Goal: Task Accomplishment & Management: Complete application form

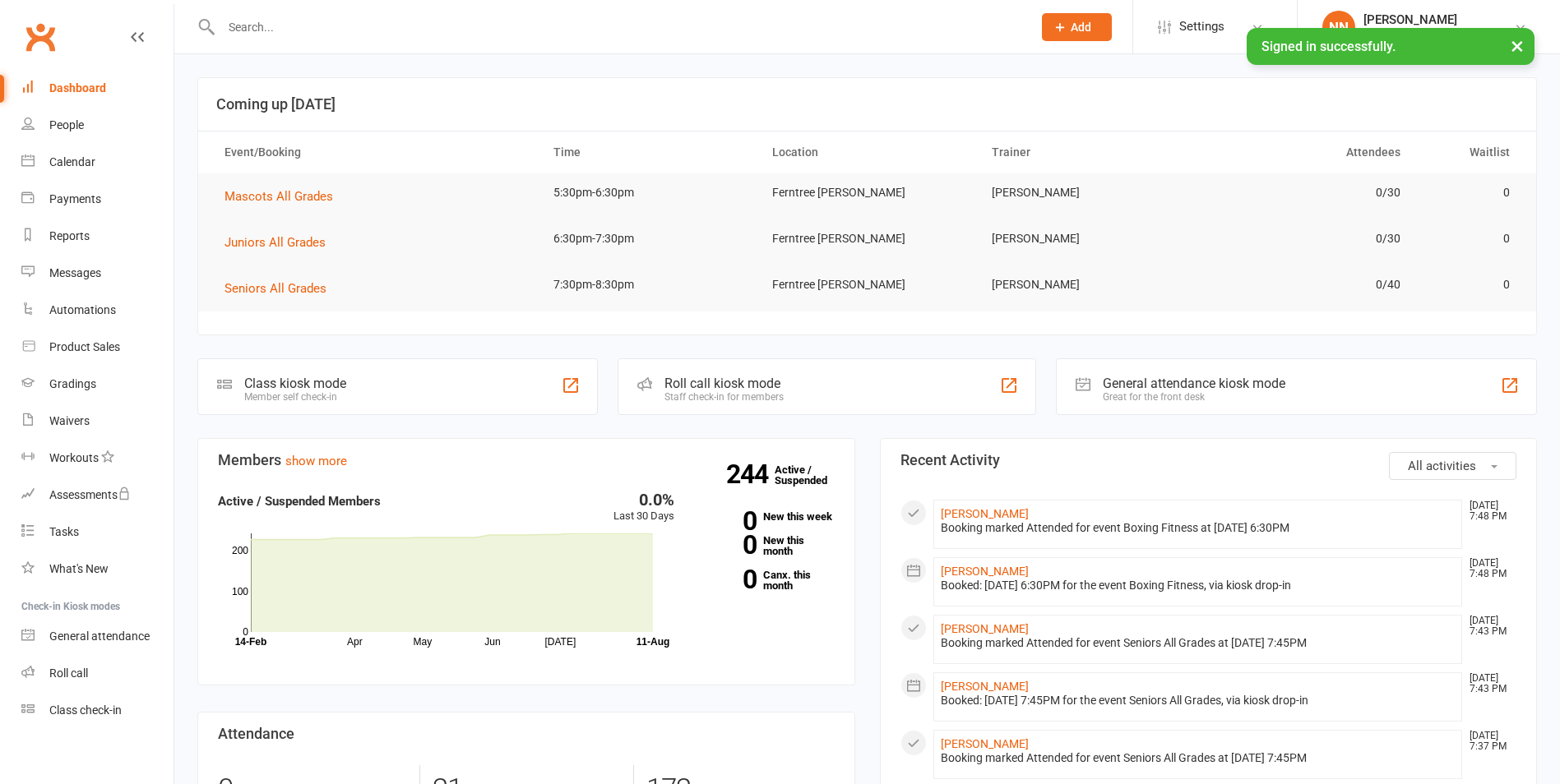
click at [277, 27] on input "text" at bounding box center [618, 27] width 804 height 23
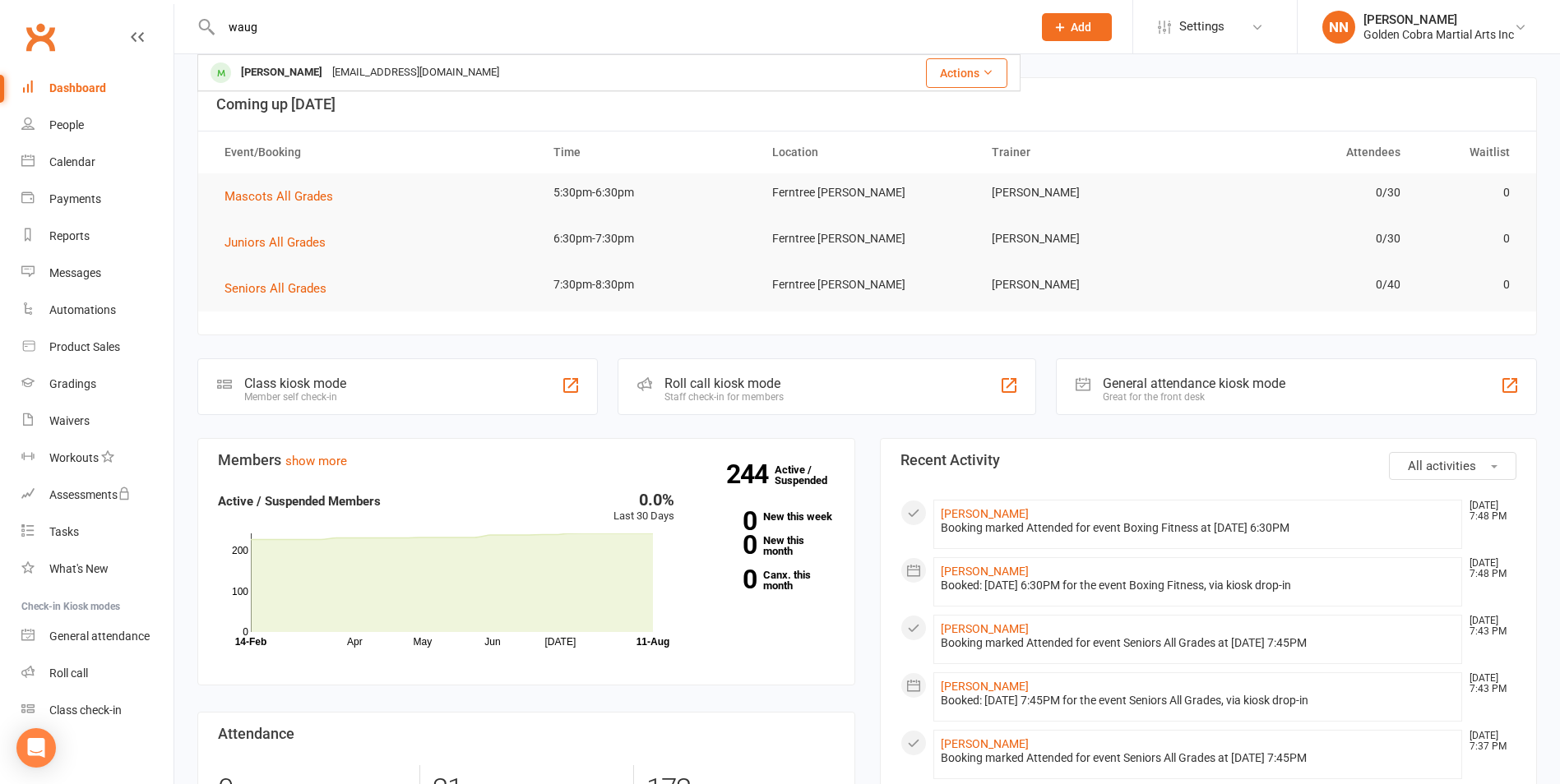
drag, startPoint x: 269, startPoint y: 27, endPoint x: 177, endPoint y: 29, distance: 92.0
click at [177, 29] on react-component "waug [PERSON_NAME] [EMAIL_ADDRESS][DOMAIN_NAME] Actions" at bounding box center [510, 27] width 1020 height 53
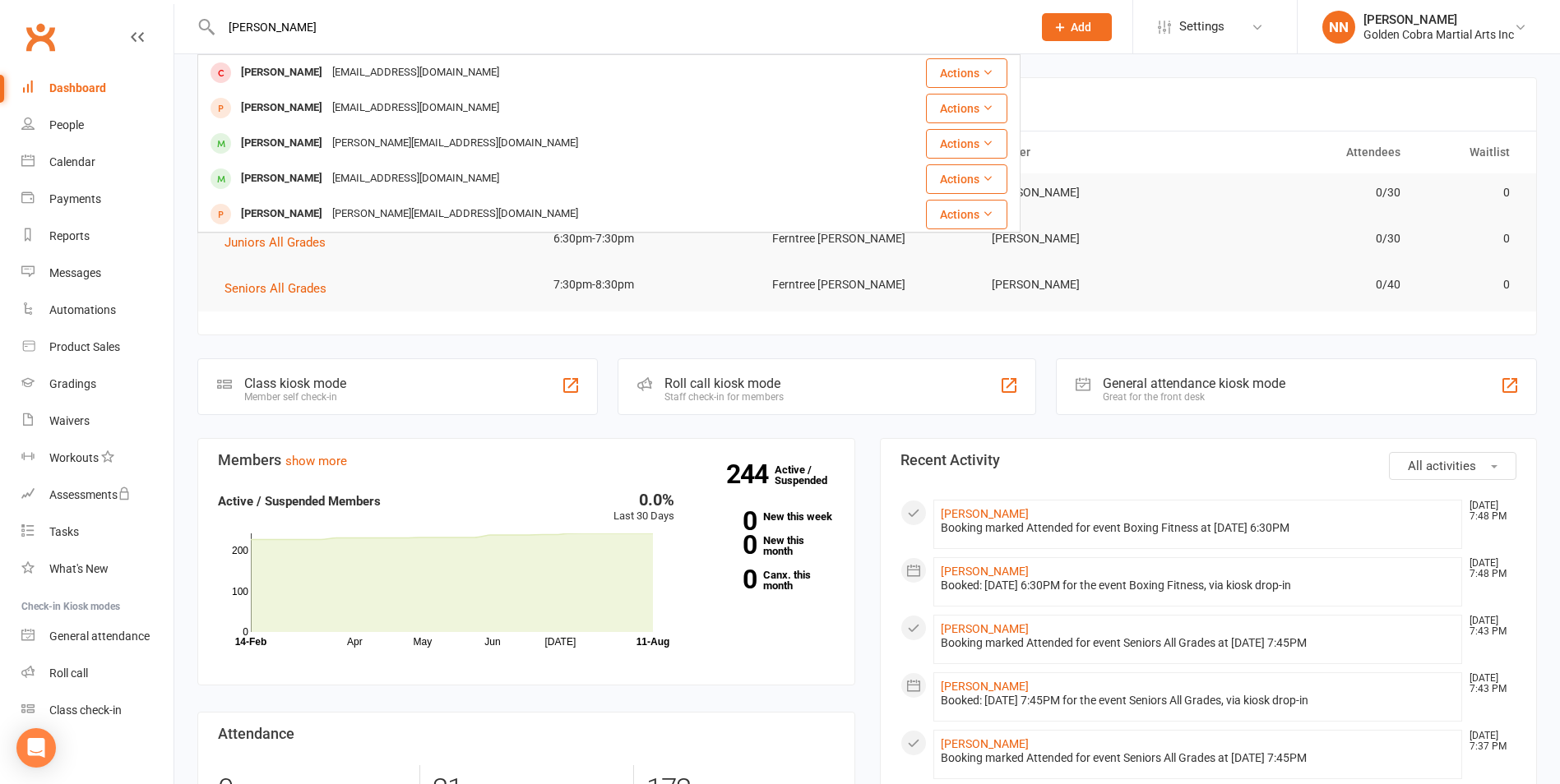
drag, startPoint x: 289, startPoint y: 18, endPoint x: 167, endPoint y: 15, distance: 122.0
click at [167, 4] on header "[PERSON_NAME] [PERSON_NAME][EMAIL_ADDRESS][DOMAIN_NAME] Actions [PERSON_NAME] […" at bounding box center [780, 4] width 1560 height 0
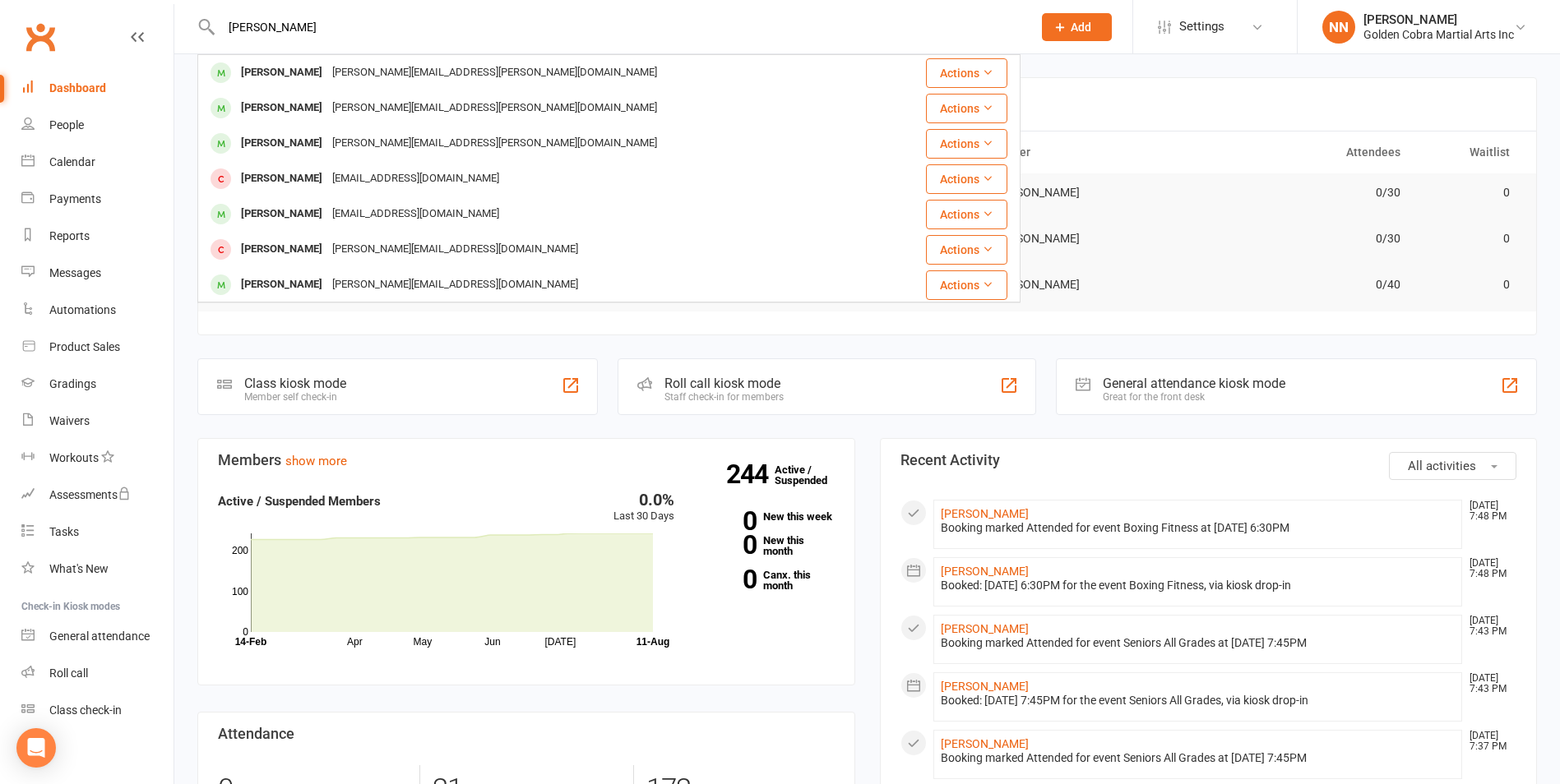
type input "[PERSON_NAME]"
click at [1078, 21] on span "Add" at bounding box center [1081, 27] width 21 height 13
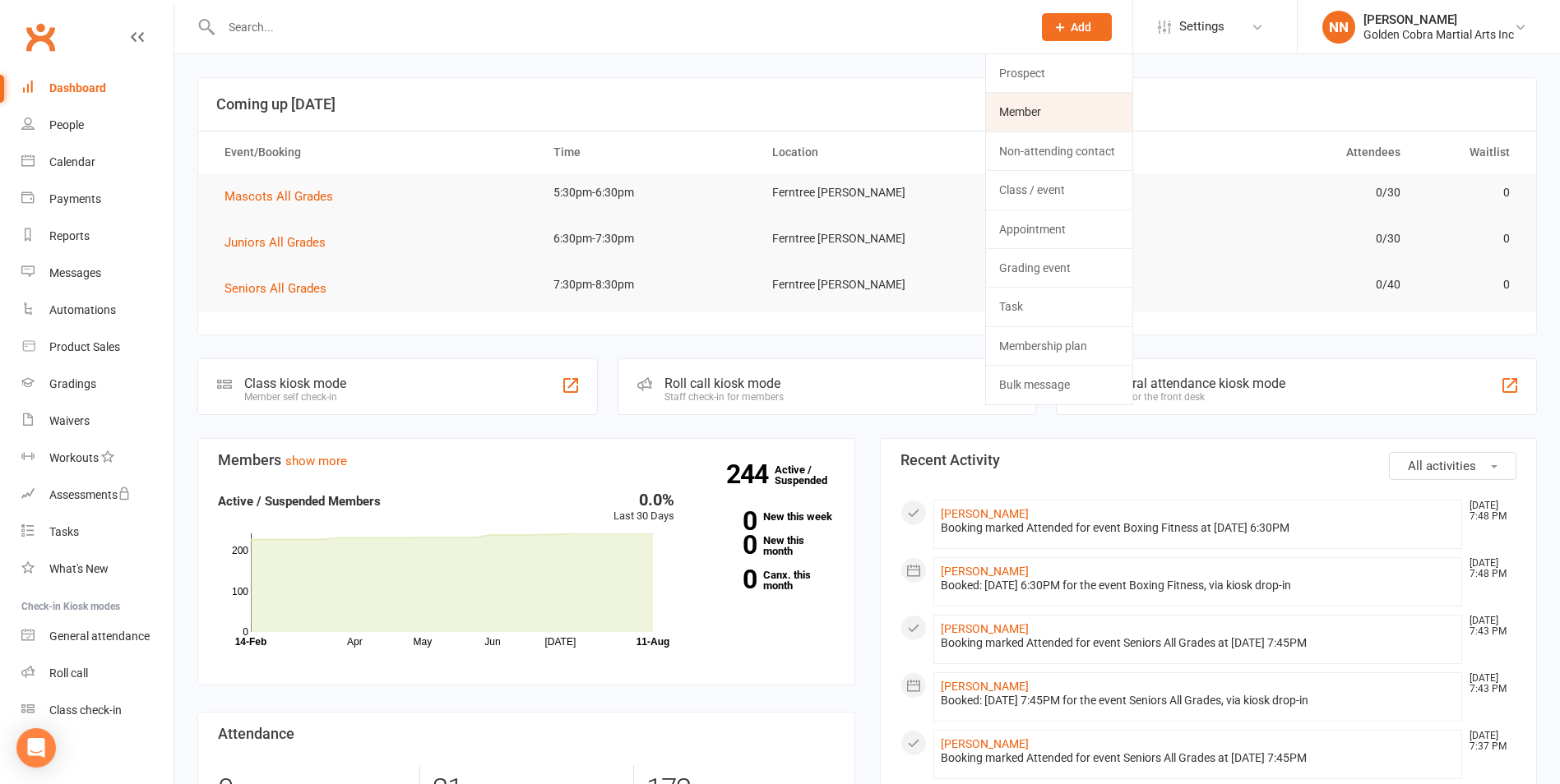
click at [1027, 109] on link "Member" at bounding box center [1059, 112] width 146 height 38
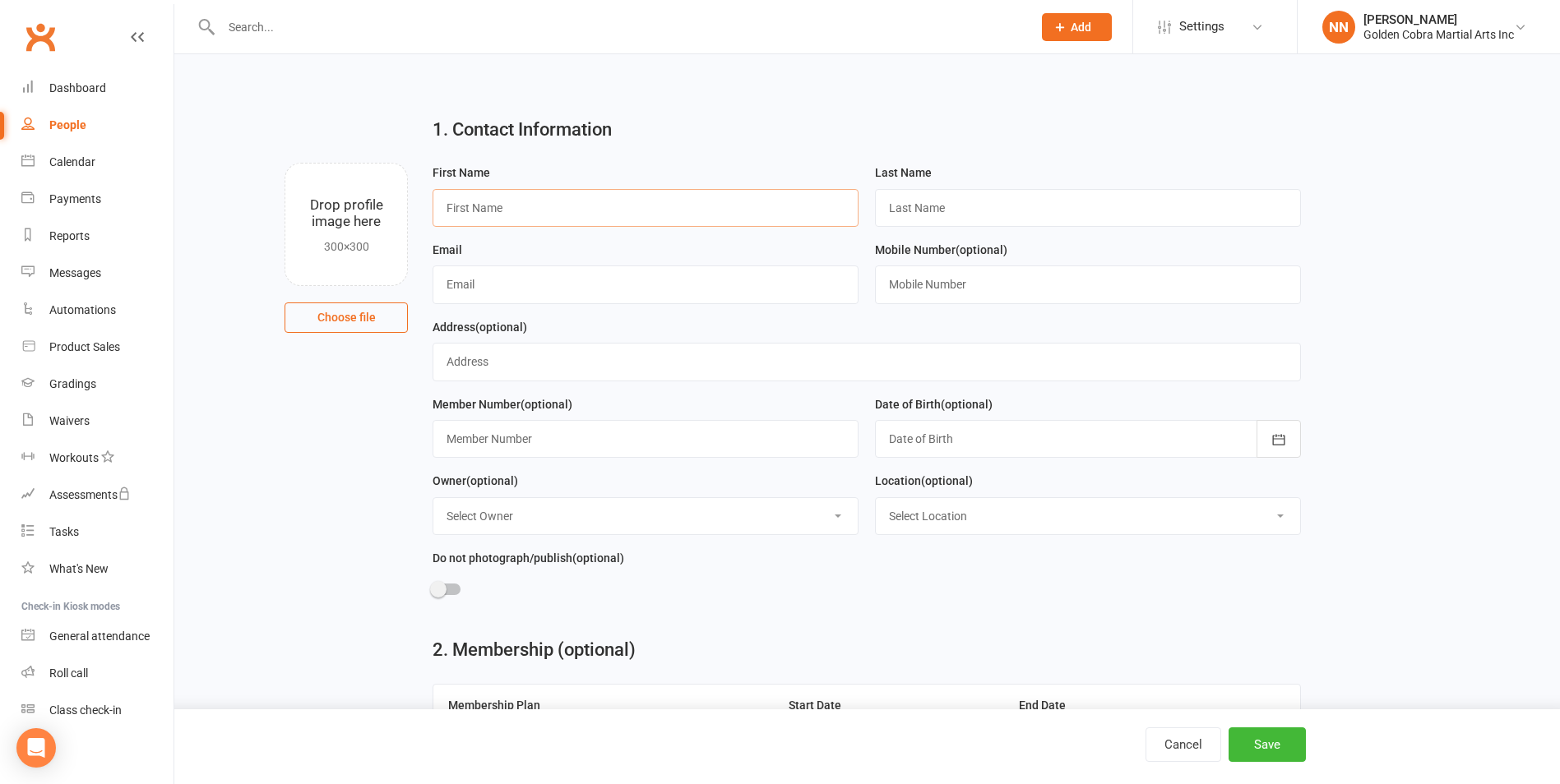
click at [522, 215] on input "text" at bounding box center [646, 208] width 426 height 38
type input "[PERSON_NAME]"
click at [907, 208] on input "text" at bounding box center [1088, 208] width 426 height 38
type input "h"
type input "[PERSON_NAME]"
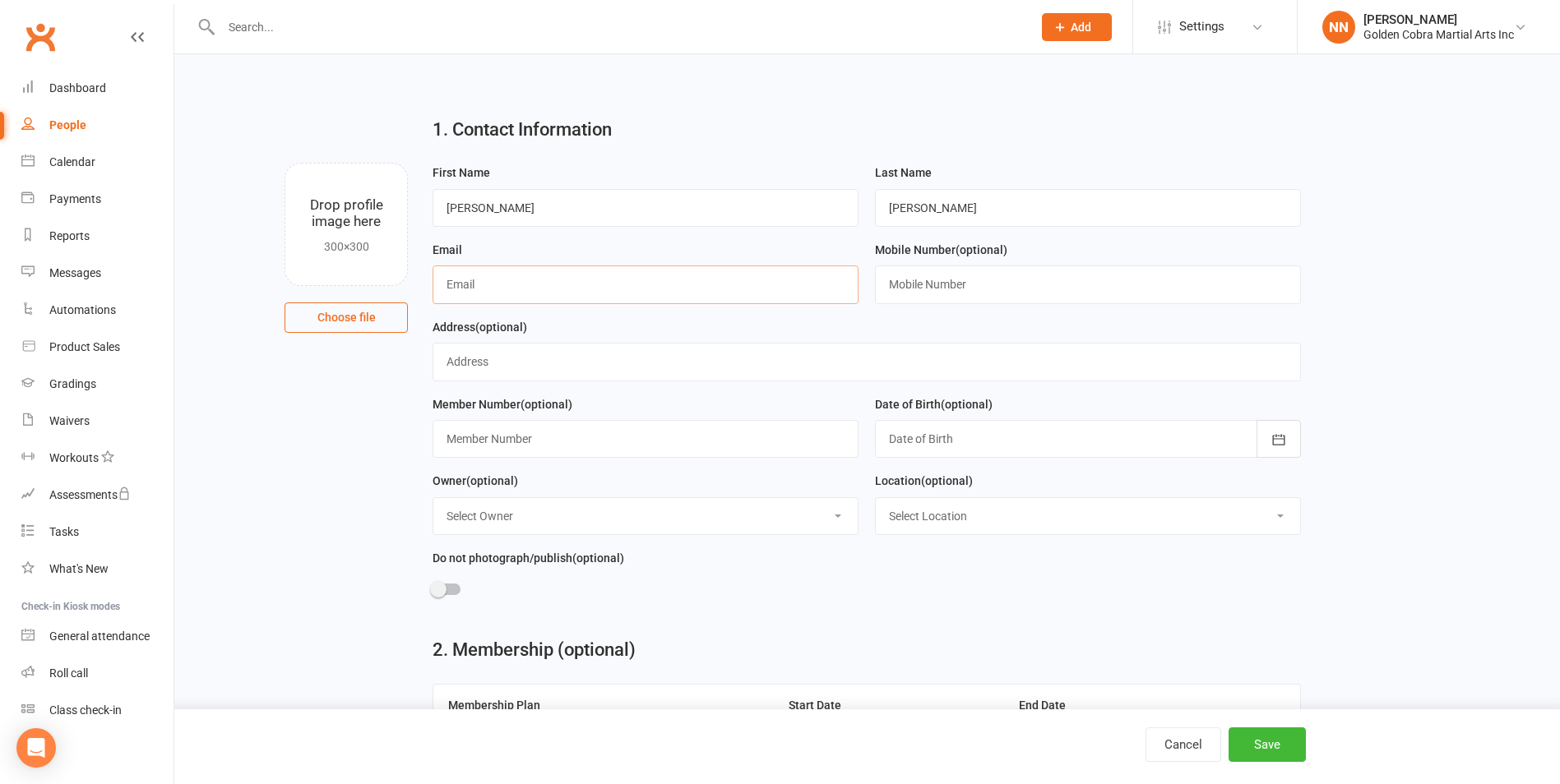
click at [454, 290] on input "text" at bounding box center [646, 285] width 426 height 38
type input "[PERSON_NAME][EMAIL_ADDRESS][PERSON_NAME][DOMAIN_NAME]"
click at [887, 287] on input "text" at bounding box center [1088, 285] width 426 height 38
type input "0418565418"
click at [439, 366] on input "text" at bounding box center [866, 362] width 868 height 38
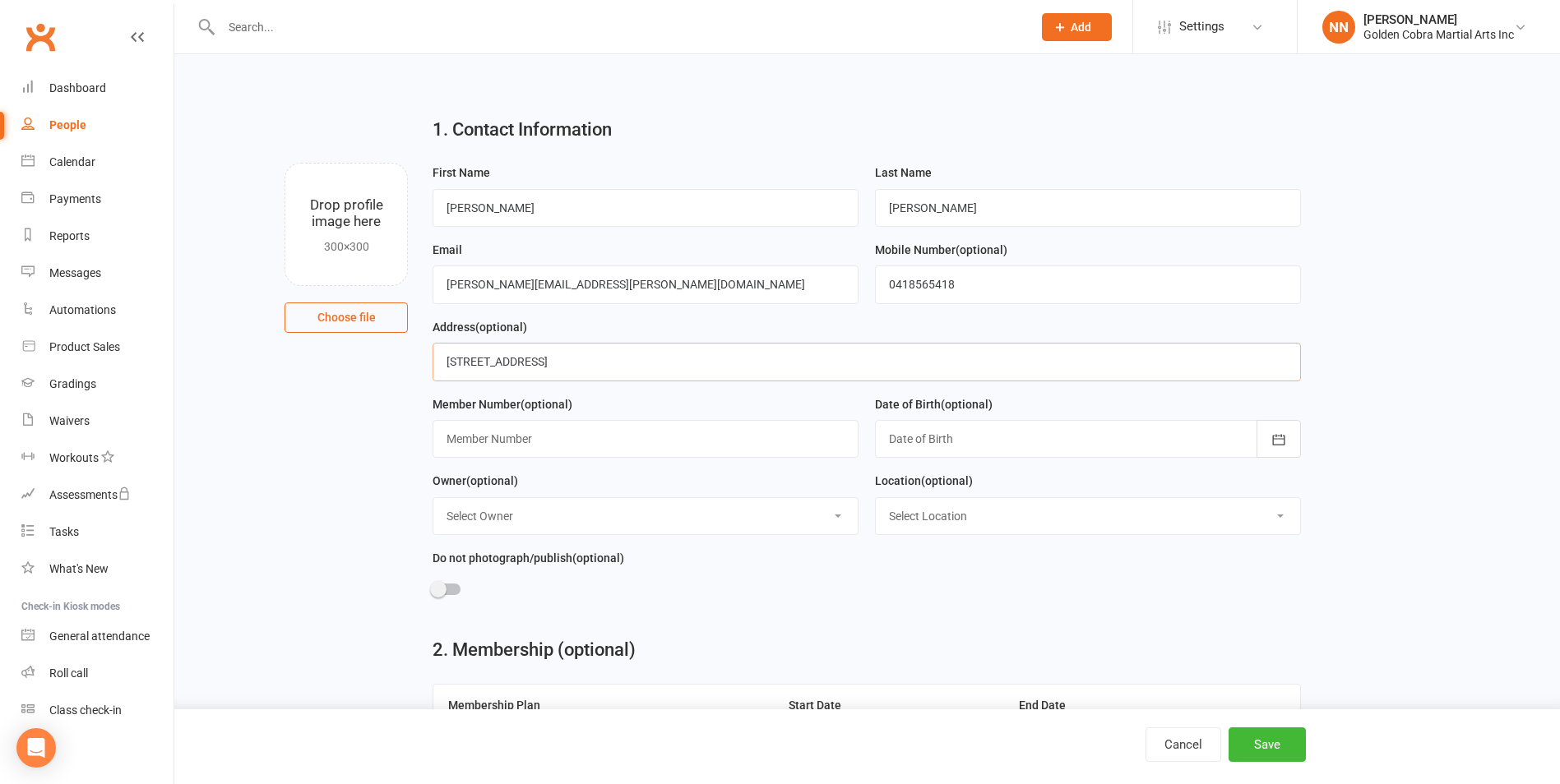
type input "[STREET_ADDRESS]"
click at [475, 439] on input "text" at bounding box center [646, 439] width 426 height 38
click at [511, 446] on input "text" at bounding box center [646, 439] width 426 height 38
type input "541"
click at [1273, 437] on icon "button" at bounding box center [1278, 439] width 16 height 16
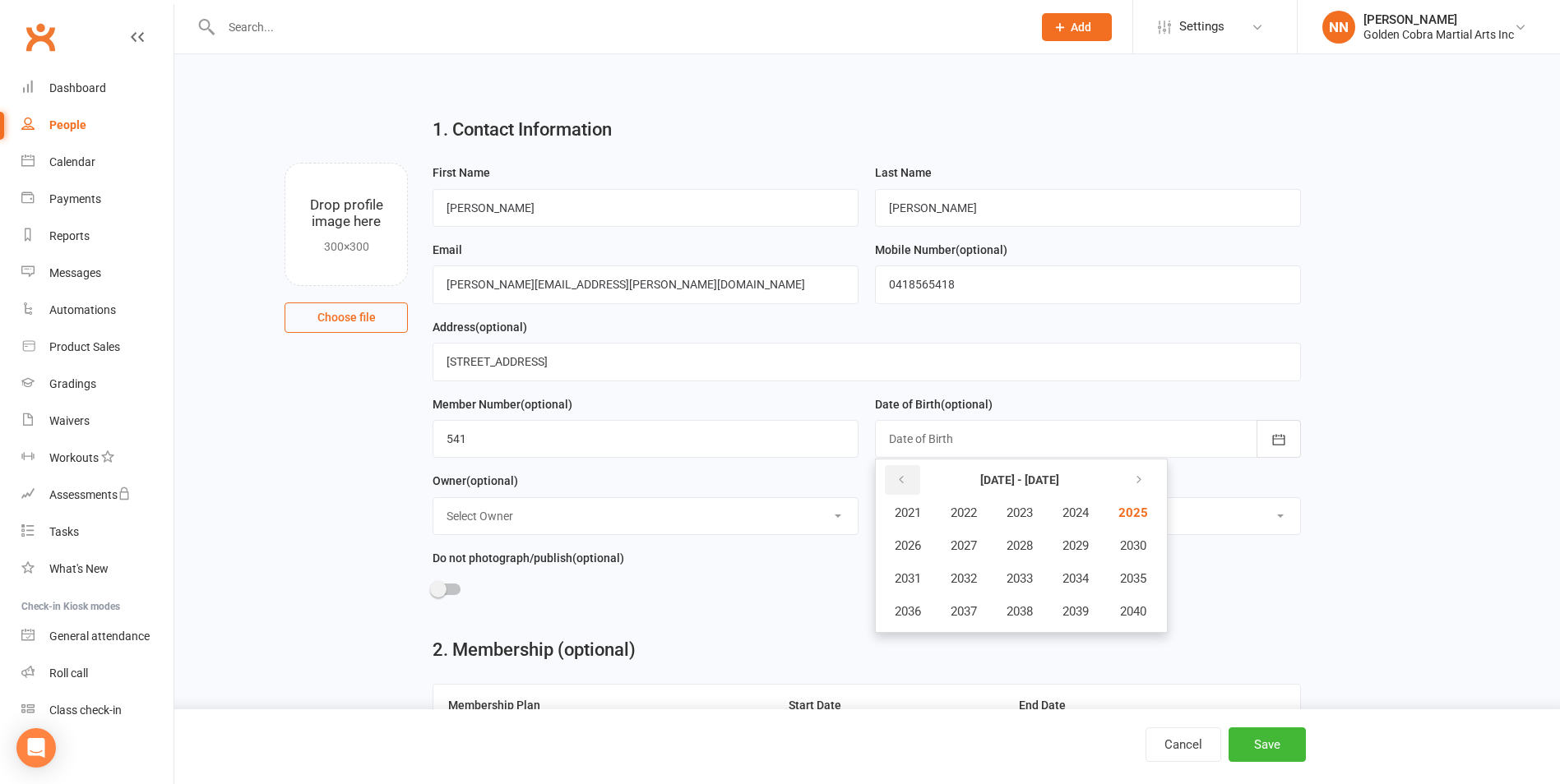
click at [905, 484] on icon "button" at bounding box center [901, 480] width 11 height 13
click at [1138, 612] on span "2020" at bounding box center [1132, 611] width 27 height 15
click at [993, 607] on span "November" at bounding box center [996, 611] width 56 height 15
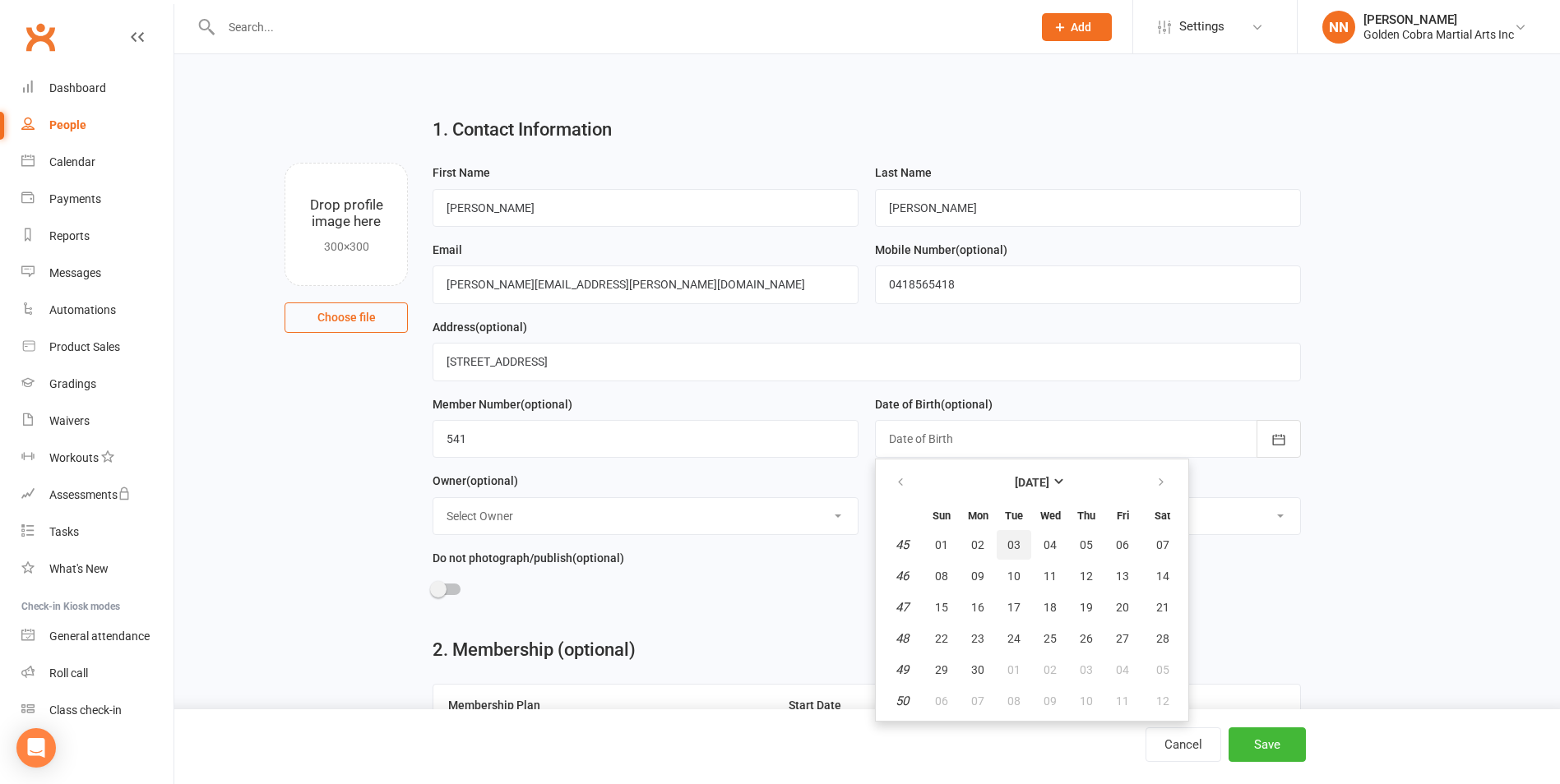
click at [1019, 543] on span "03" at bounding box center [1013, 545] width 13 height 13
type input "[DATE]"
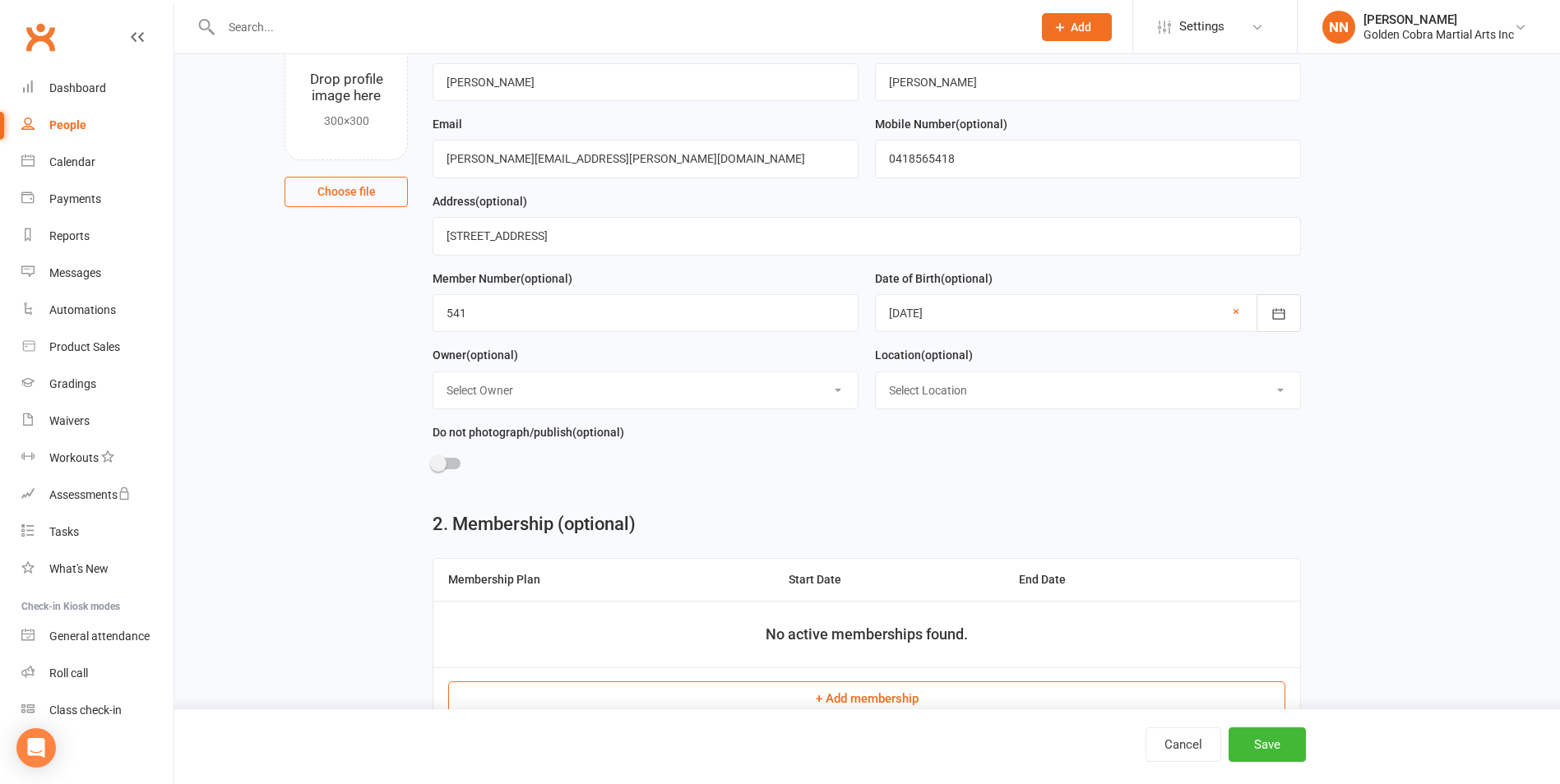
scroll to position [164, 0]
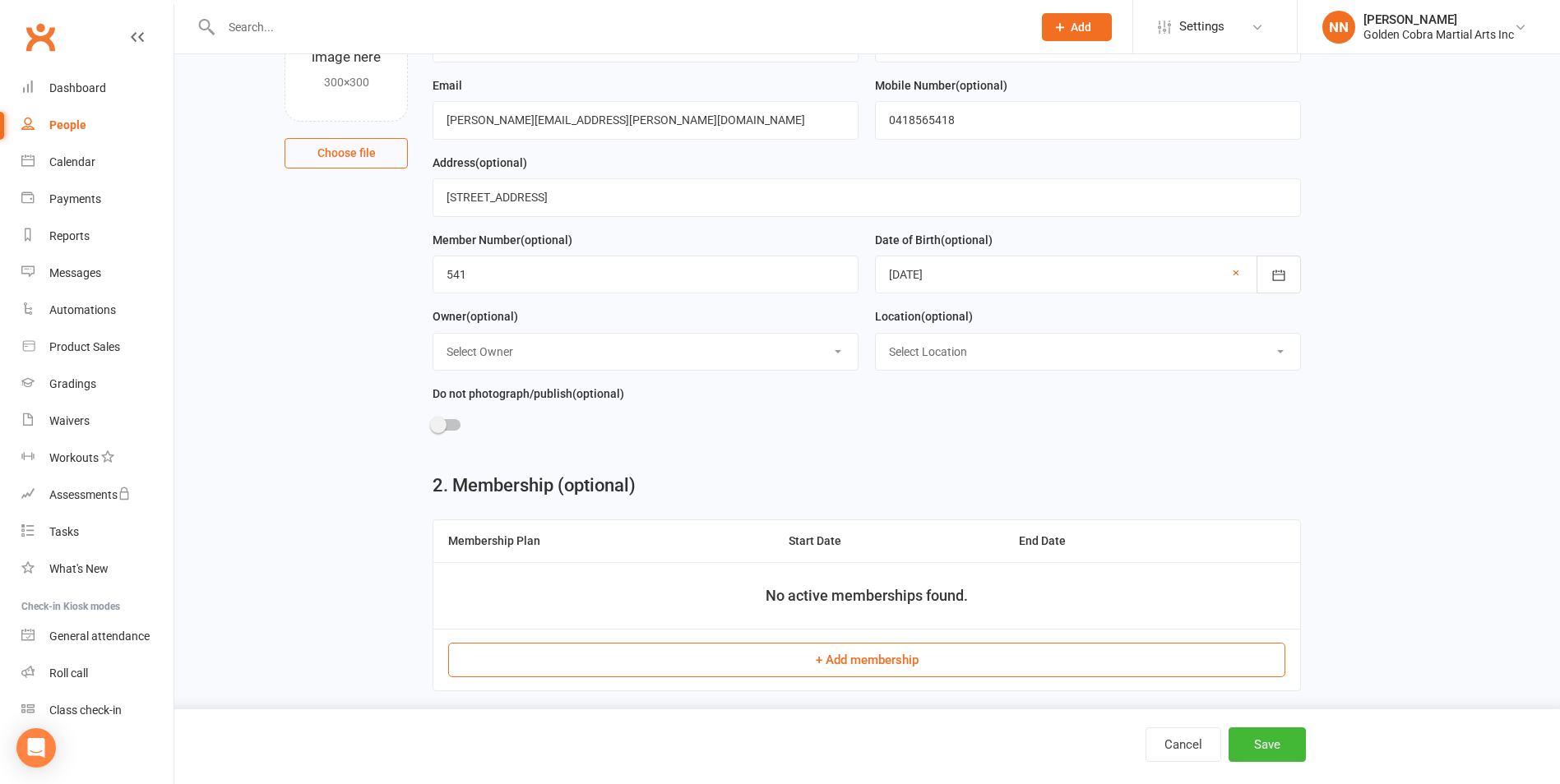
click at [448, 428] on div at bounding box center [446, 424] width 28 height 11
click at [433, 422] on input "checkbox" at bounding box center [433, 422] width 0 height 0
click at [446, 426] on div at bounding box center [446, 424] width 28 height 11
click at [433, 422] on input "checkbox" at bounding box center [433, 422] width 0 height 0
click at [820, 351] on select "Select Owner IT User [PERSON_NAME] [PERSON_NAME] [PERSON_NAME] [PERSON_NAME] [P…" at bounding box center [646, 351] width 424 height 36
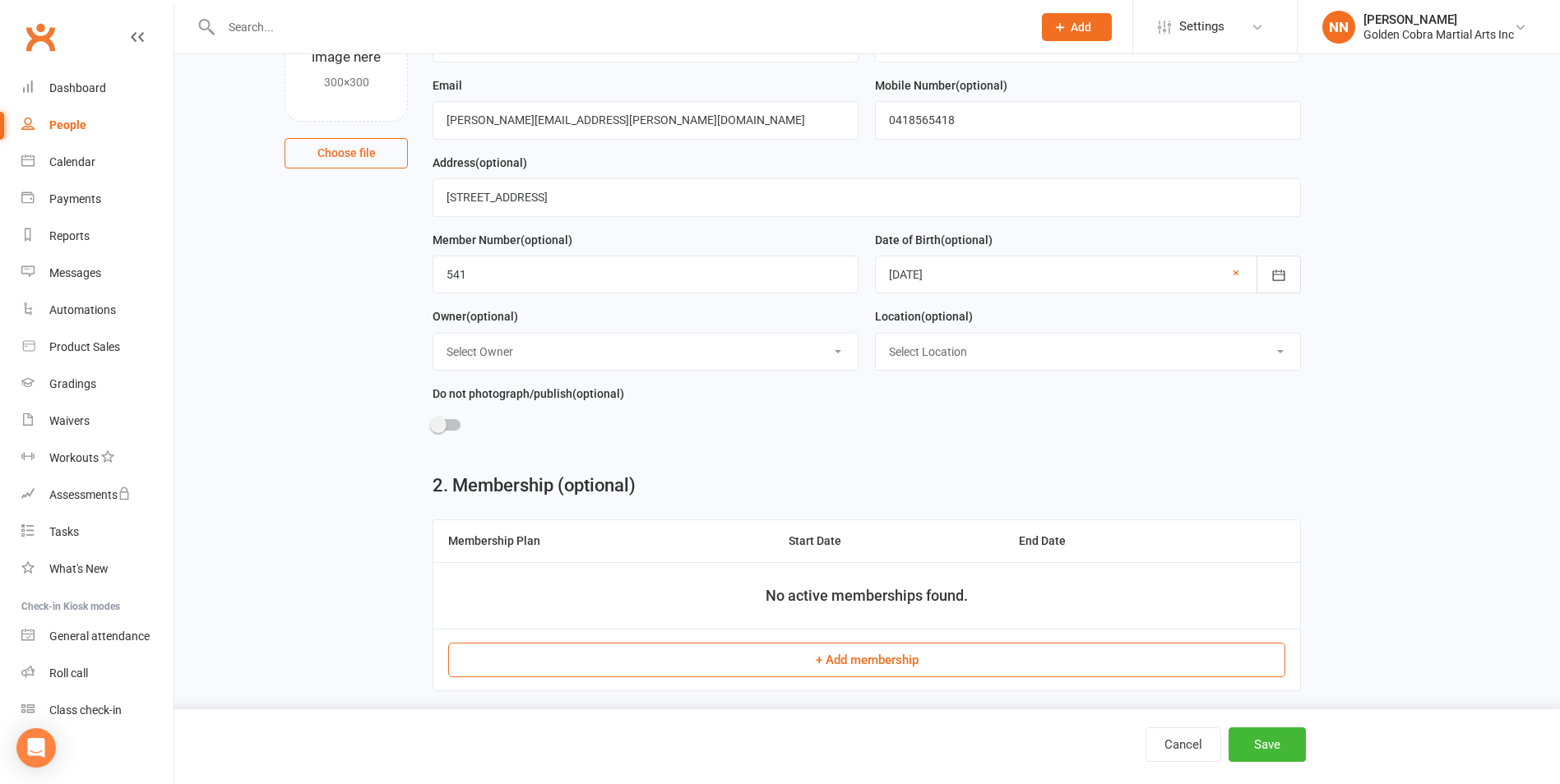
click at [1024, 415] on form "First Name [PERSON_NAME] Last Name [PERSON_NAME] Email [PERSON_NAME][EMAIL_ADDR…" at bounding box center [866, 228] width 884 height 461
click at [1262, 358] on select "Select Location [GEOGRAPHIC_DATA] Dojo" at bounding box center [1088, 351] width 424 height 36
click at [767, 408] on div "Do not photograph/publish (optional)" at bounding box center [646, 415] width 426 height 62
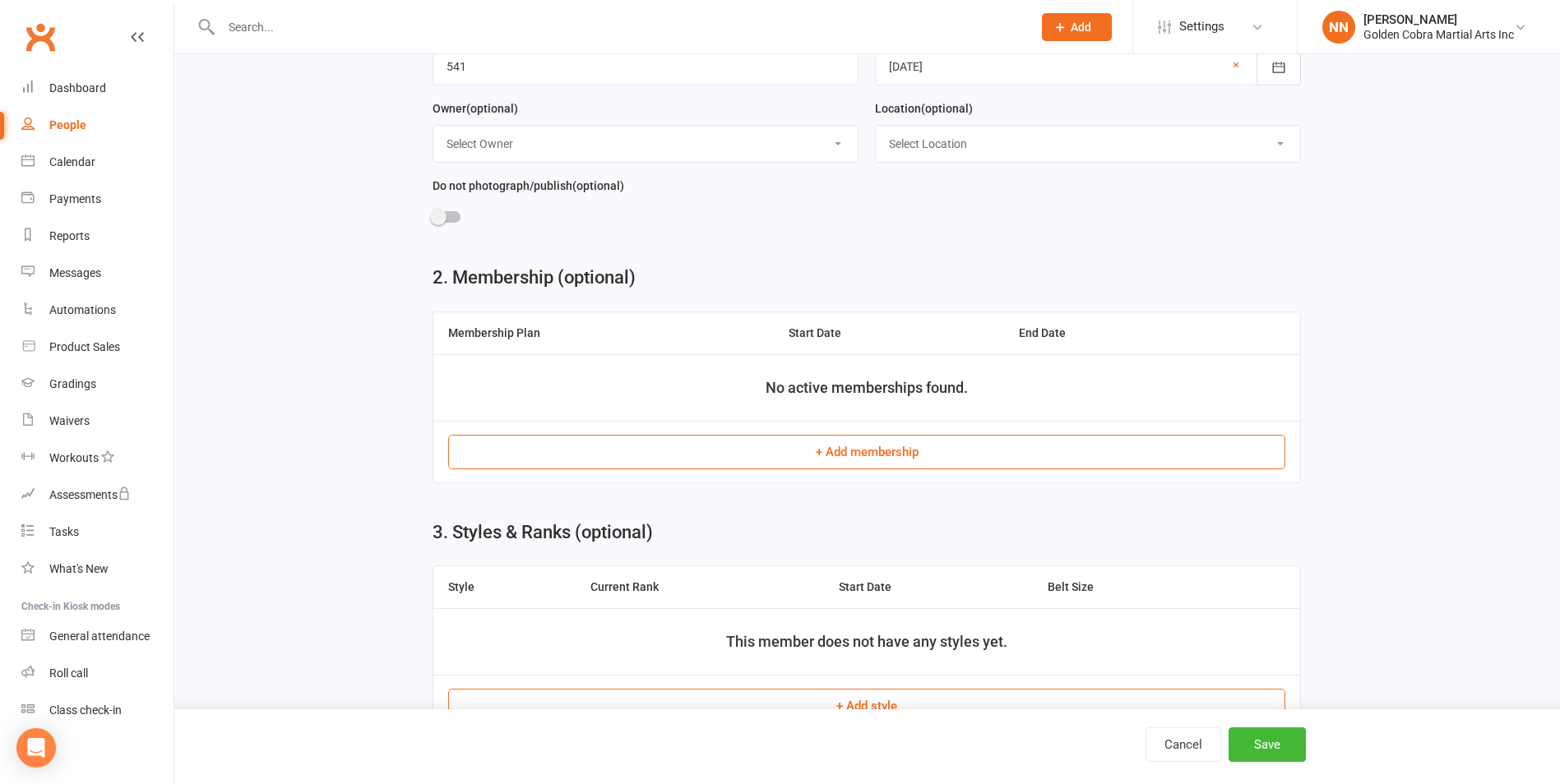
scroll to position [411, 0]
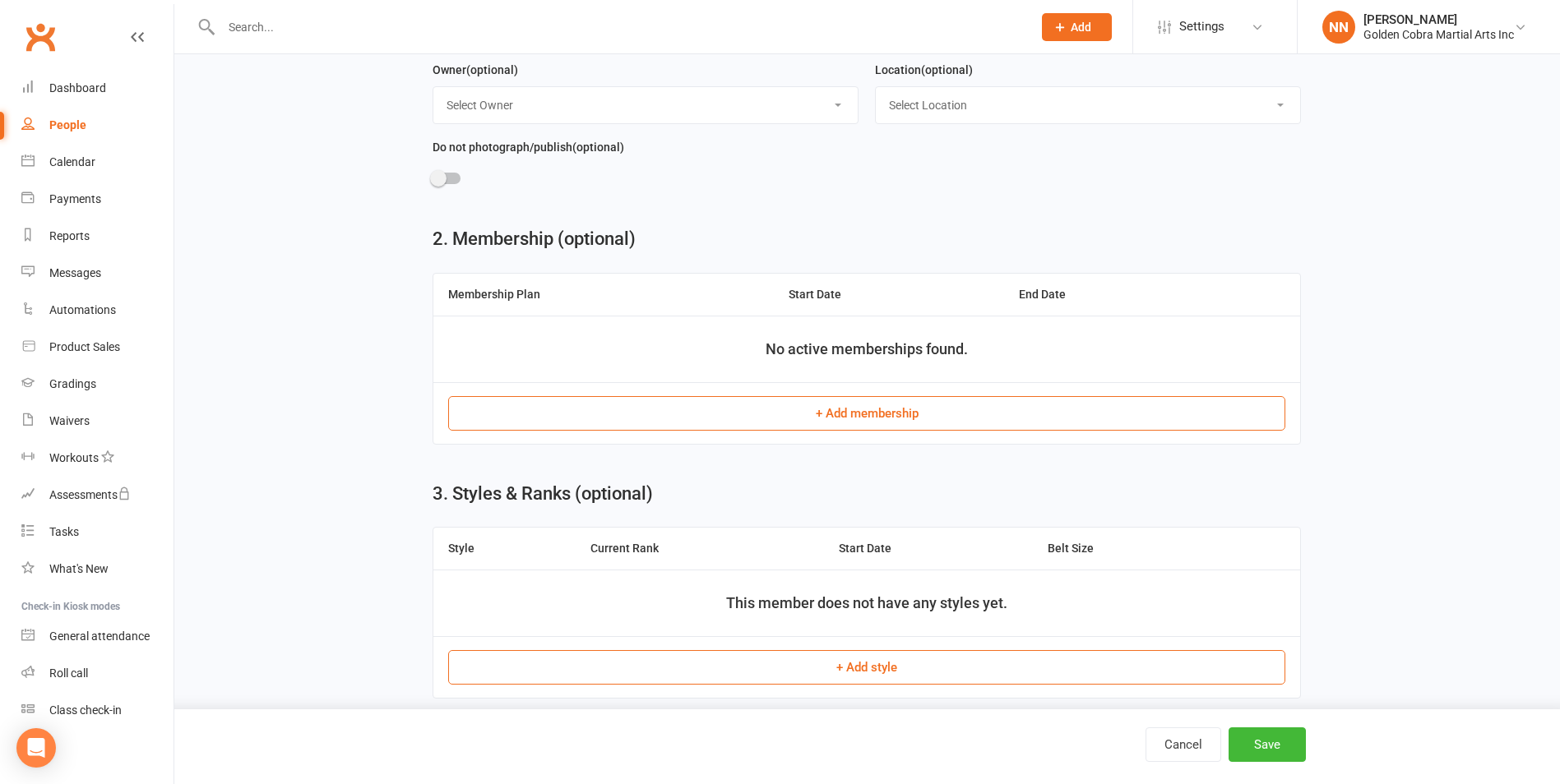
click at [847, 416] on button "+ Add membership" at bounding box center [866, 413] width 837 height 34
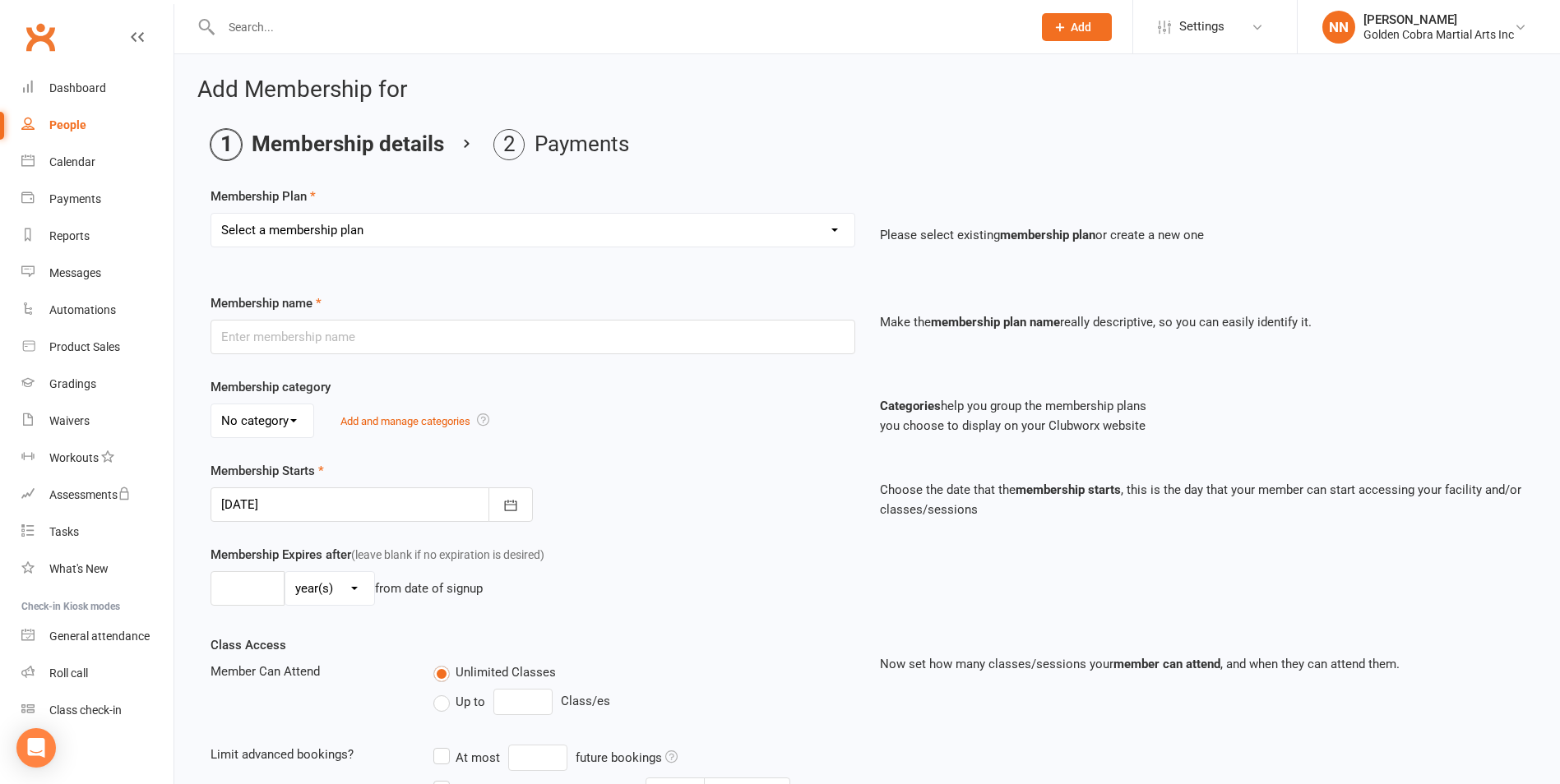
click at [822, 227] on select "Select a membership plan Create new Membership Plan 2nd Family Member 3rd and S…" at bounding box center [533, 230] width 643 height 32
select select "4"
click at [211, 214] on select "Select a membership plan Create new Membership Plan 2nd Family Member 3rd and S…" at bounding box center [533, 230] width 643 height 32
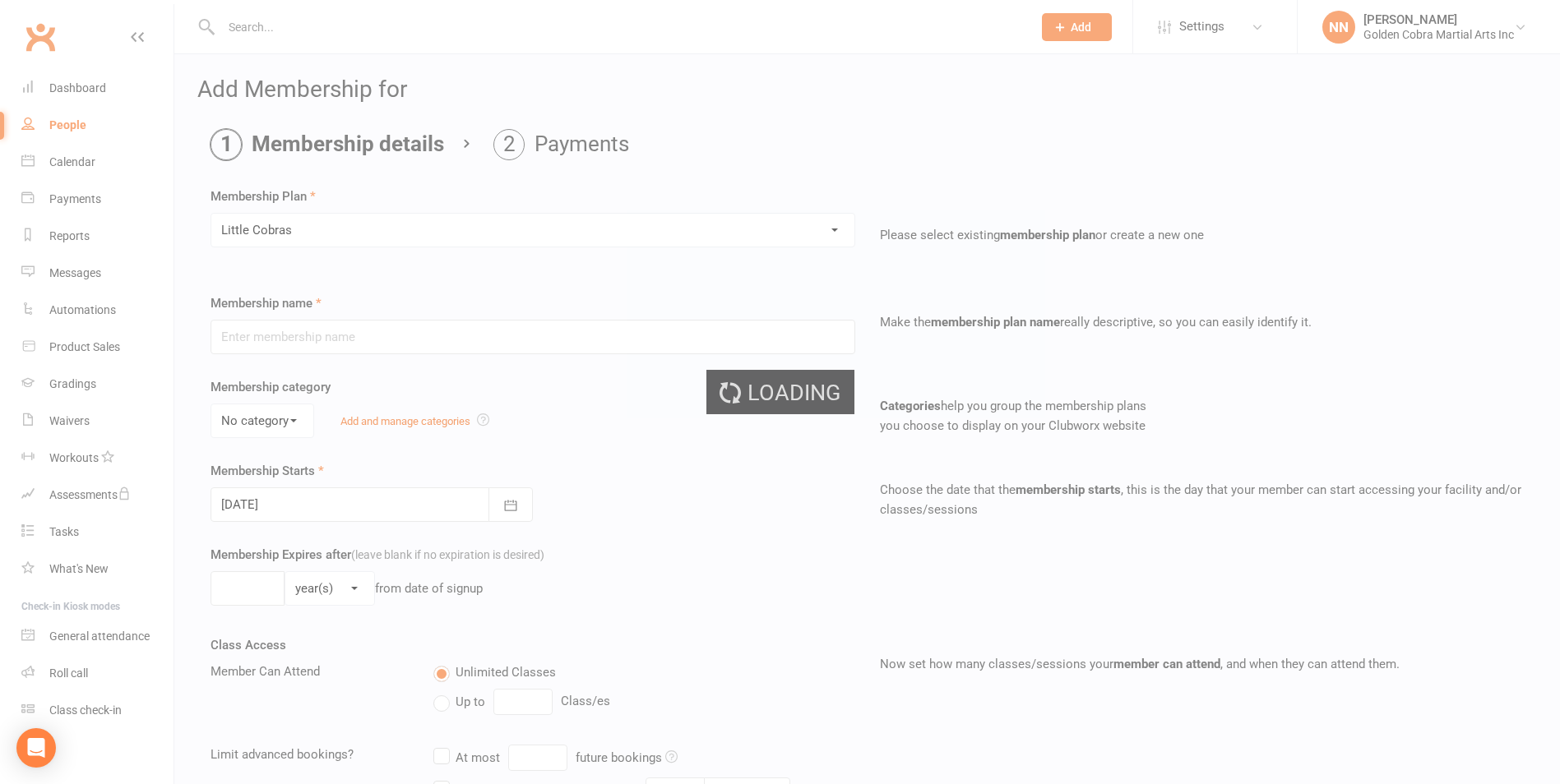
type input "Little Cobras"
select select "0"
type input "0"
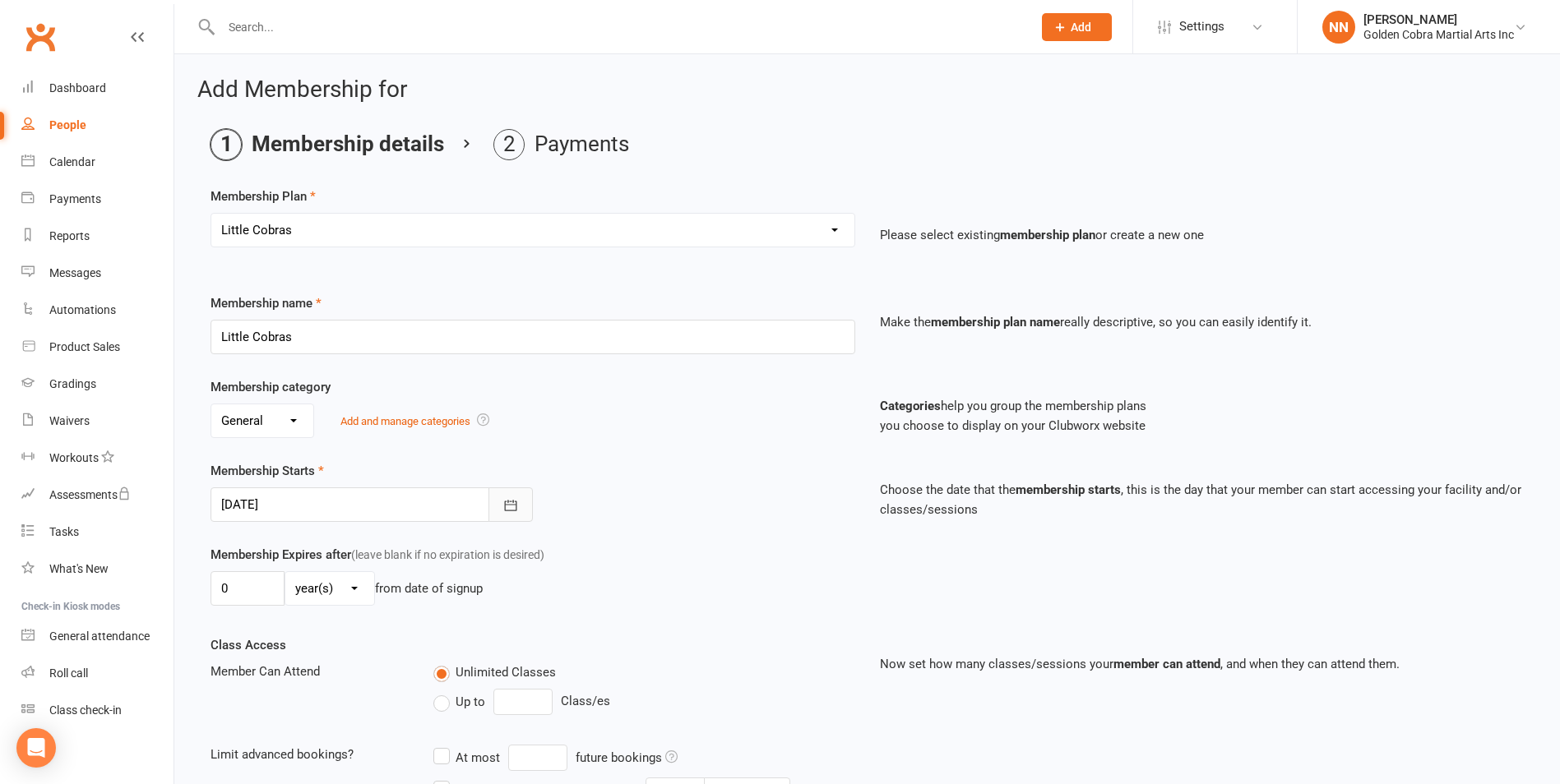
click at [508, 500] on icon "button" at bounding box center [510, 505] width 16 height 16
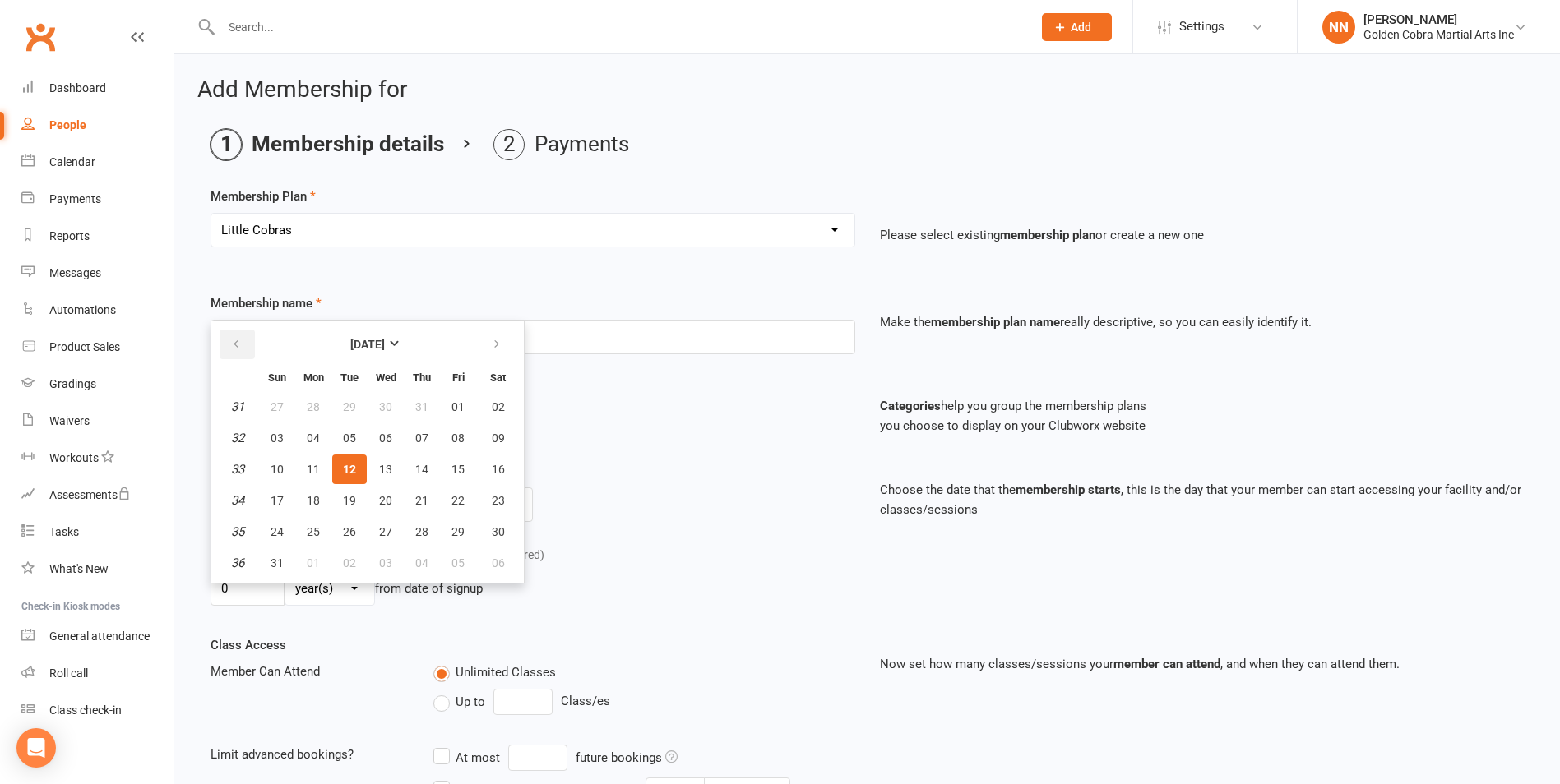
click at [239, 339] on icon "button" at bounding box center [235, 344] width 11 height 13
click at [493, 460] on button "21" at bounding box center [498, 469] width 42 height 30
type input "[DATE]"
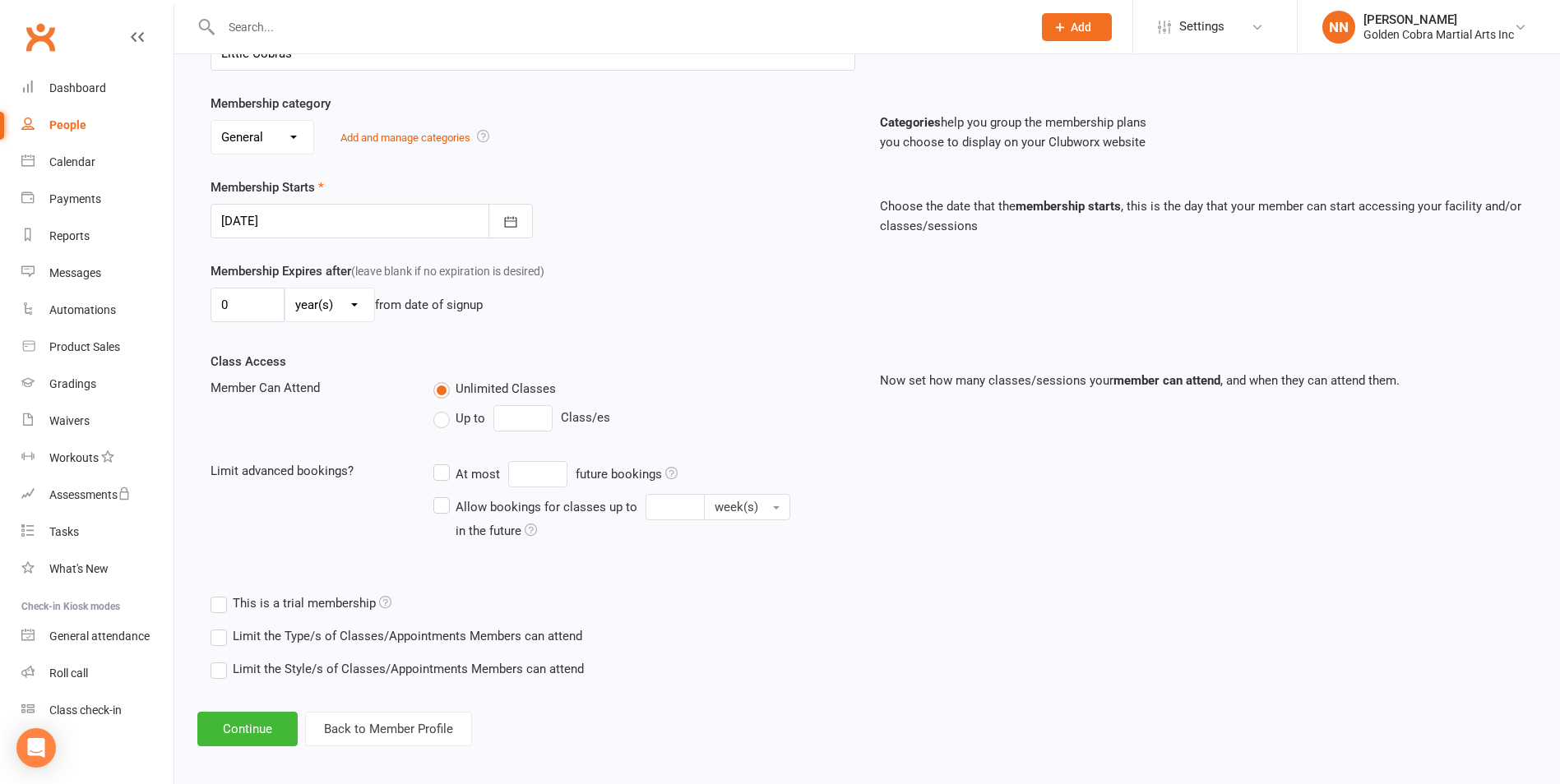
scroll to position [292, 0]
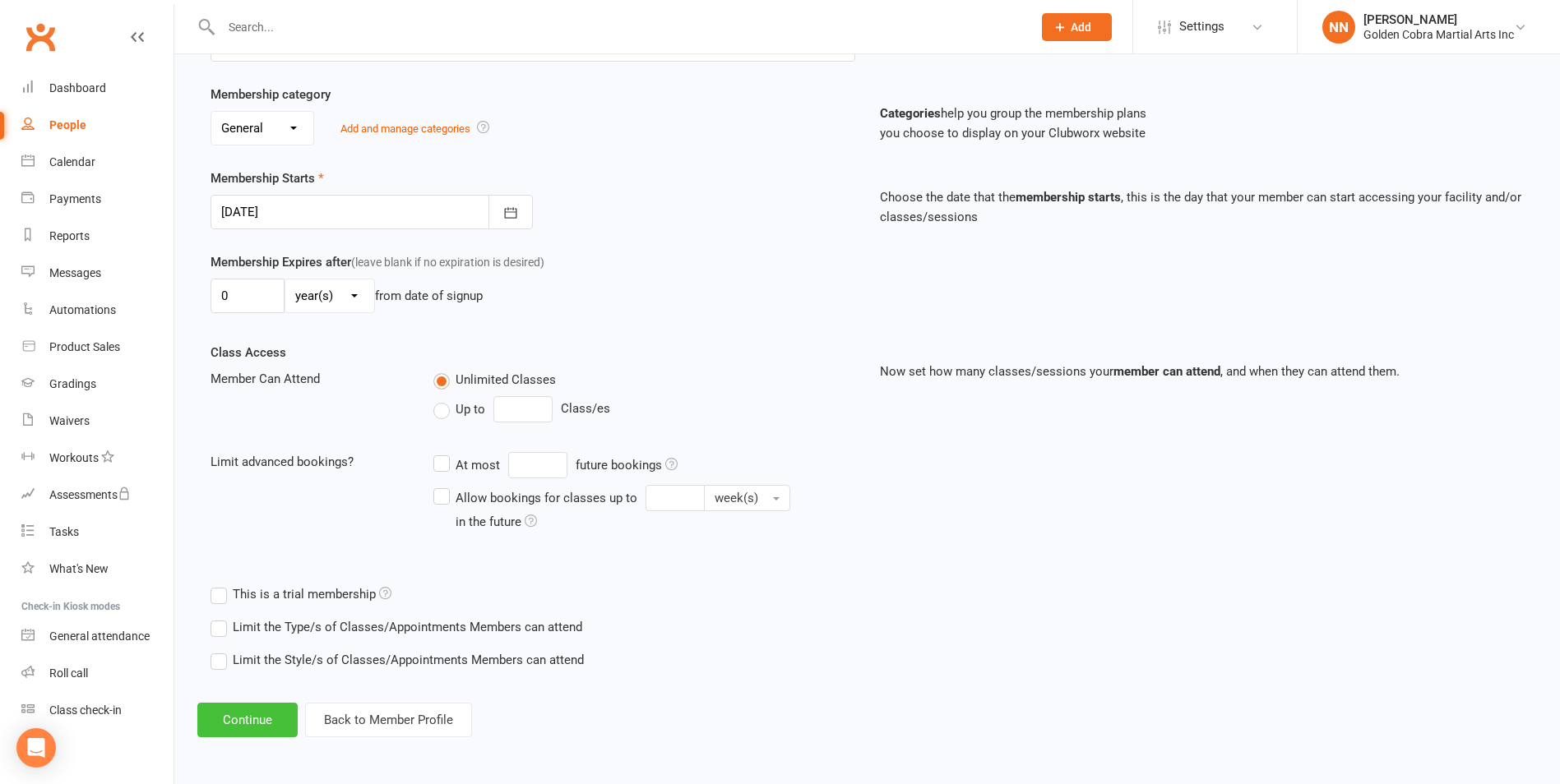
click at [265, 718] on button "Continue" at bounding box center [247, 720] width 100 height 34
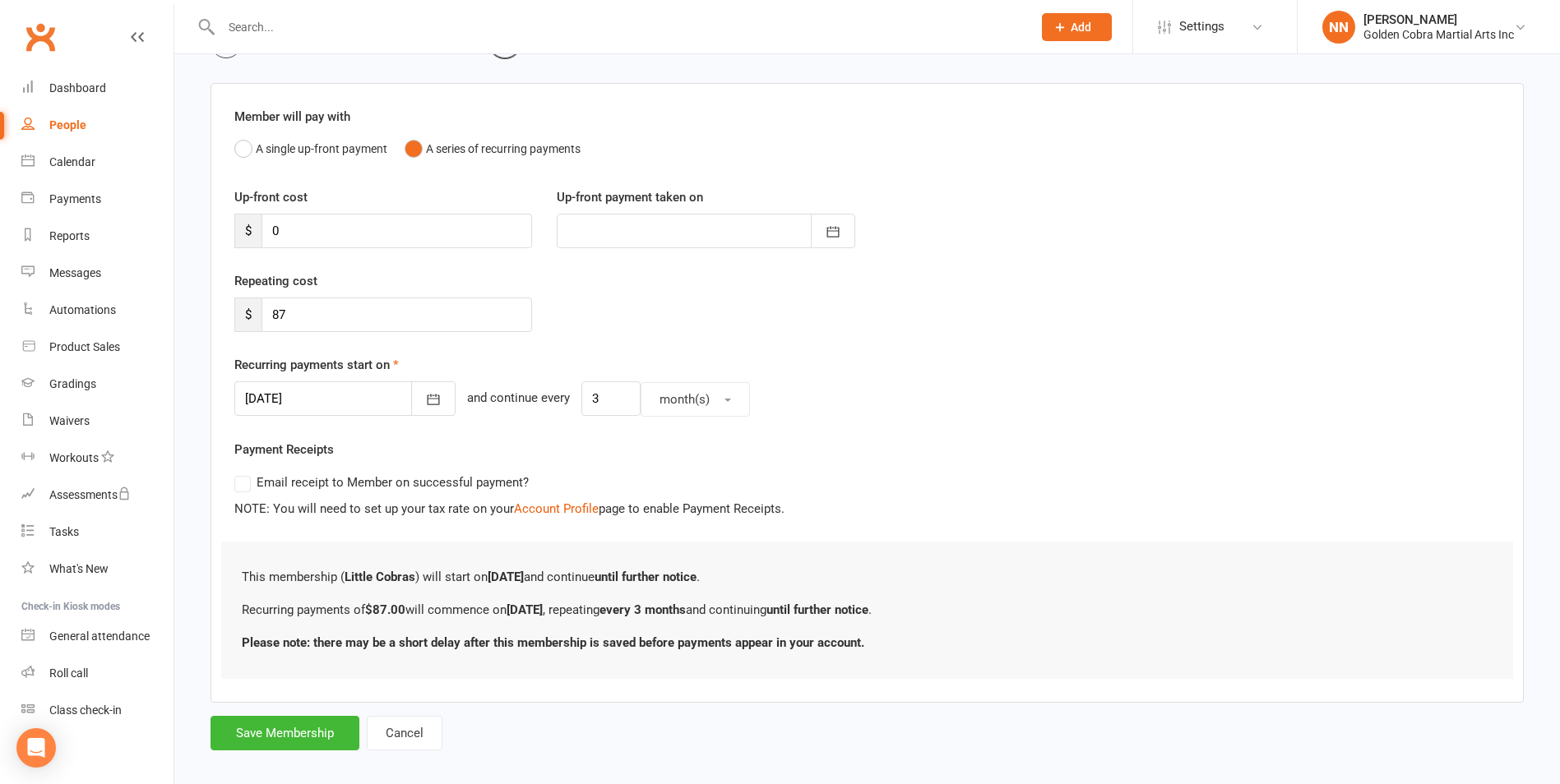
scroll to position [118, 0]
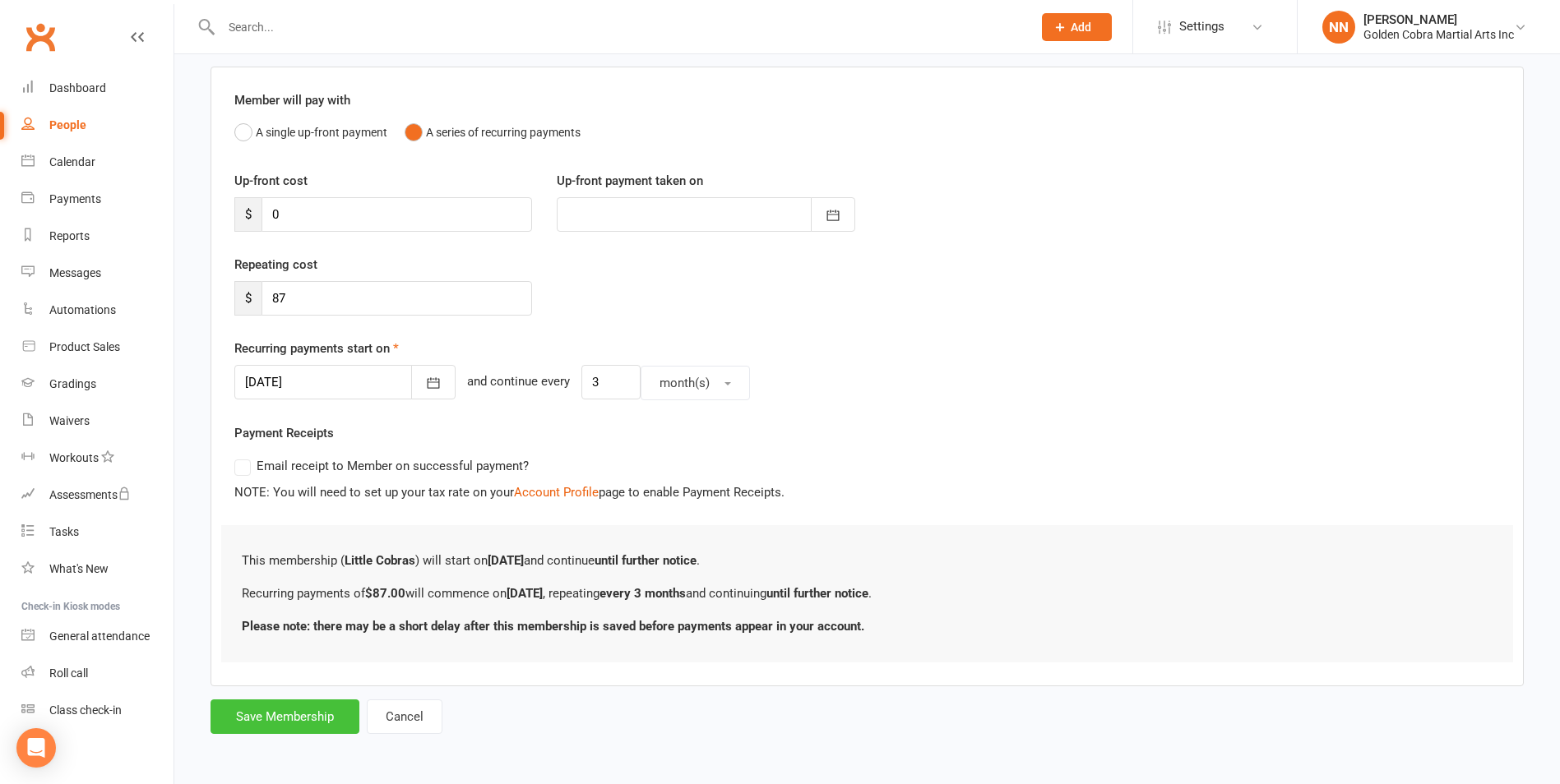
click at [287, 713] on button "Save Membership" at bounding box center [285, 716] width 149 height 34
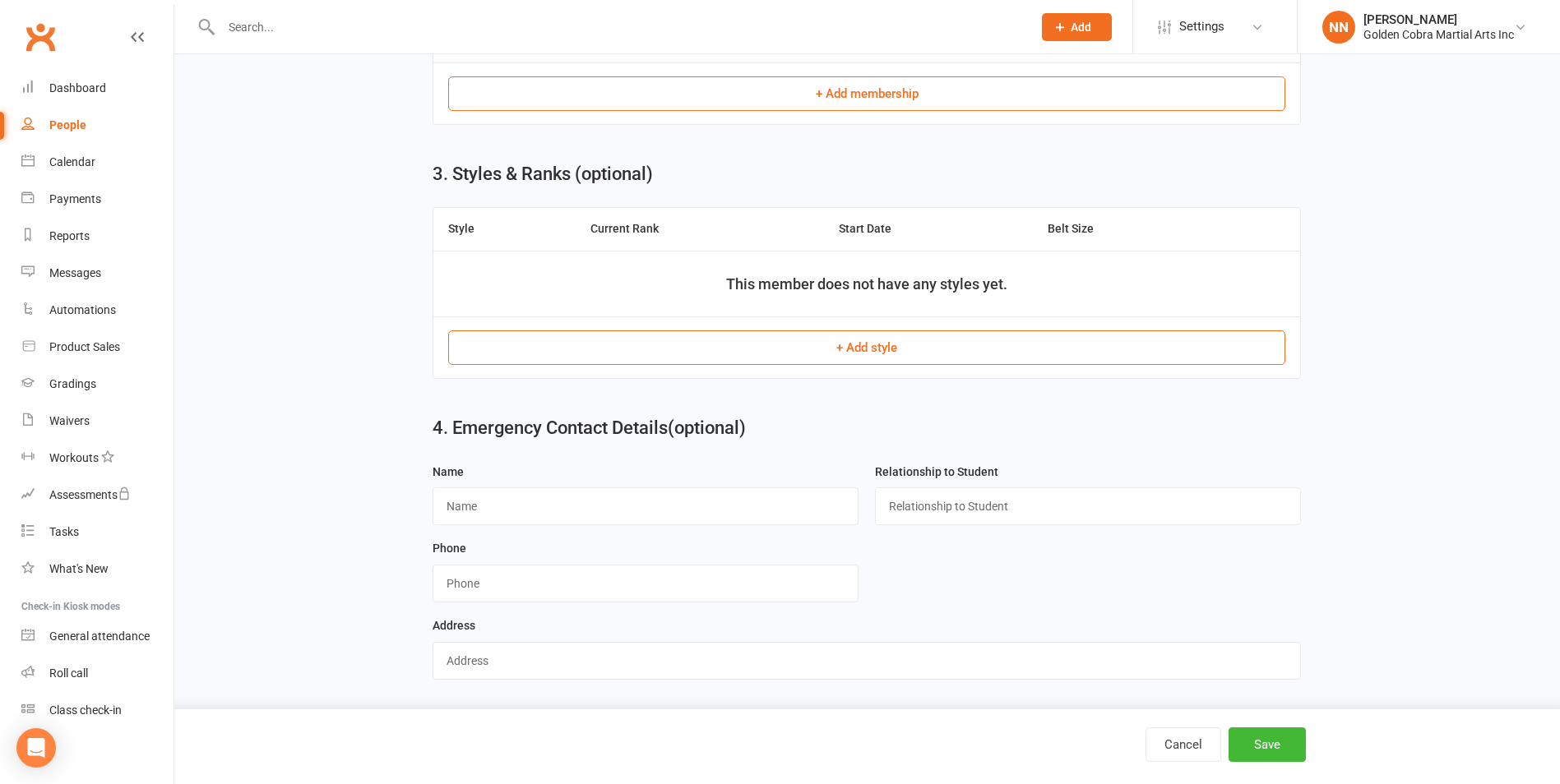
scroll to position [728, 0]
click at [506, 507] on input "text" at bounding box center [646, 506] width 426 height 38
type input "[PERSON_NAME]"
click at [911, 506] on input "text" at bounding box center [1088, 506] width 426 height 38
type input "Father"
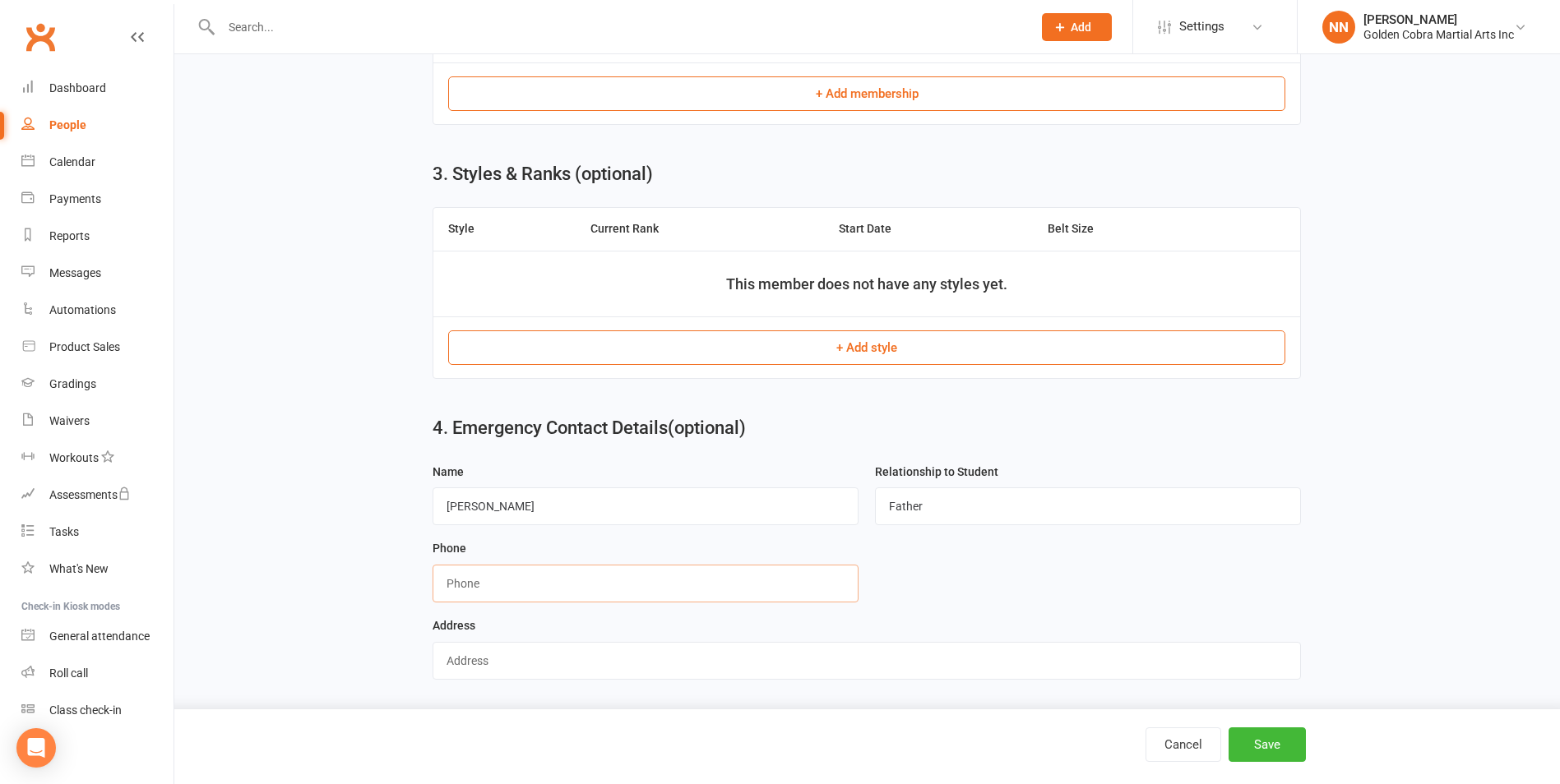
click at [505, 588] on input "string" at bounding box center [646, 583] width 426 height 38
type input "0418565418"
type input "[STREET_ADDRESS]"
type input "0418565418"
click at [1262, 737] on button "Save" at bounding box center [1267, 745] width 77 height 34
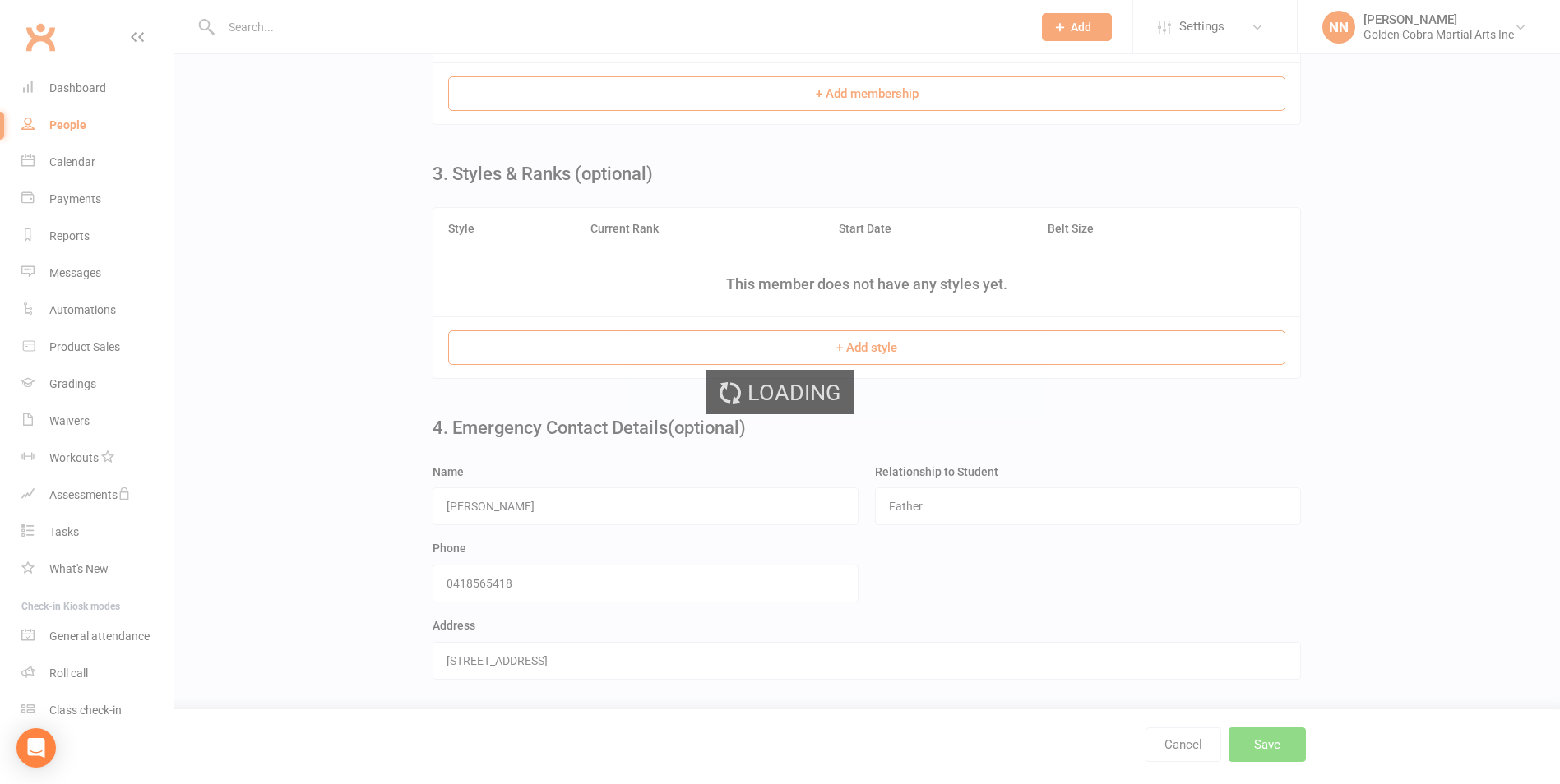
scroll to position [0, 0]
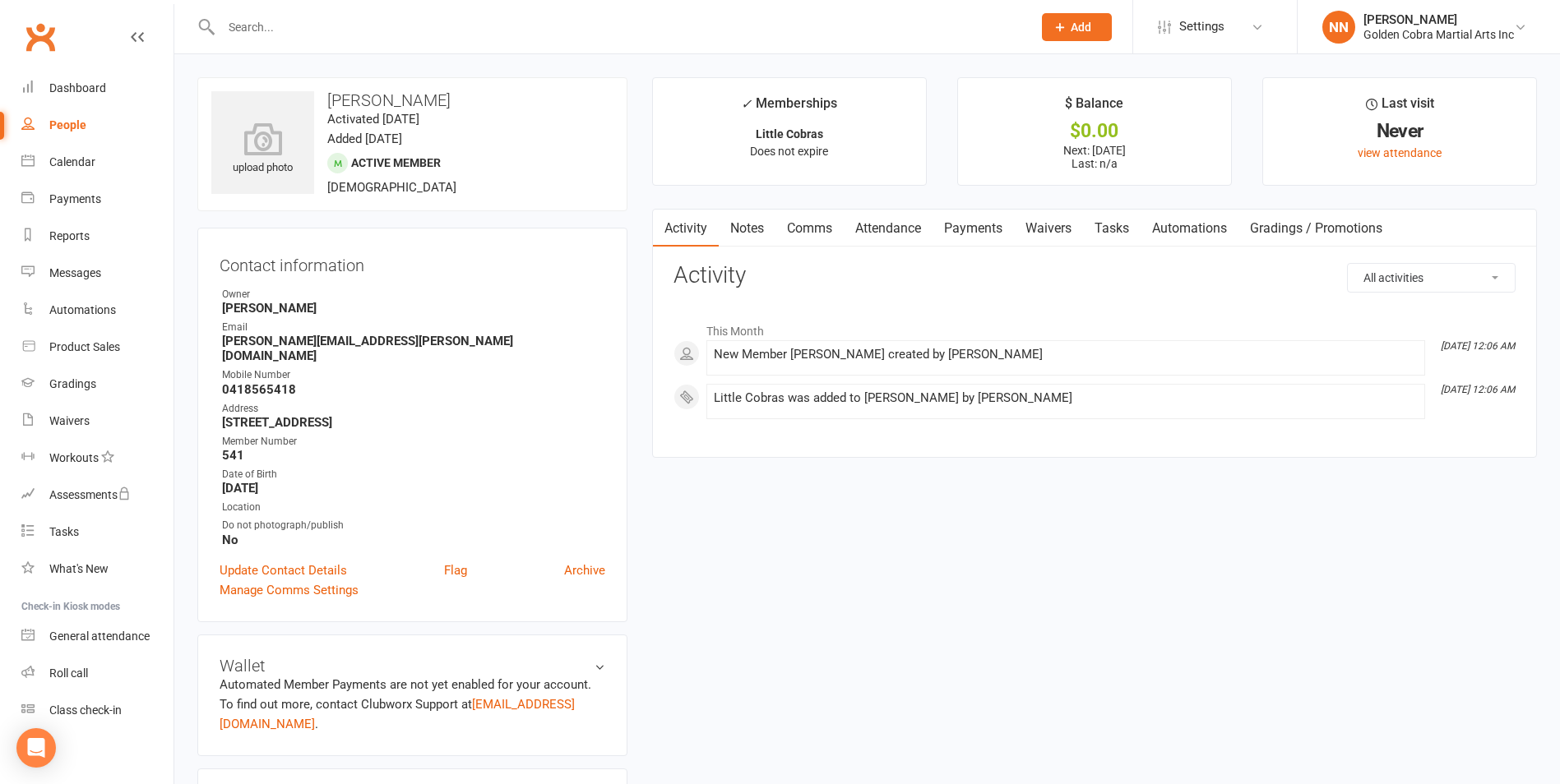
click at [310, 34] on input "text" at bounding box center [618, 27] width 804 height 23
type input "auni"
click at [1064, 25] on icon at bounding box center [1060, 27] width 15 height 15
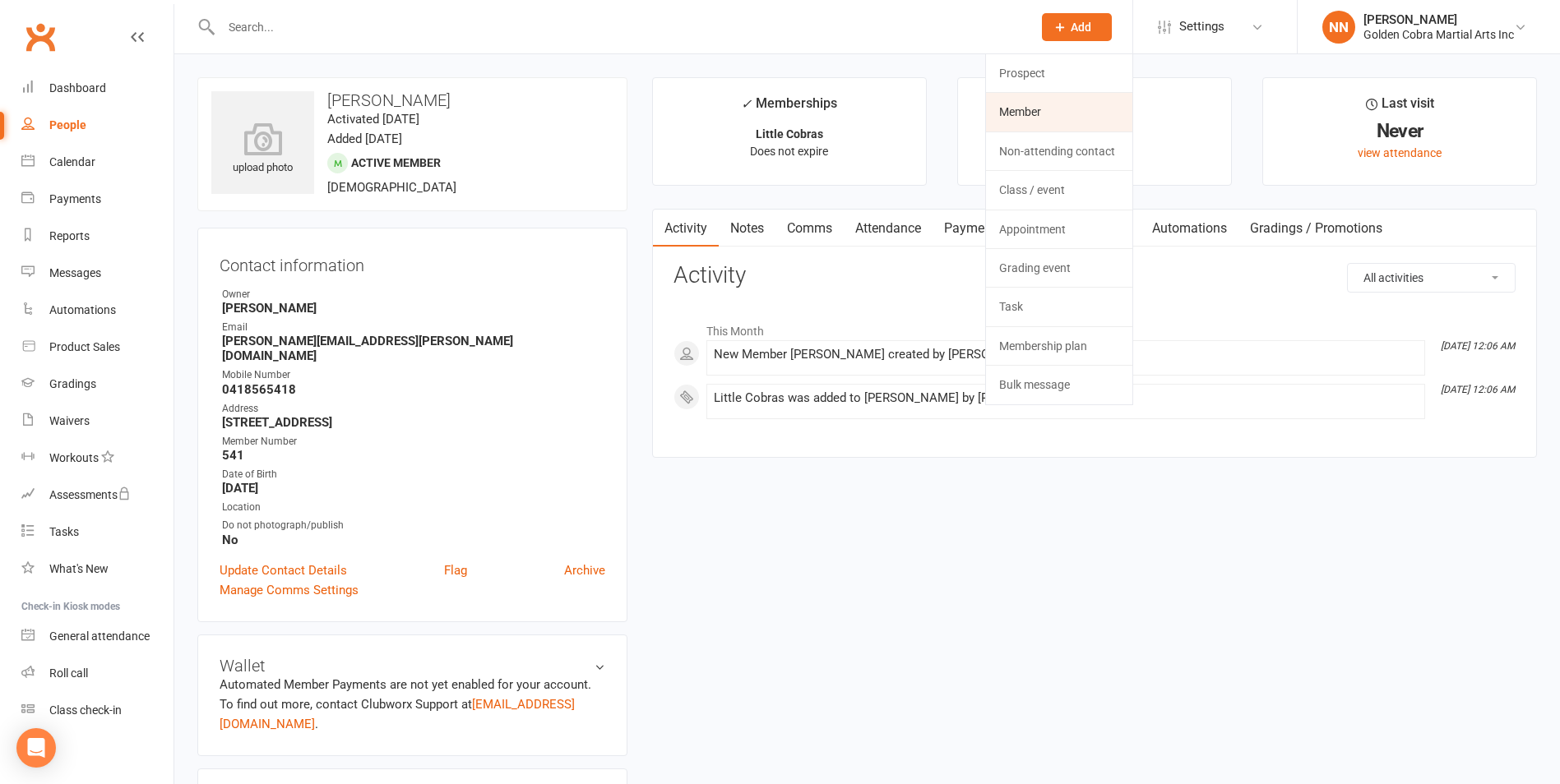
click at [1013, 106] on link "Member" at bounding box center [1059, 112] width 146 height 38
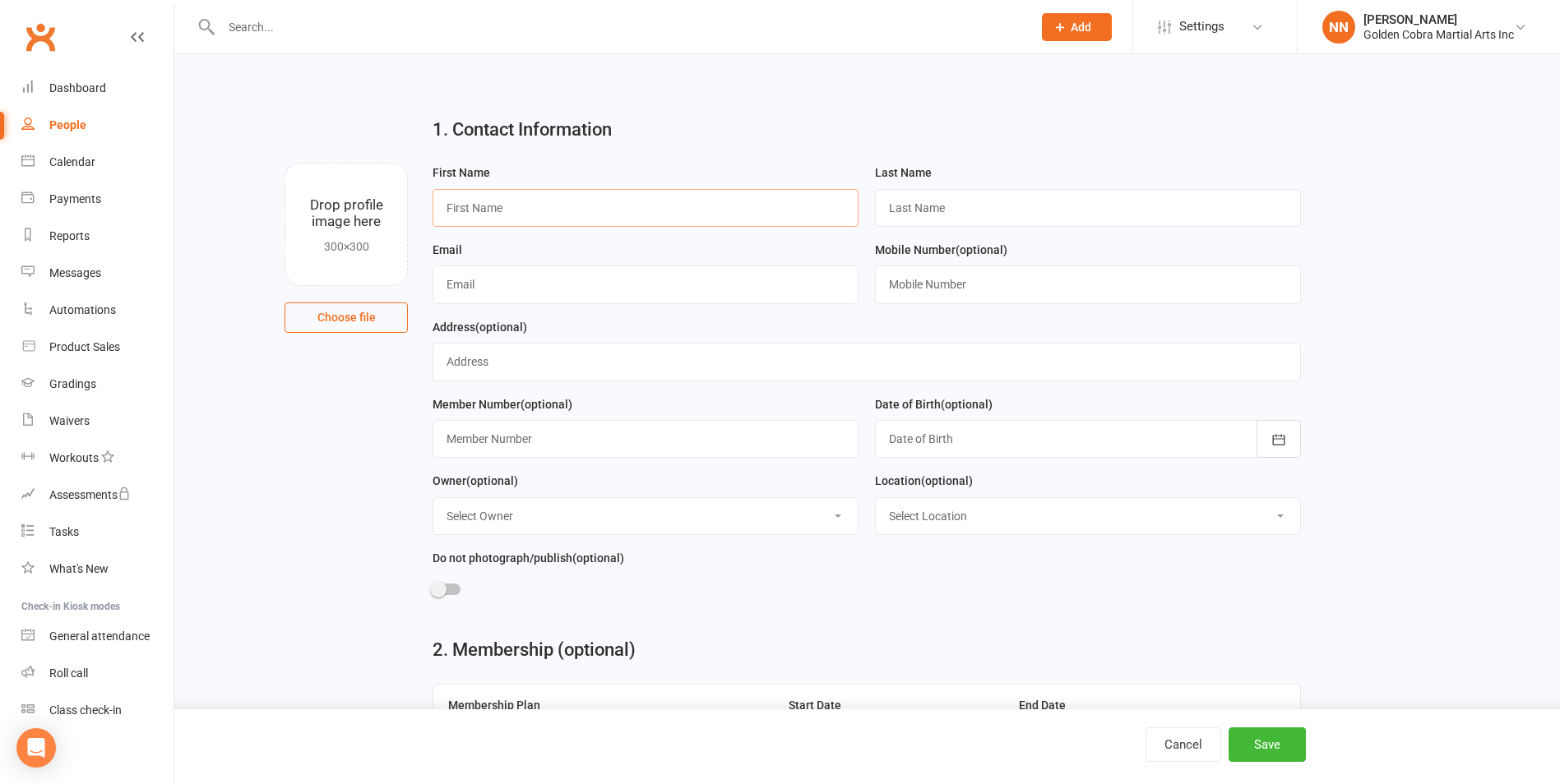
click at [493, 201] on input "text" at bounding box center [646, 208] width 426 height 38
type input "Auni"
click at [919, 211] on input "text" at bounding box center [1088, 208] width 426 height 38
type input "[PERSON_NAME]"
click at [499, 295] on input "text" at bounding box center [646, 285] width 426 height 38
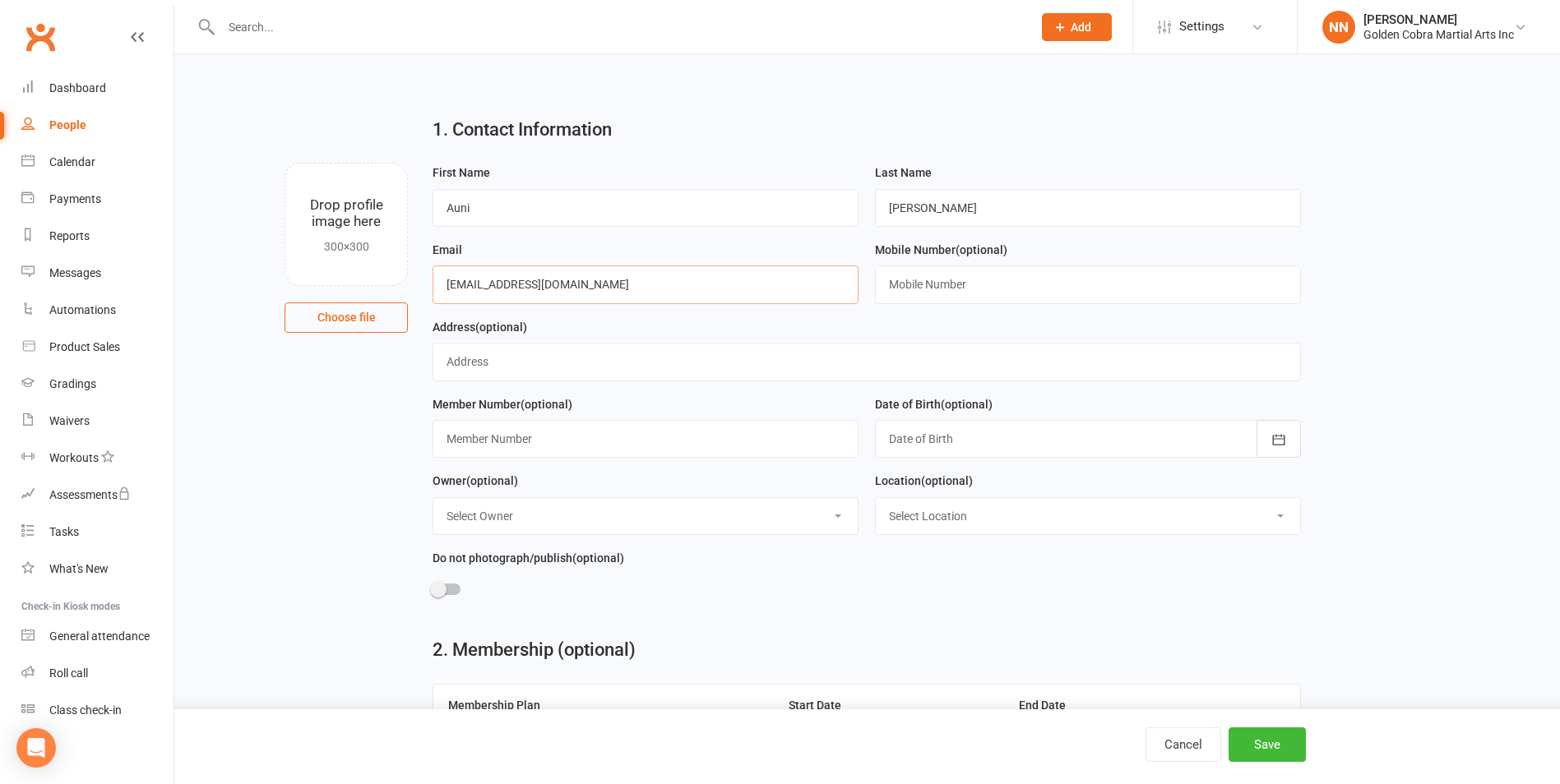
type input "[EMAIL_ADDRESS][DOMAIN_NAME]"
click at [931, 278] on input "text" at bounding box center [1088, 285] width 426 height 38
type input "0425756938"
click at [686, 364] on input "text" at bounding box center [866, 362] width 868 height 38
type input "[STREET_ADDRESS][PERSON_NAME]"
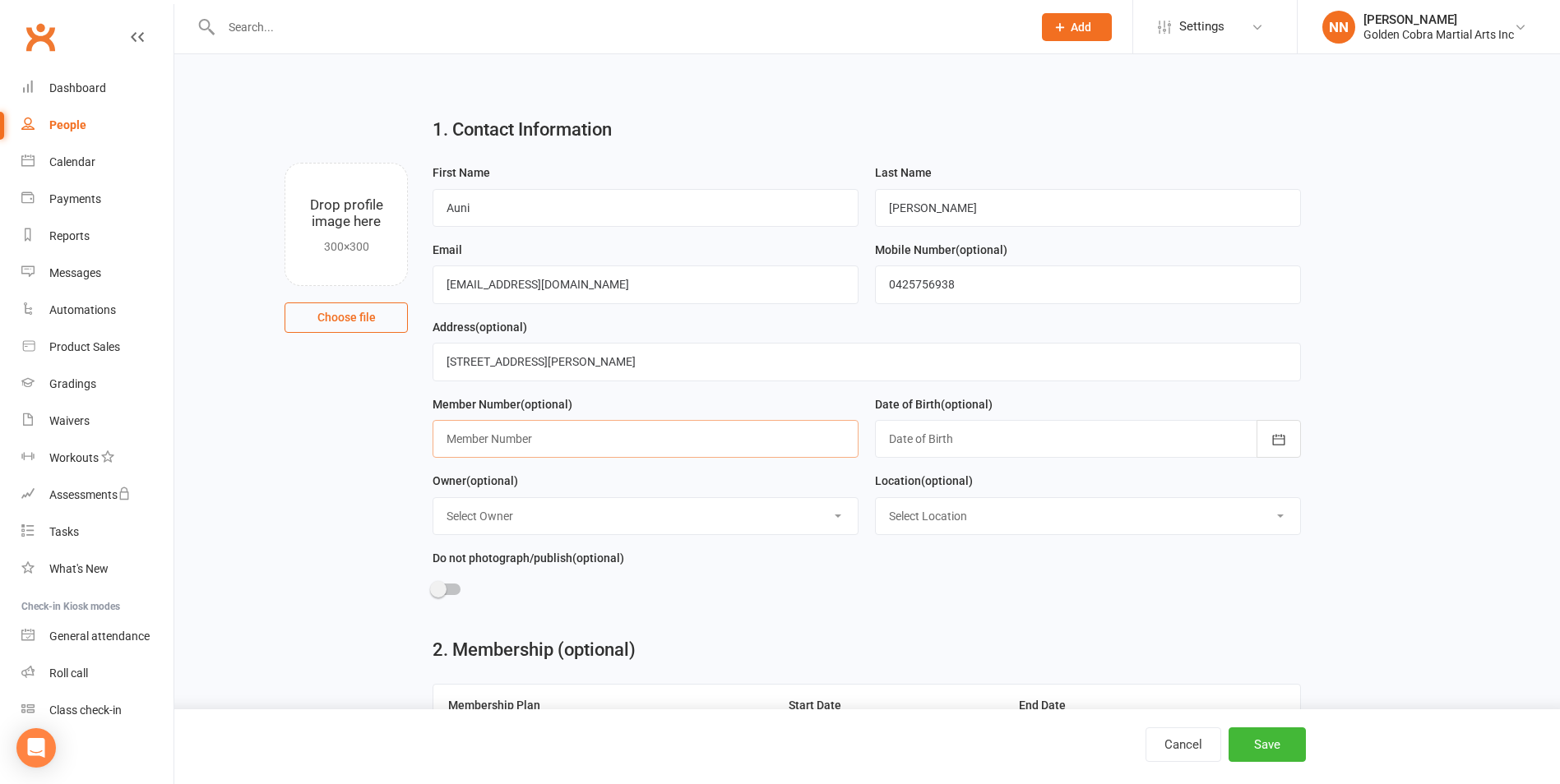
click at [562, 450] on input "text" at bounding box center [646, 439] width 426 height 38
type input "542"
click at [1056, 446] on div at bounding box center [1088, 439] width 426 height 38
click at [555, 524] on select "Select Owner IT User [PERSON_NAME] [PERSON_NAME] [PERSON_NAME] [PERSON_NAME] [P…" at bounding box center [646, 516] width 424 height 36
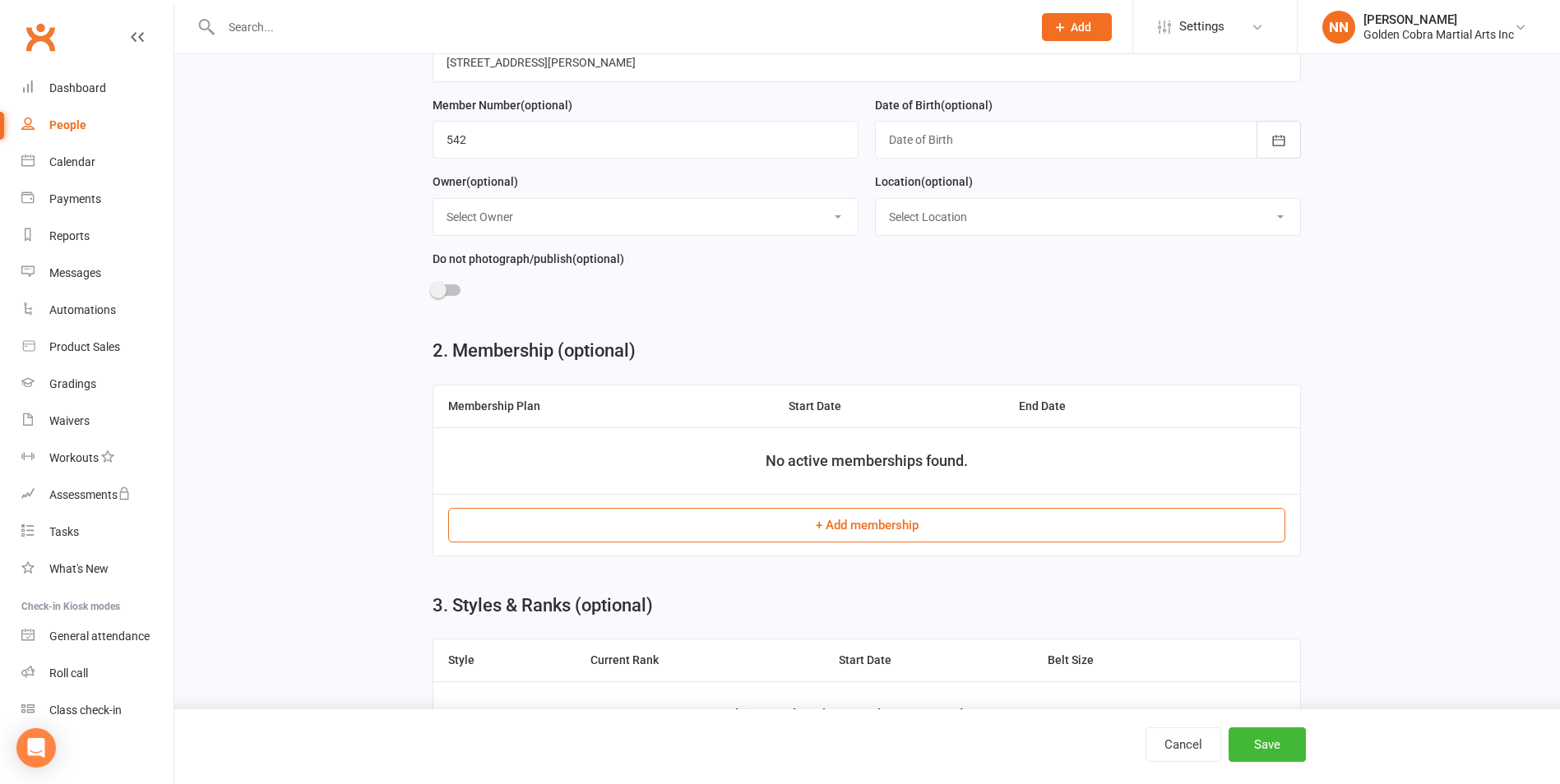
scroll to position [329, 0]
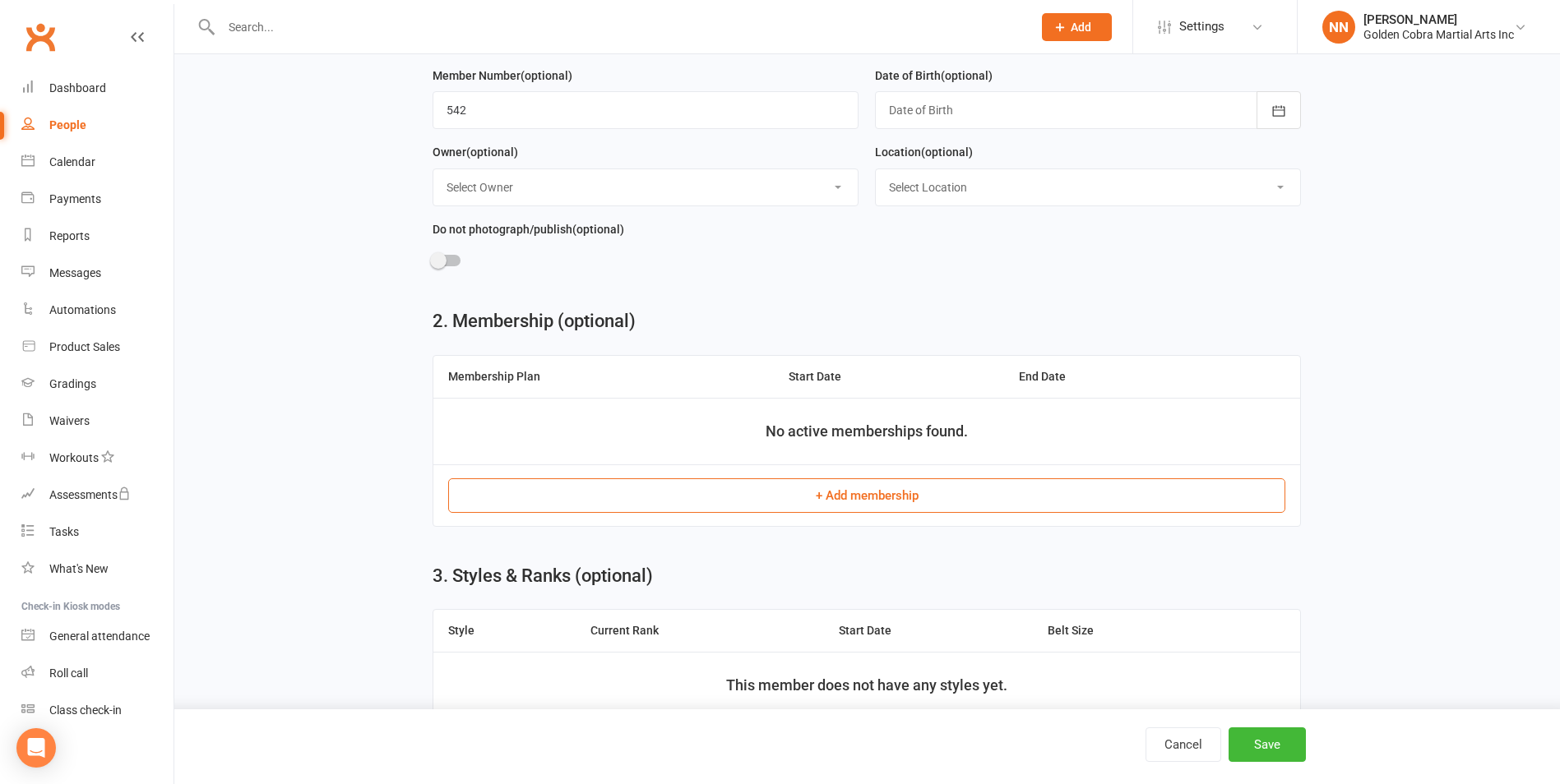
click at [847, 498] on button "+ Add membership" at bounding box center [866, 496] width 837 height 34
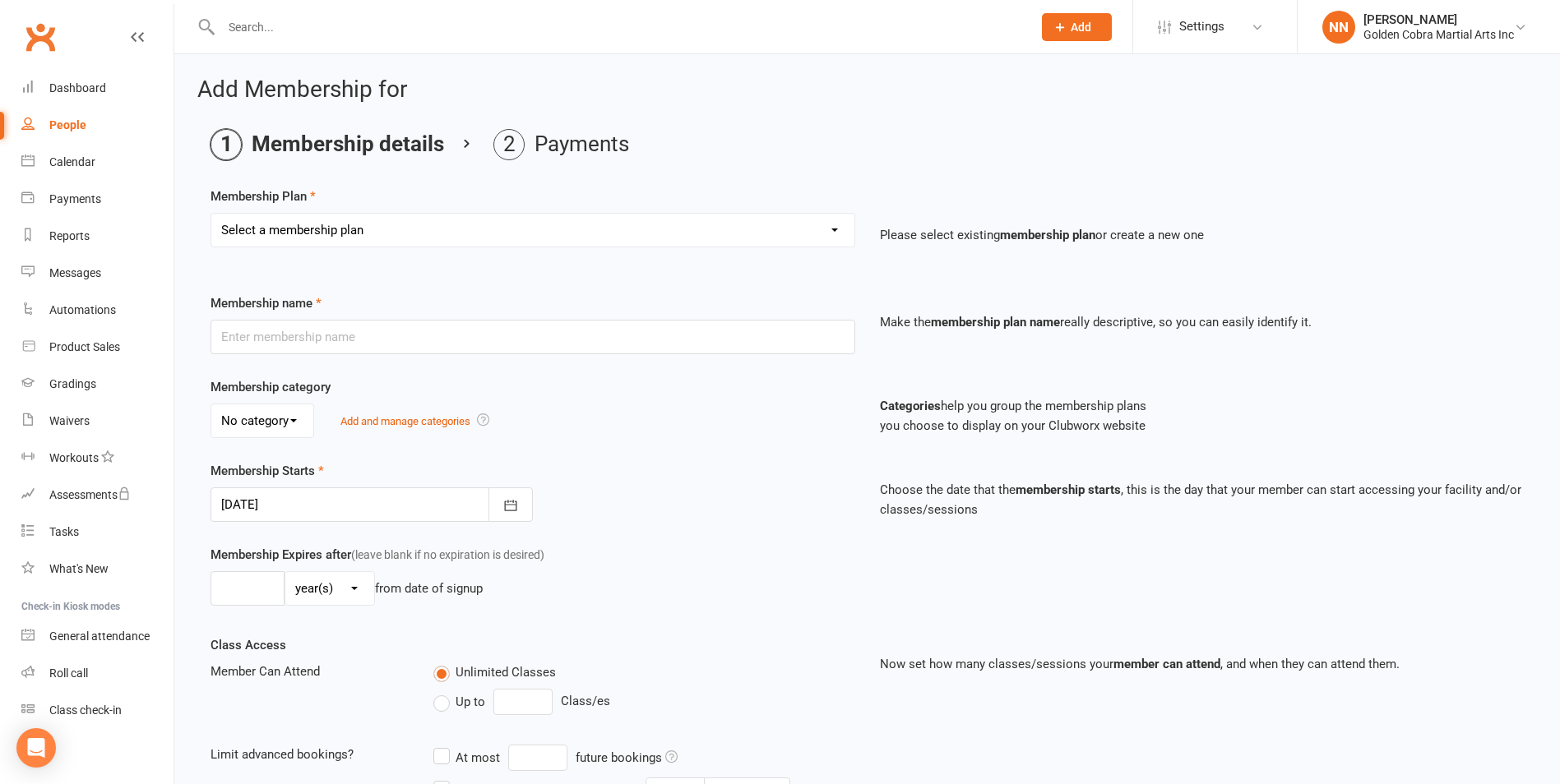
click at [823, 228] on select "Select a membership plan Create new Membership Plan 2nd Family Member 3rd and S…" at bounding box center [533, 230] width 643 height 32
select select "3"
click at [211, 214] on select "Select a membership plan Create new Membership Plan 2nd Family Member 3rd and S…" at bounding box center [533, 230] width 643 height 32
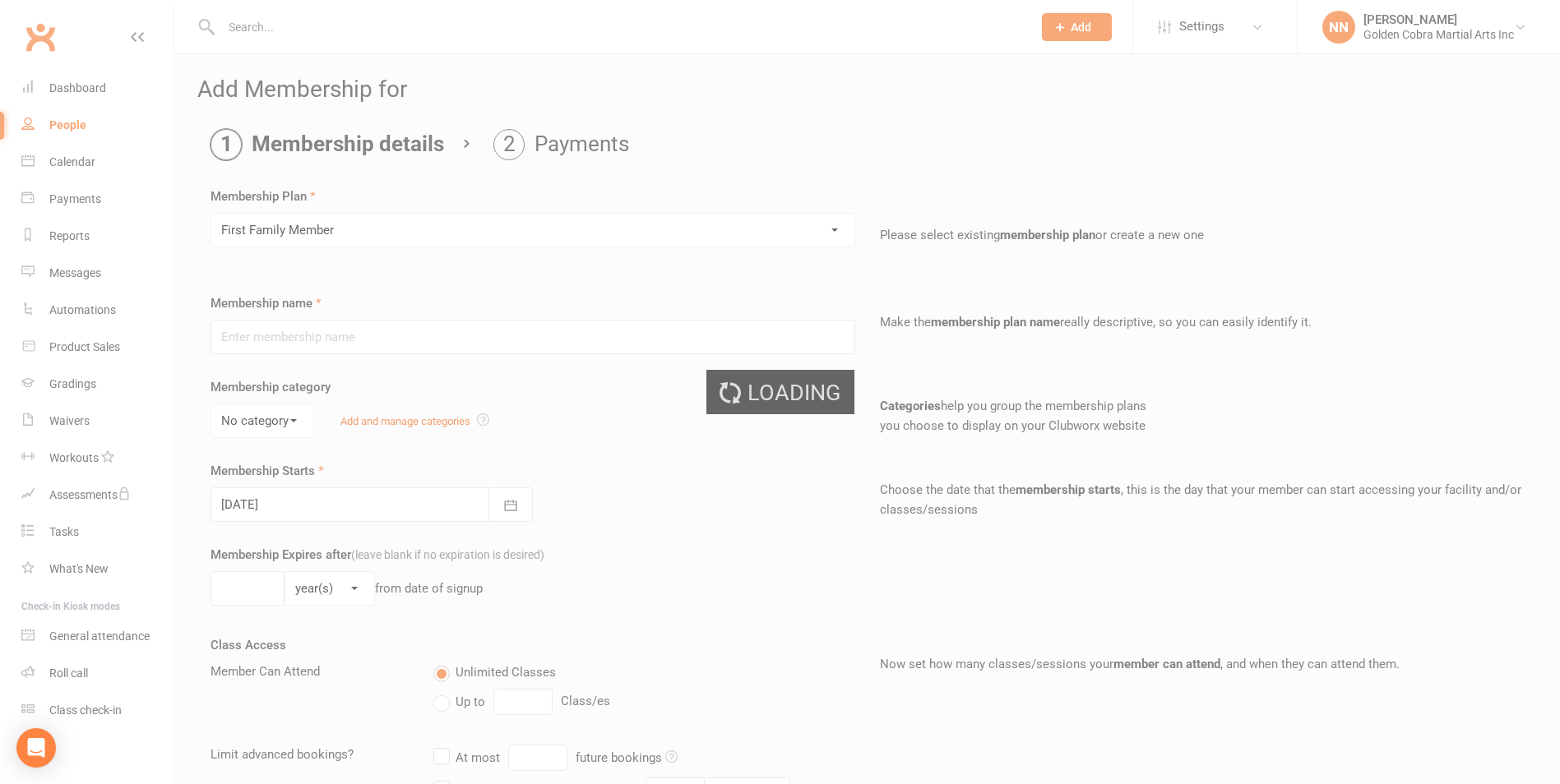
type input "First Family Member"
select select "0"
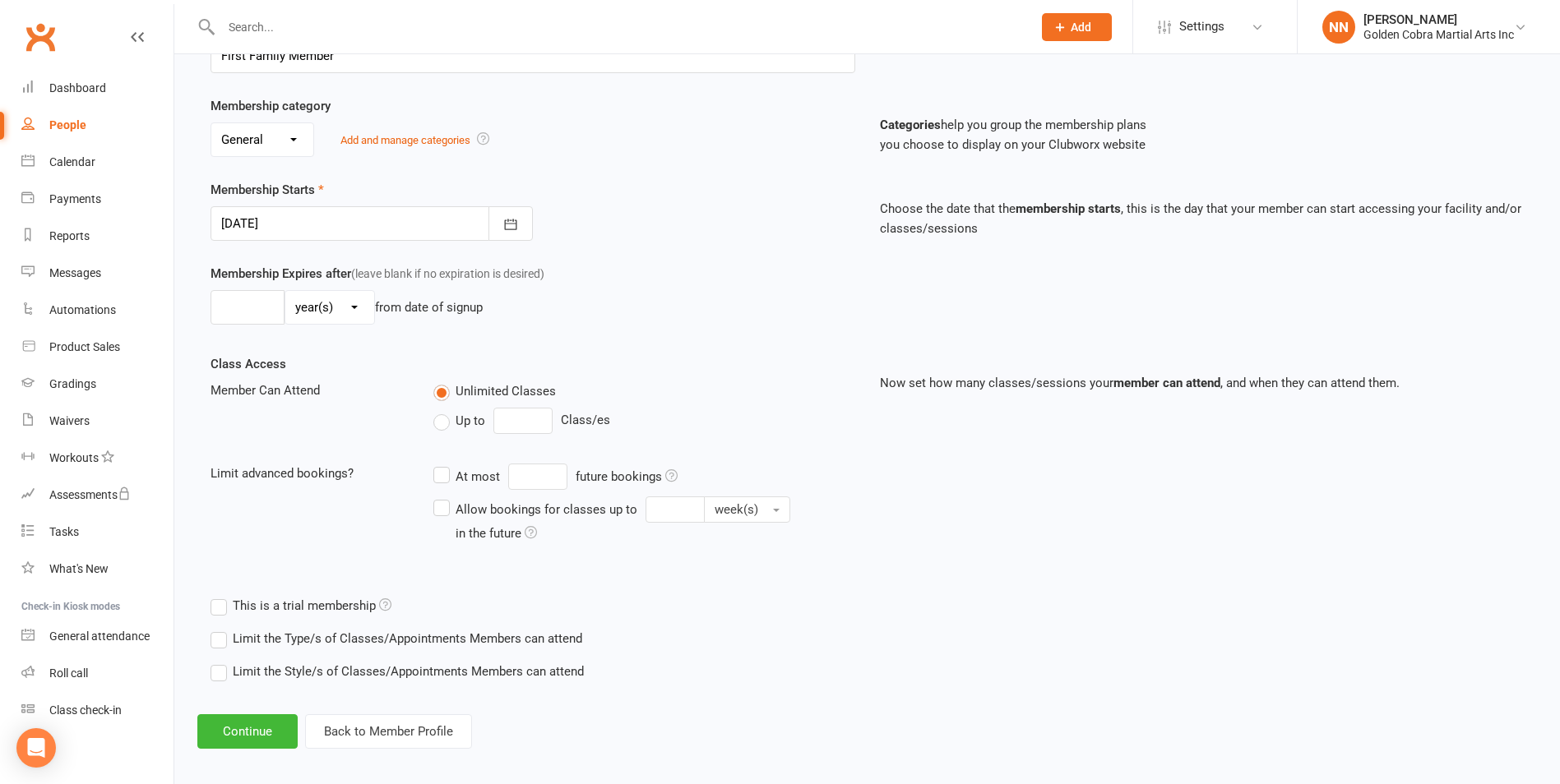
scroll to position [292, 0]
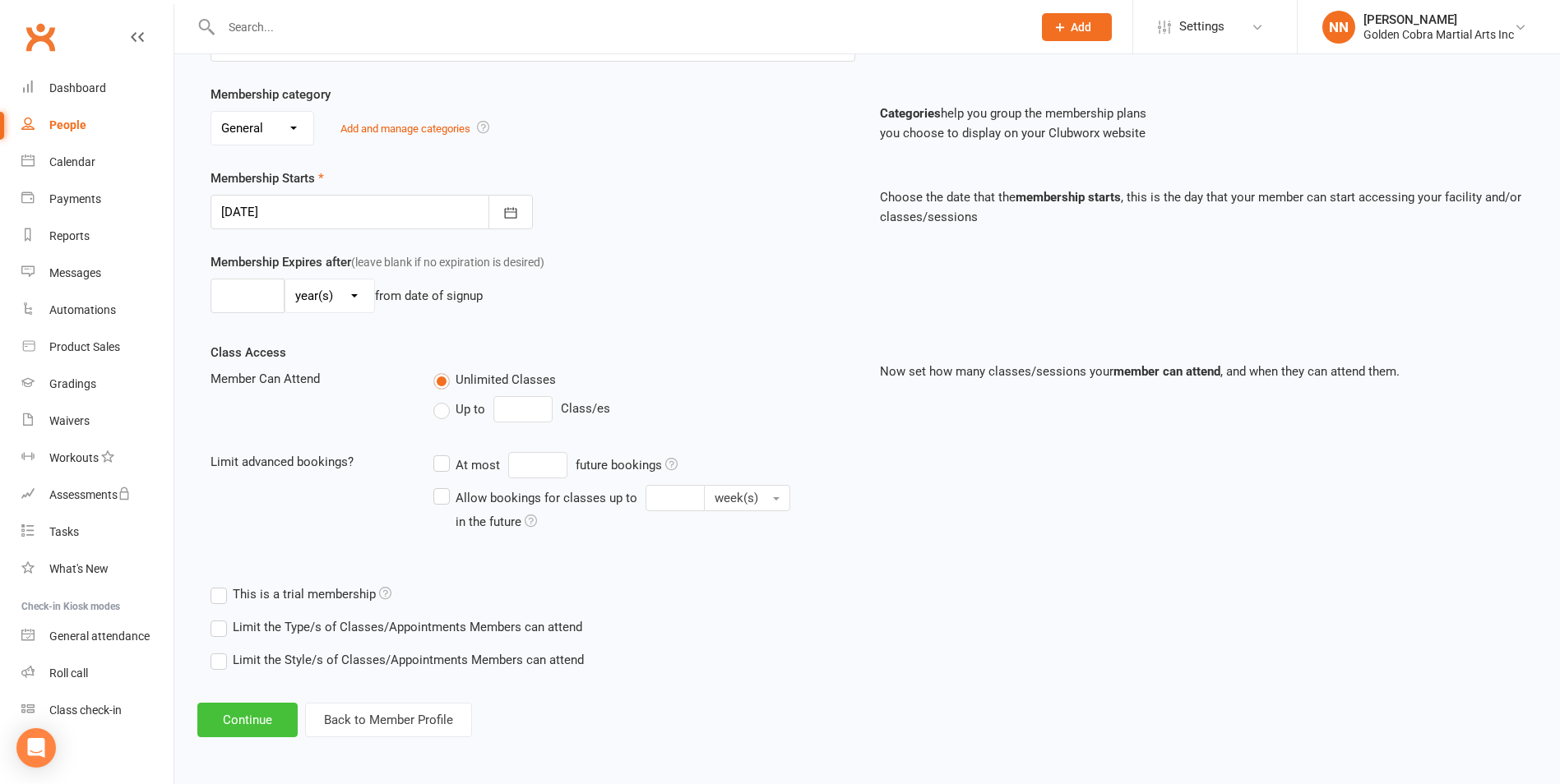
click at [257, 713] on button "Continue" at bounding box center [247, 720] width 100 height 34
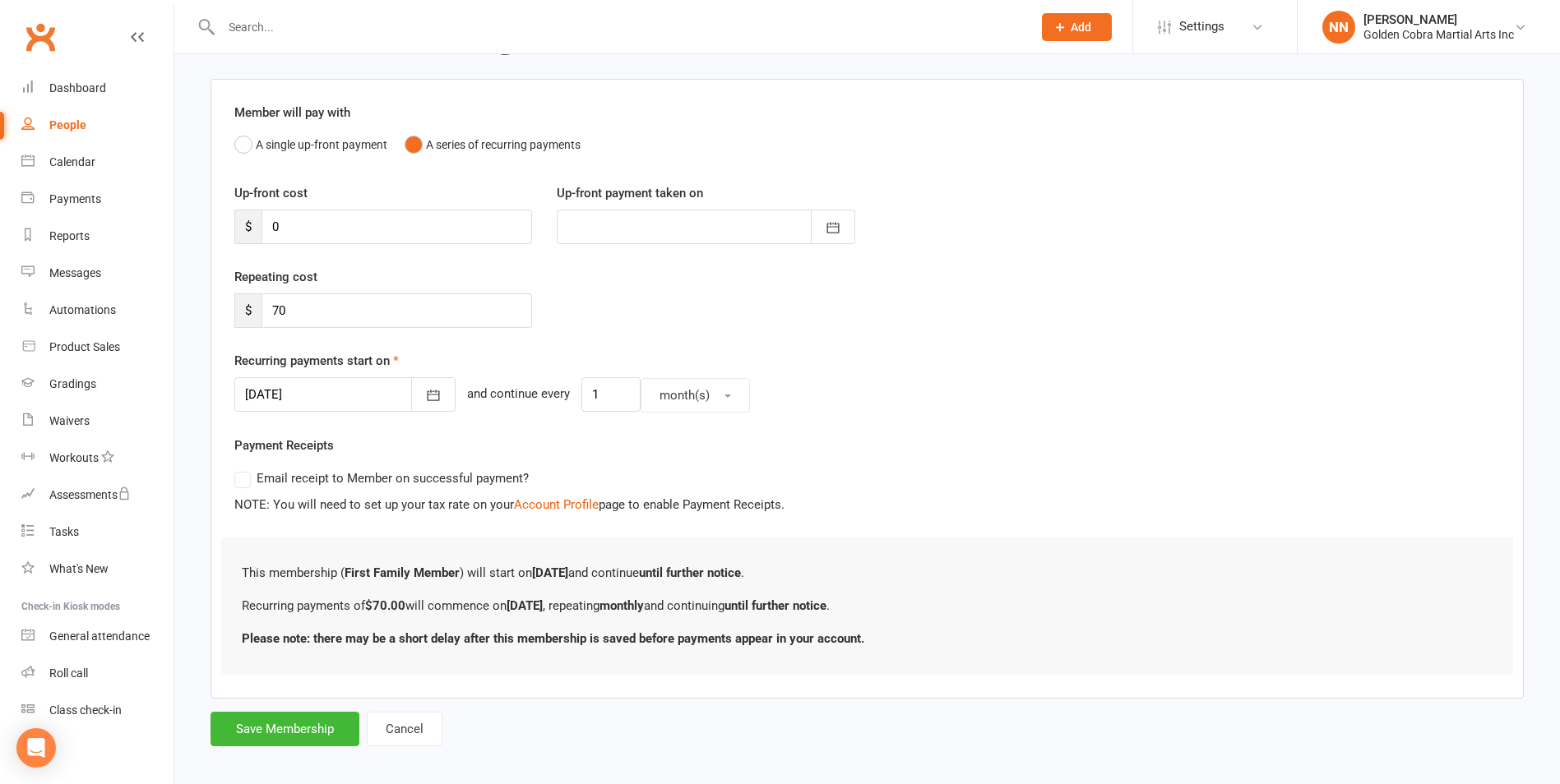
scroll to position [118, 0]
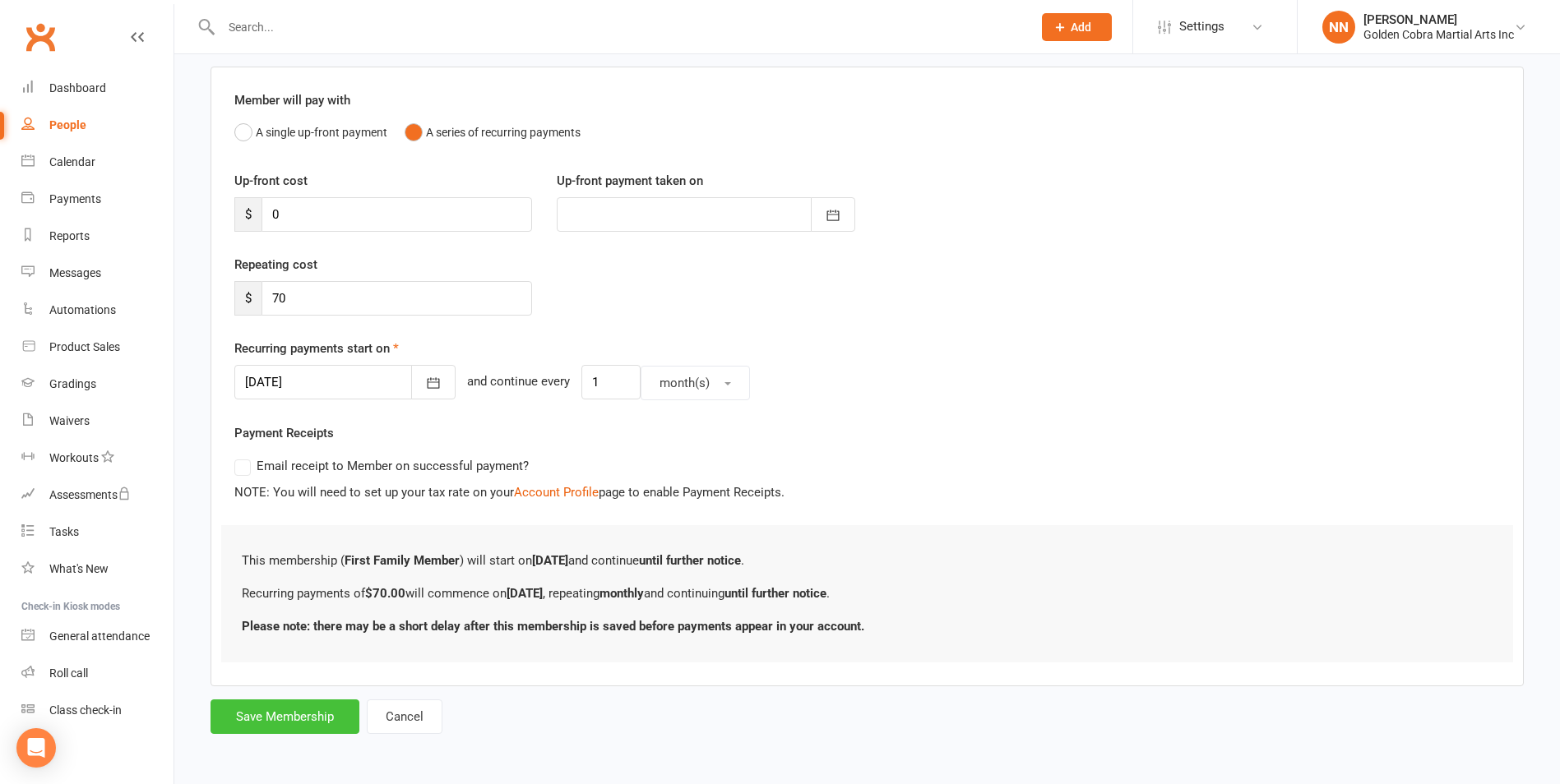
click at [298, 716] on button "Save Membership" at bounding box center [285, 716] width 149 height 34
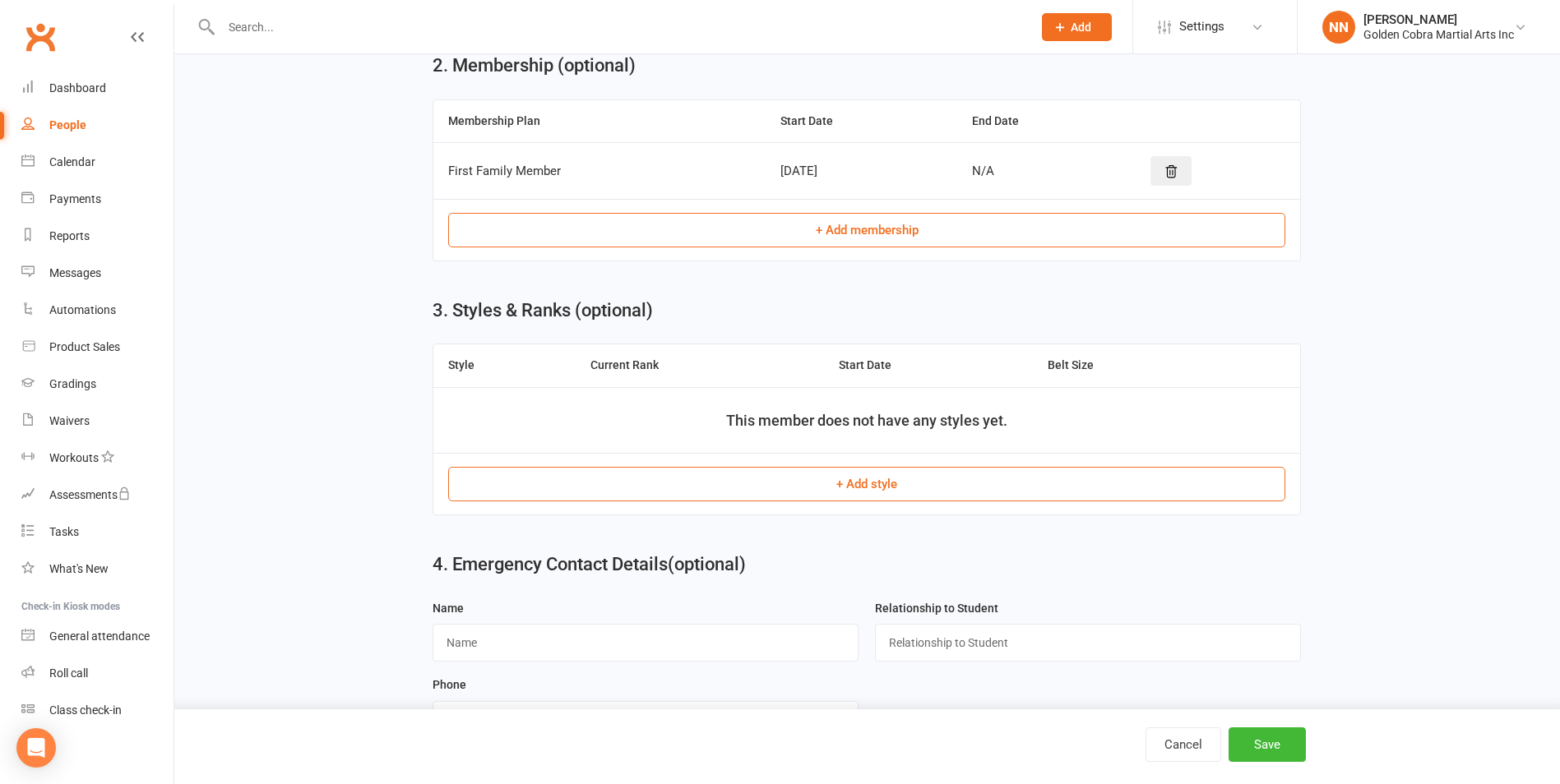
scroll to position [628, 0]
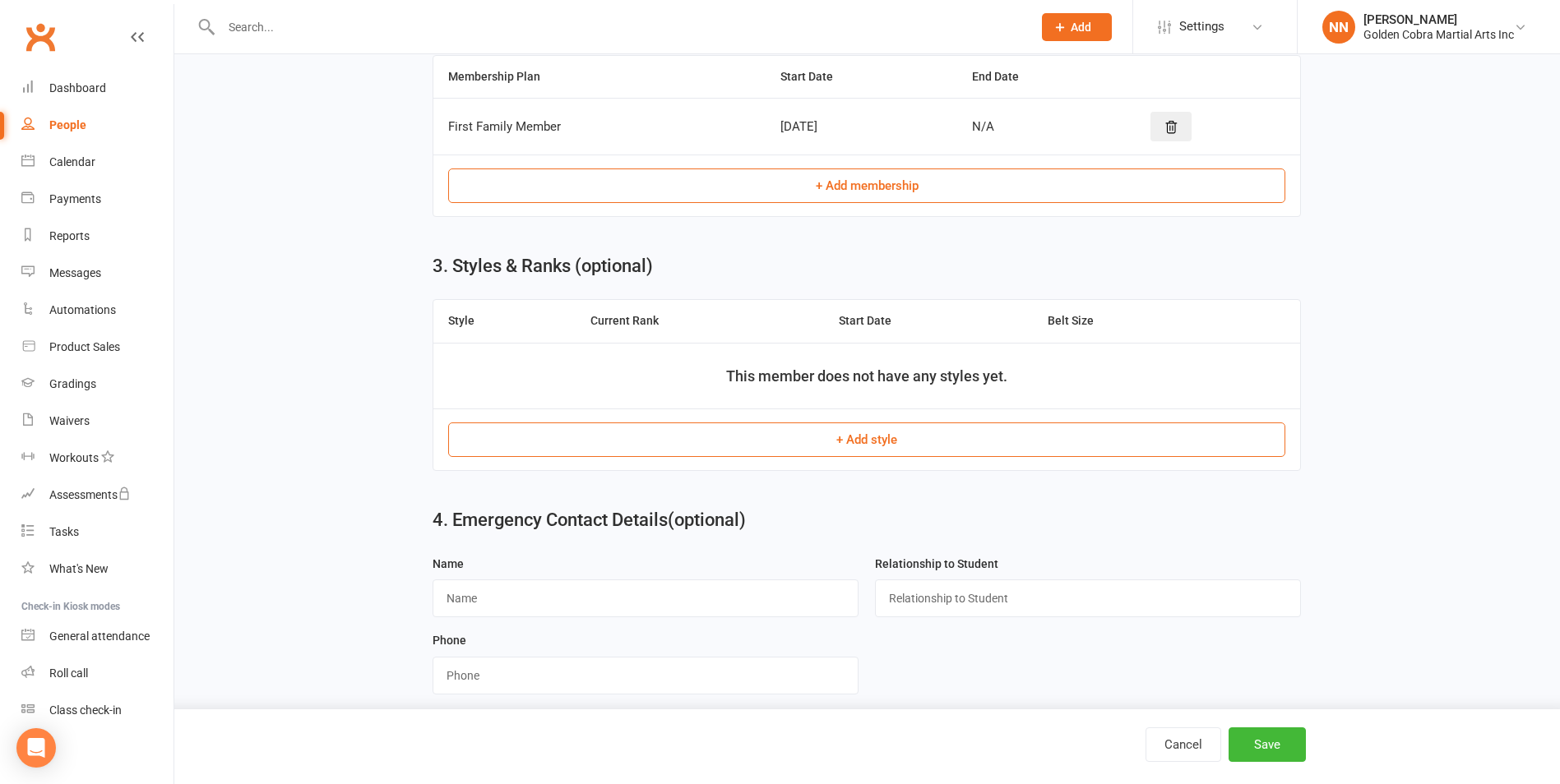
click at [854, 439] on button "+ Add style" at bounding box center [866, 439] width 837 height 34
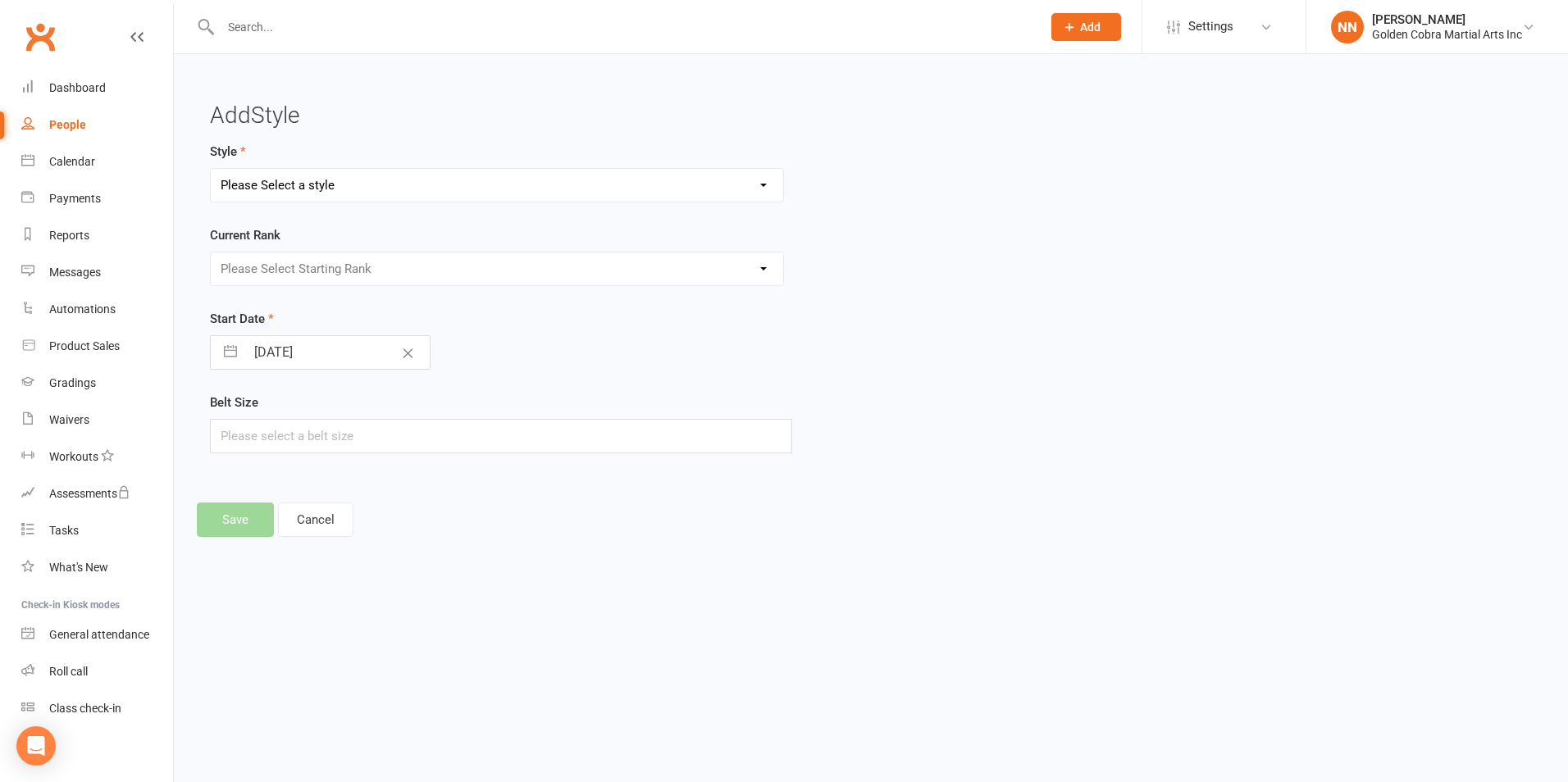
click at [742, 184] on select "Please Select a style Boxing Karate Little Cobras Weapons" at bounding box center [497, 185] width 572 height 32
click at [925, 256] on div "Please Select Starting Rank" at bounding box center [647, 269] width 898 height 34
click at [754, 264] on div "Please Select Starting Rank" at bounding box center [497, 269] width 574 height 34
click at [758, 268] on div "Please Select Starting Rank" at bounding box center [497, 269] width 574 height 34
click at [764, 269] on div "Please Select Starting Rank" at bounding box center [497, 269] width 574 height 34
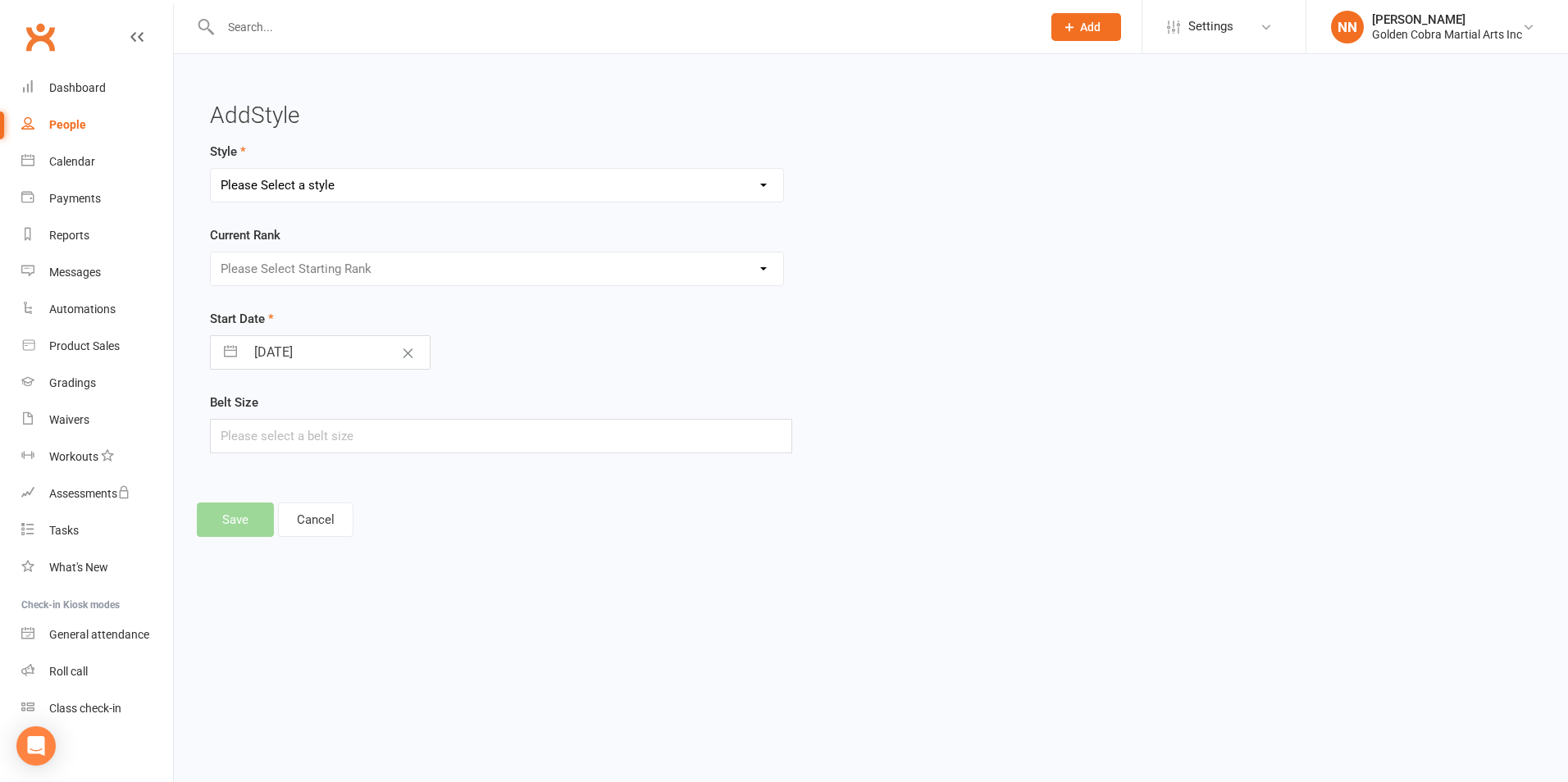
click at [421, 277] on div "Please Select Starting Rank" at bounding box center [497, 269] width 574 height 34
click at [329, 267] on div "Please Select Starting Rank" at bounding box center [497, 269] width 574 height 34
click at [291, 259] on div "Please Select Starting Rank" at bounding box center [497, 269] width 574 height 34
click at [244, 513] on footer "Save Cancel" at bounding box center [871, 519] width 1349 height 34
click at [949, 164] on div "Style Please Select a style Boxing Karate Little Cobras Weapons" at bounding box center [647, 171] width 874 height 61
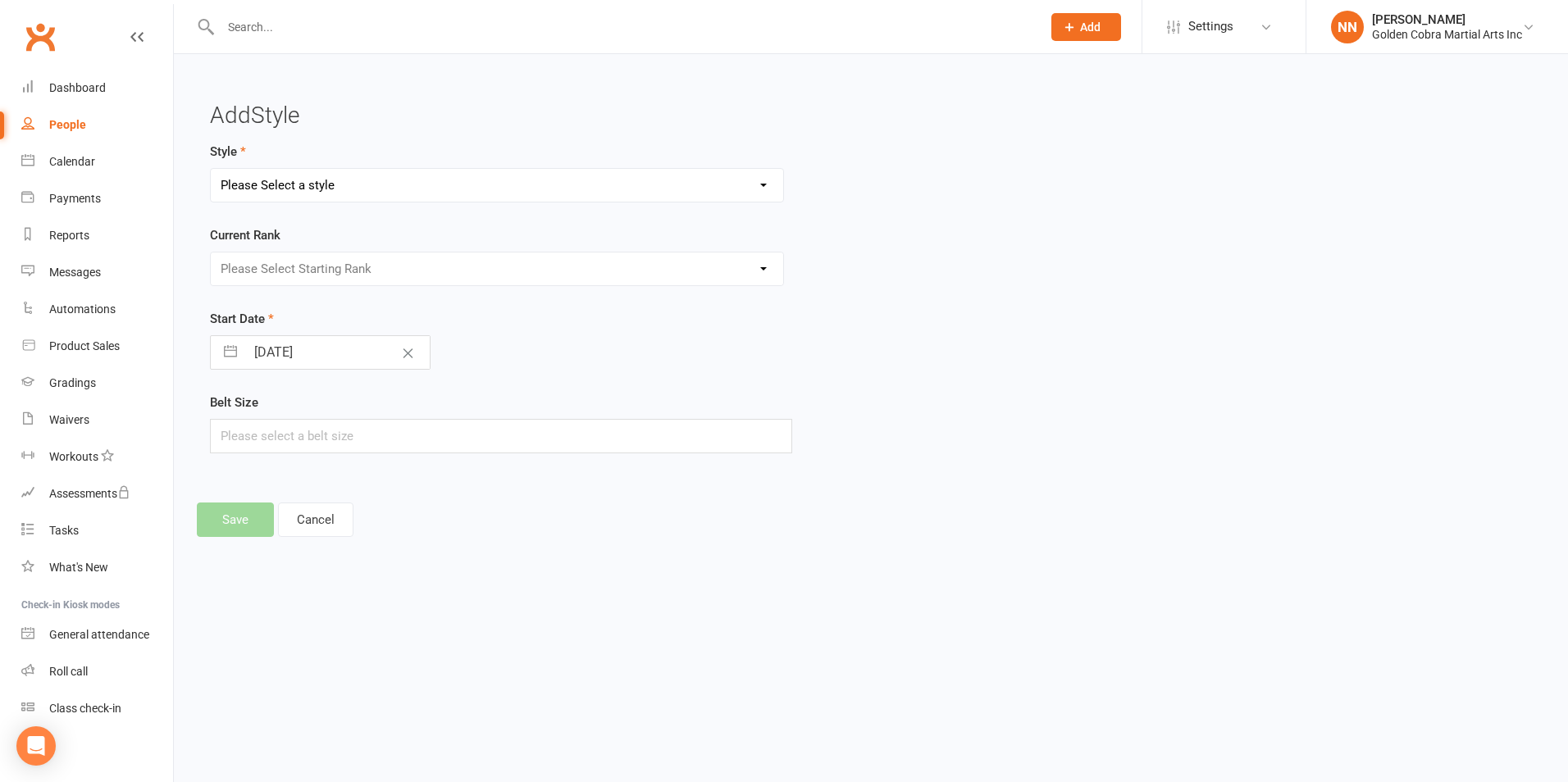
click at [754, 181] on select "Please Select a style Boxing Karate Little Cobras Weapons" at bounding box center [497, 185] width 572 height 32
select select "68"
click at [211, 169] on select "Please Select a style Boxing Karate Little Cobras Weapons" at bounding box center [497, 185] width 572 height 32
click at [737, 262] on select "Please Select Starting Rank 10 White Belt 9 White Belt, Blue Bar 8 Blue Belt 7 …" at bounding box center [497, 269] width 572 height 32
select select "547"
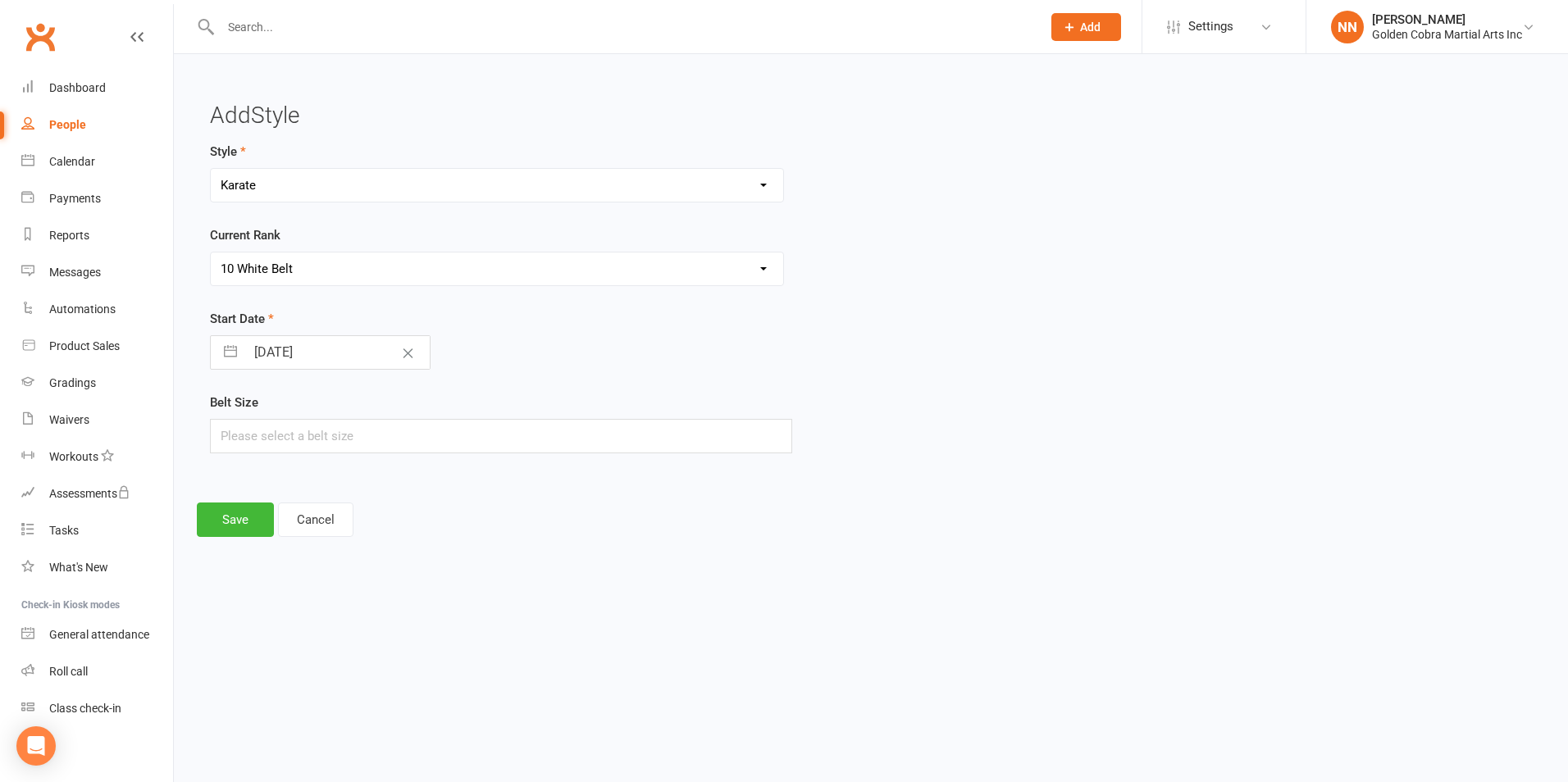
click at [211, 252] on select "Please Select Starting Rank 10 White Belt 9 White Belt, Blue Bar 8 Blue Belt 7 …" at bounding box center [497, 269] width 572 height 32
click at [235, 511] on button "Save" at bounding box center [235, 519] width 77 height 34
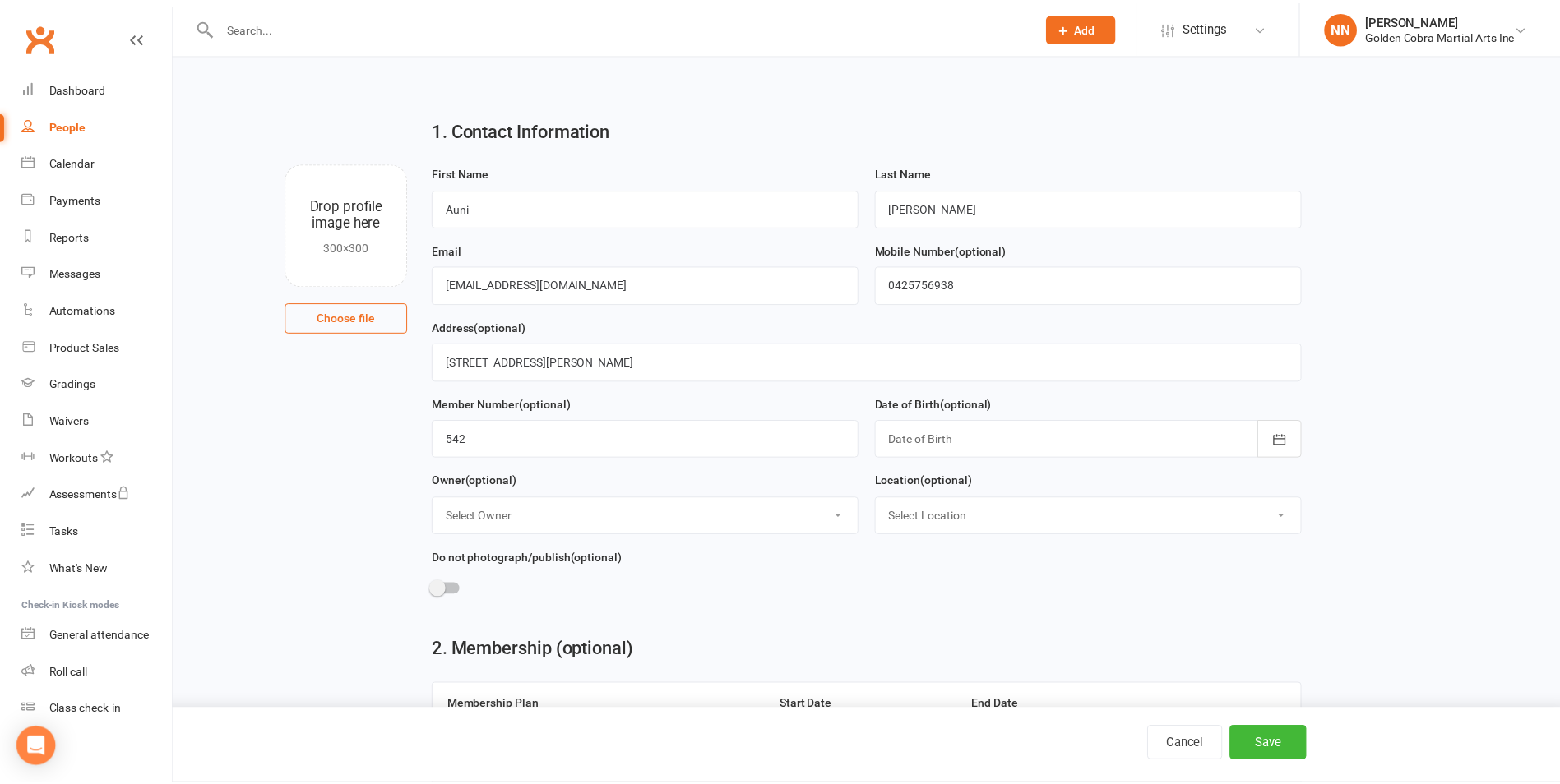
scroll to position [718, 0]
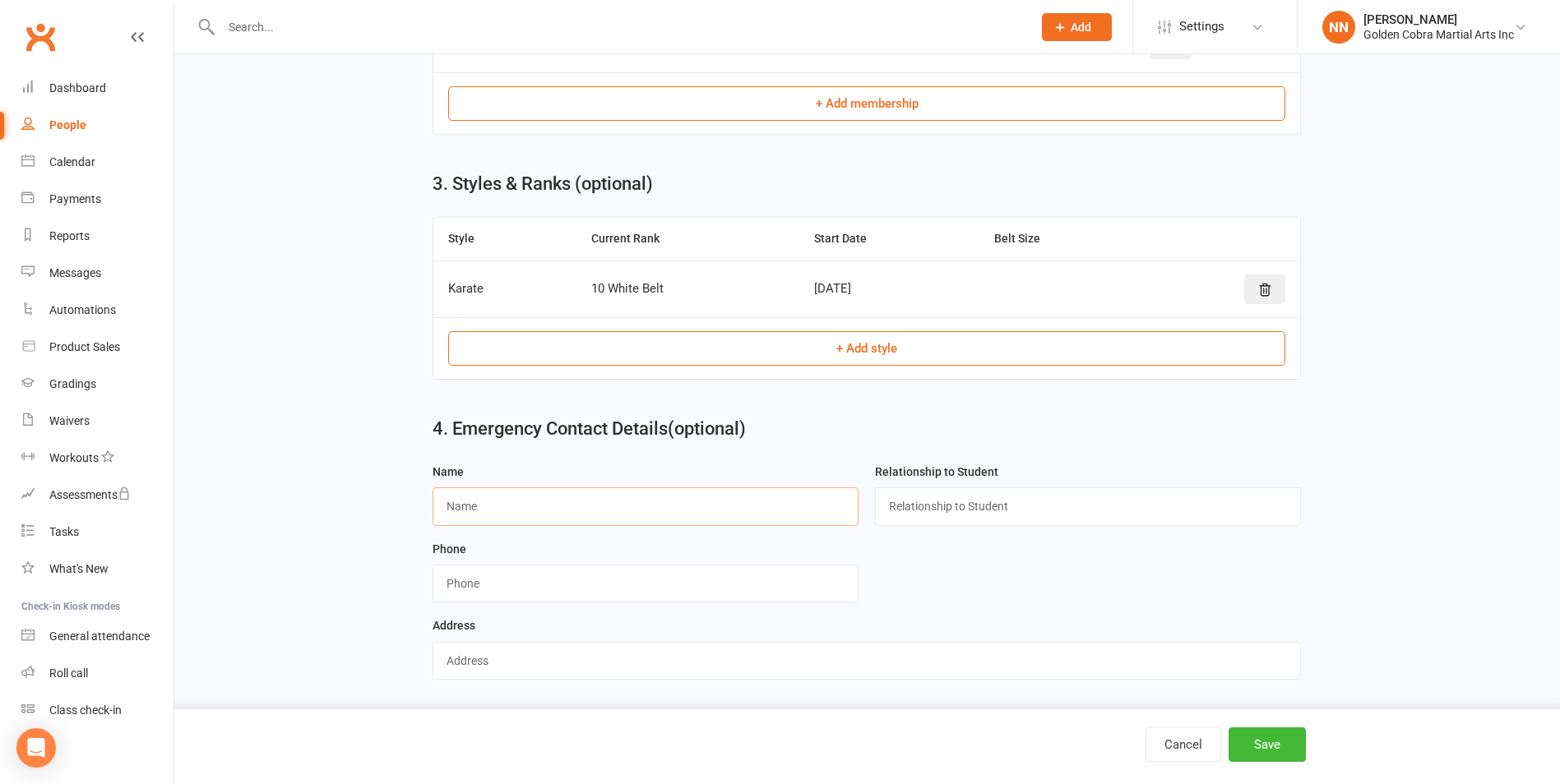
click at [487, 508] on input "text" at bounding box center [646, 506] width 426 height 38
type input "[PERSON_NAME]"
click at [954, 509] on input "text" at bounding box center [1088, 506] width 426 height 38
type input "[PERSON_NAME] Grandmother"
click at [483, 586] on input "string" at bounding box center [646, 583] width 426 height 38
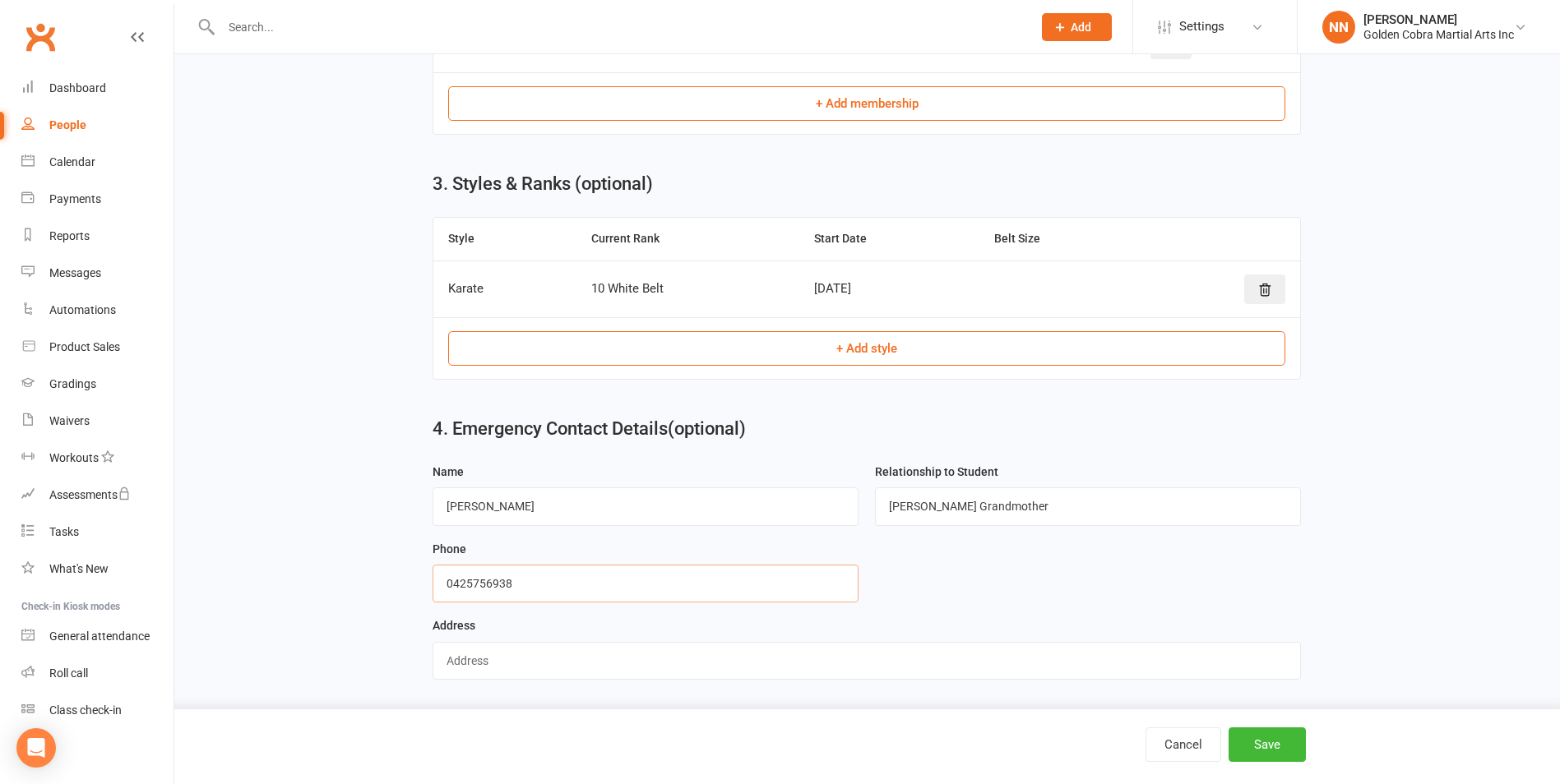
type input "0425756938"
click at [458, 656] on input "text" at bounding box center [866, 661] width 868 height 38
type input "31"
click at [1409, 542] on div "1. Contact Information Drop profile image here 300×300 Choose file First Name A…" at bounding box center [867, 18] width 1386 height 1350
click at [1268, 740] on button "Save" at bounding box center [1267, 745] width 77 height 34
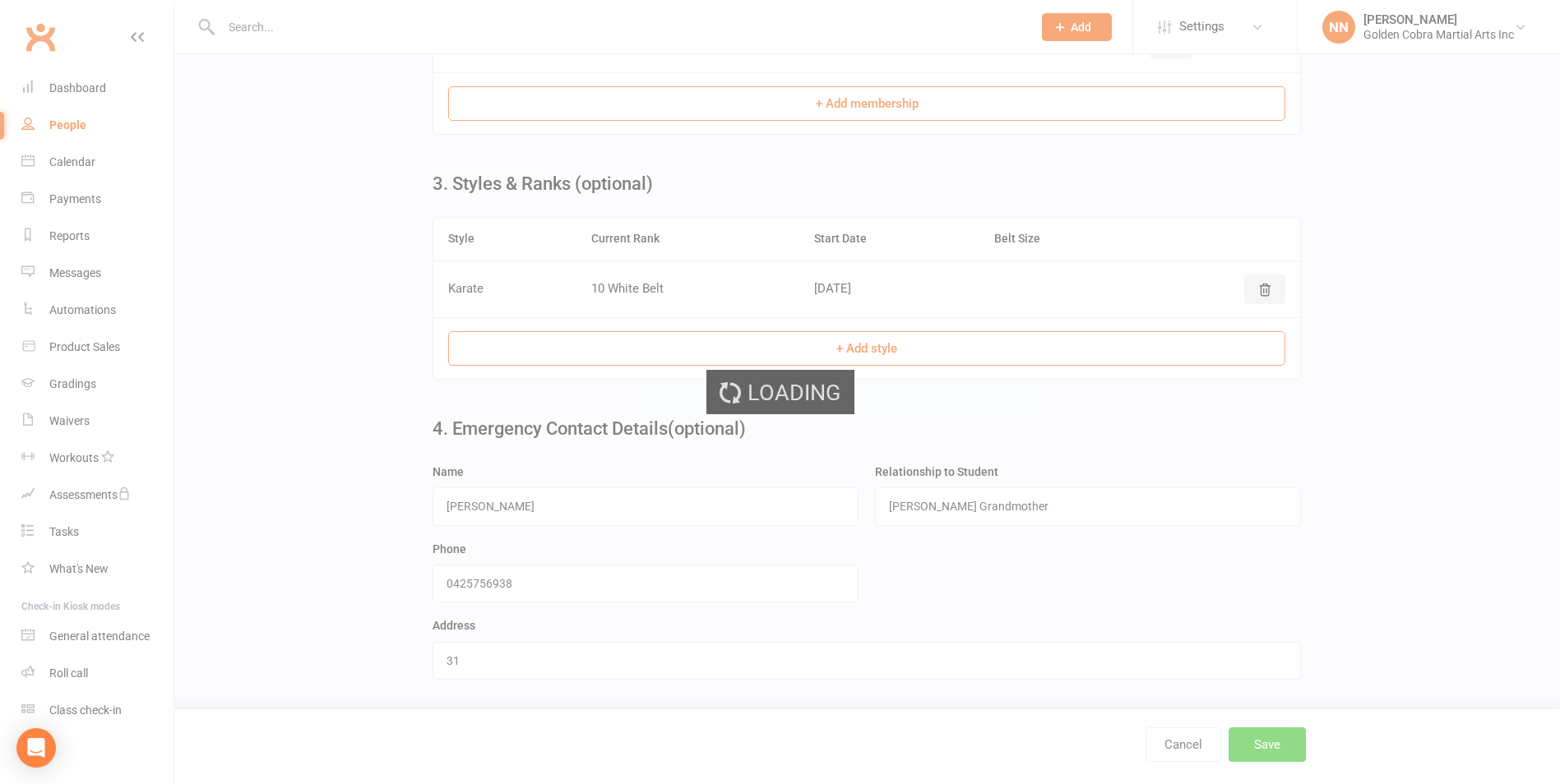
scroll to position [0, 0]
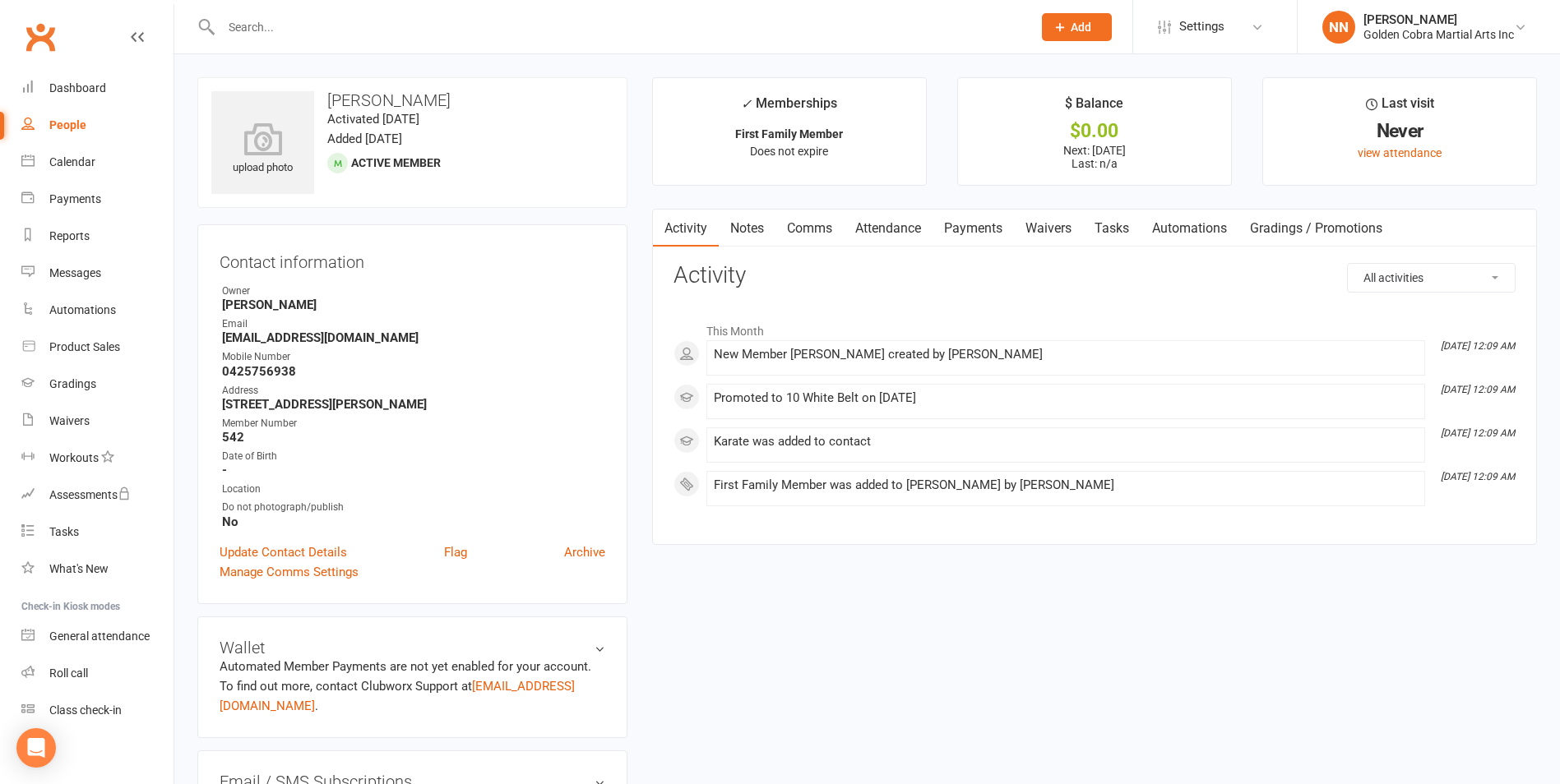
click at [1074, 23] on span "Add" at bounding box center [1081, 27] width 21 height 13
click at [1035, 109] on link "Member" at bounding box center [1059, 112] width 146 height 38
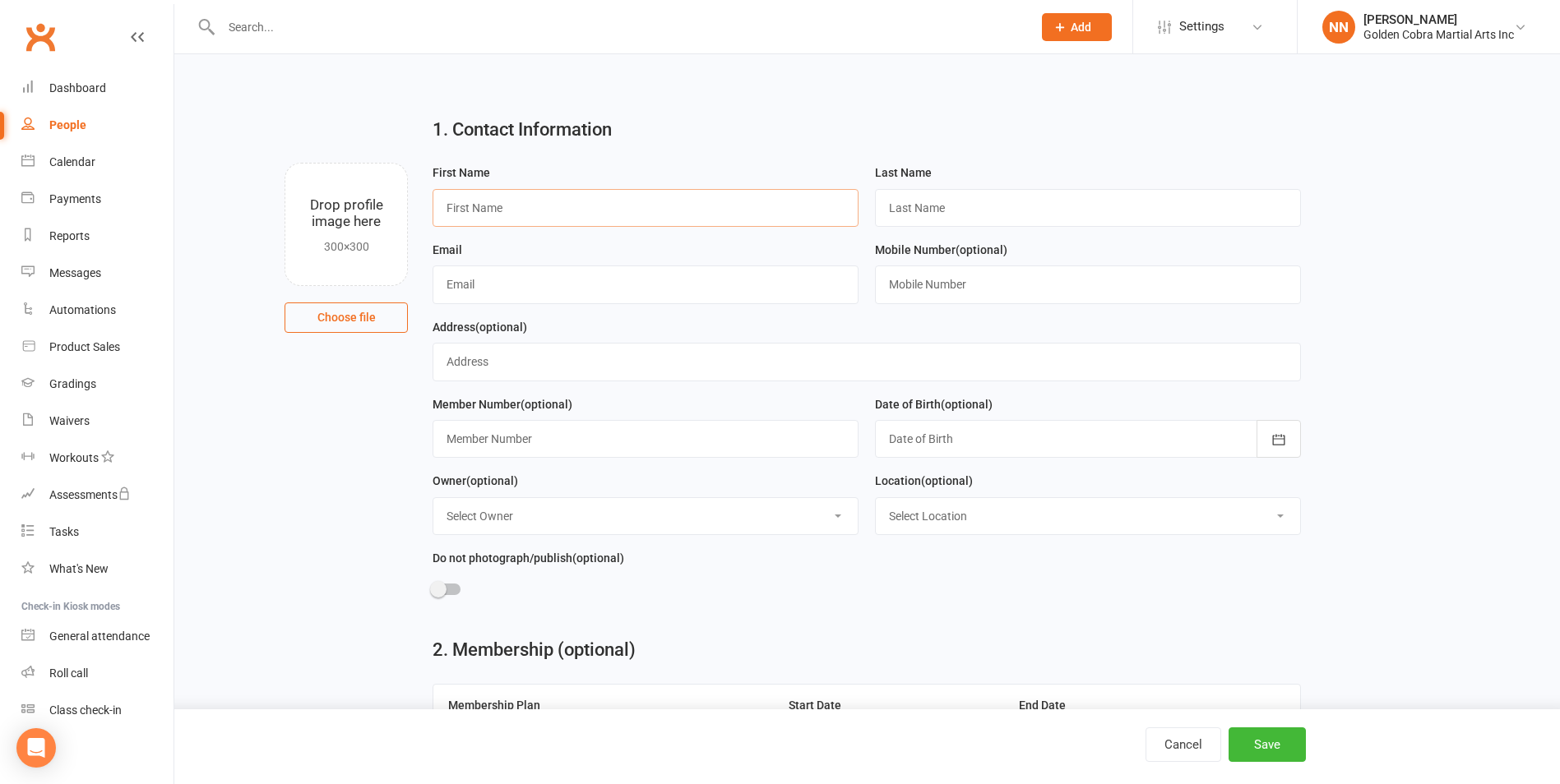
click at [476, 212] on input "text" at bounding box center [646, 208] width 426 height 38
type input "[PERSON_NAME]"
click at [933, 210] on input "text" at bounding box center [1088, 208] width 426 height 38
type input "Widdow"
click at [472, 279] on input "text" at bounding box center [646, 285] width 426 height 38
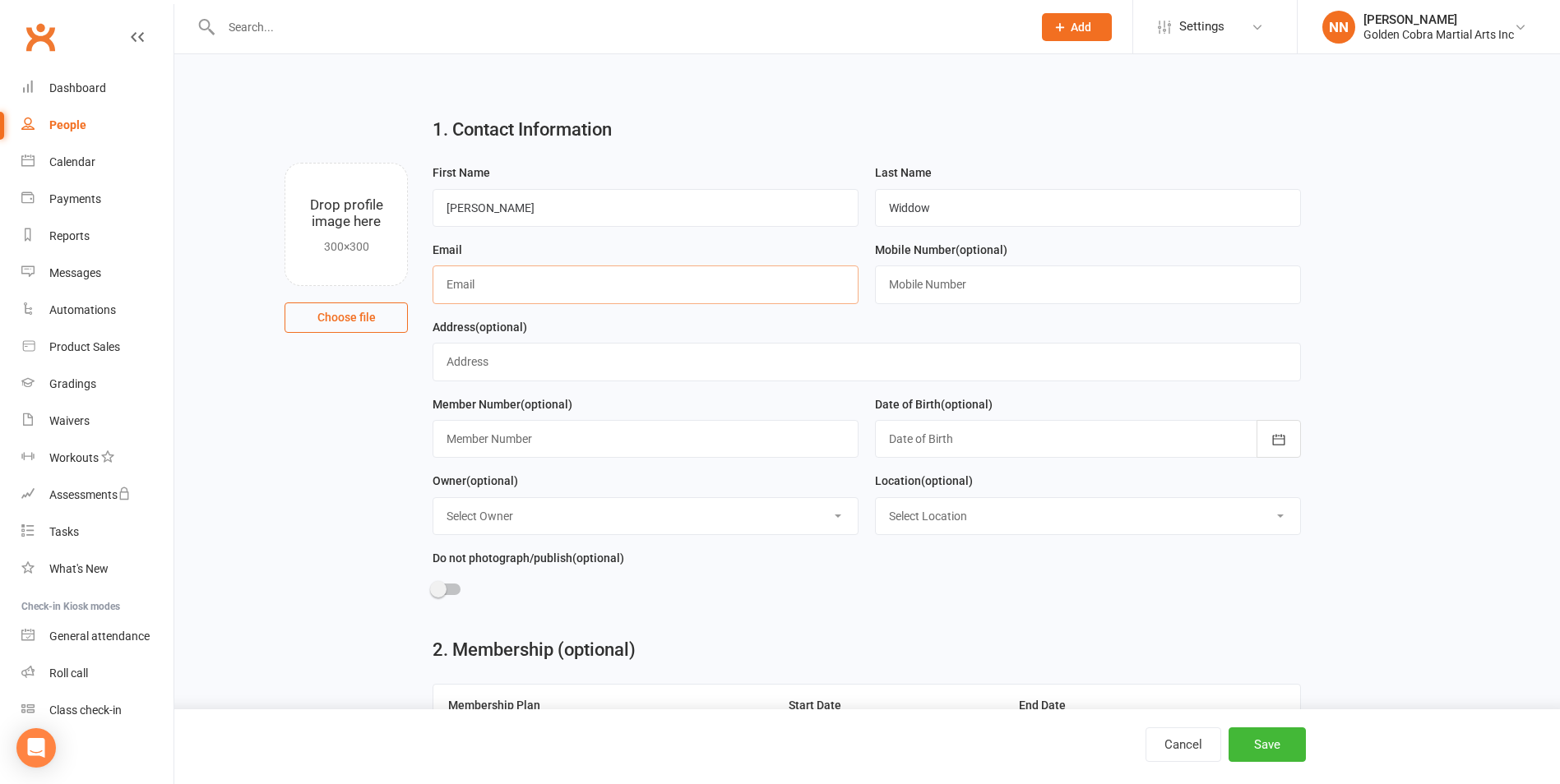
type input "[EMAIL_ADDRESS][DOMAIN_NAME]"
type input "0425756938"
type input "[STREET_ADDRESS][PERSON_NAME]"
click at [483, 437] on input "542" at bounding box center [646, 439] width 426 height 38
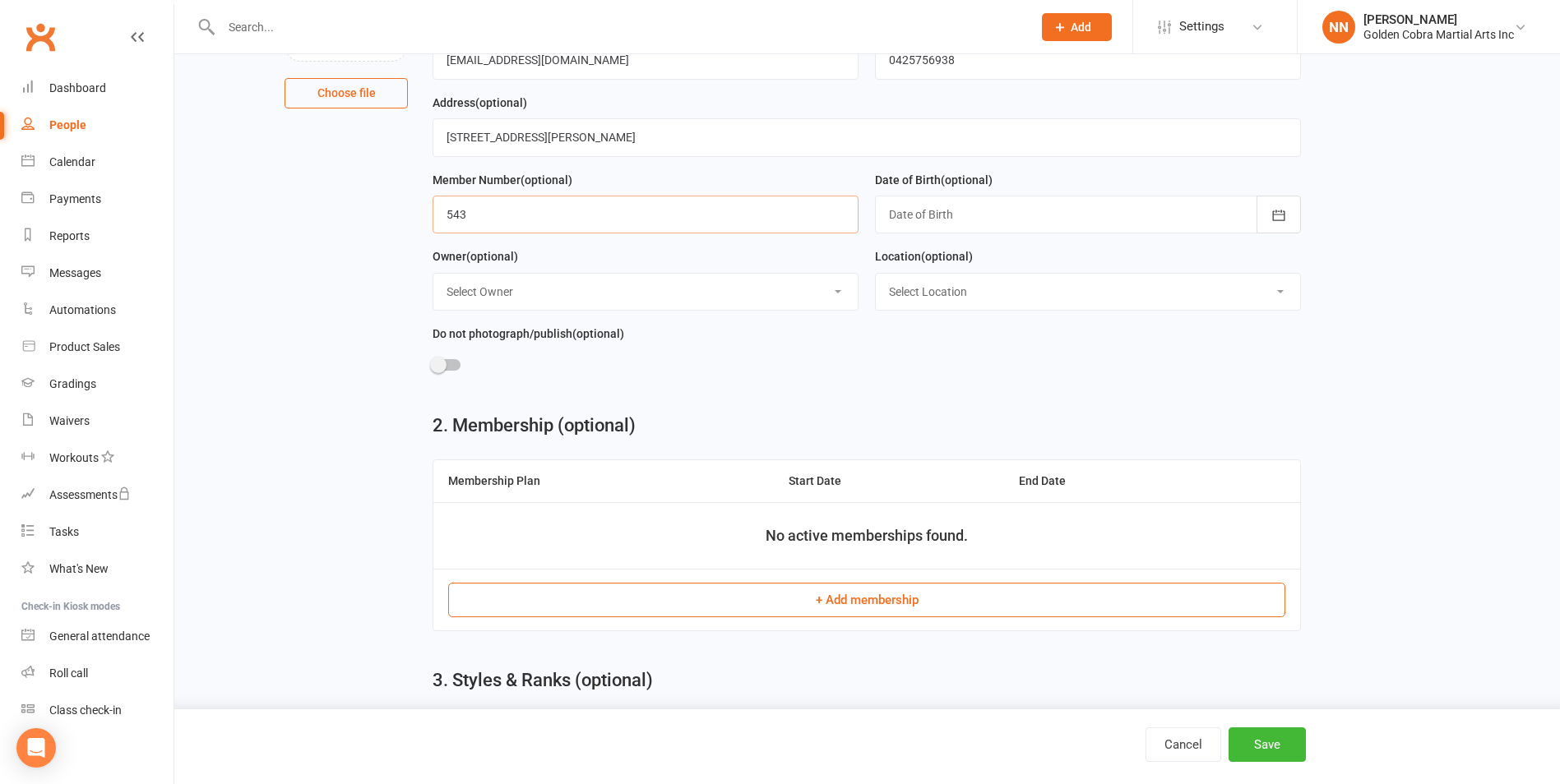
scroll to position [329, 0]
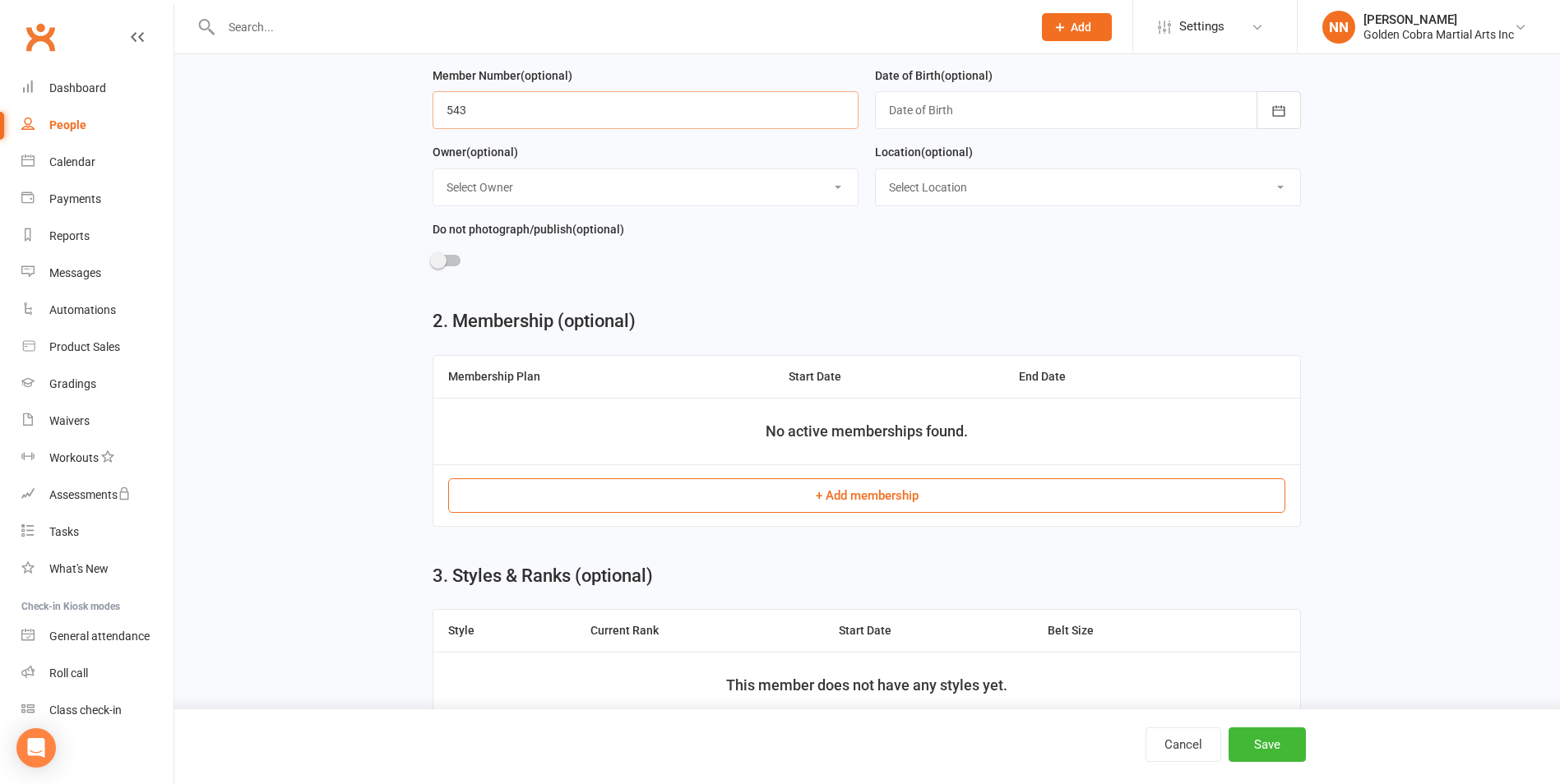
type input "543"
click at [874, 499] on button "+ Add membership" at bounding box center [866, 496] width 837 height 34
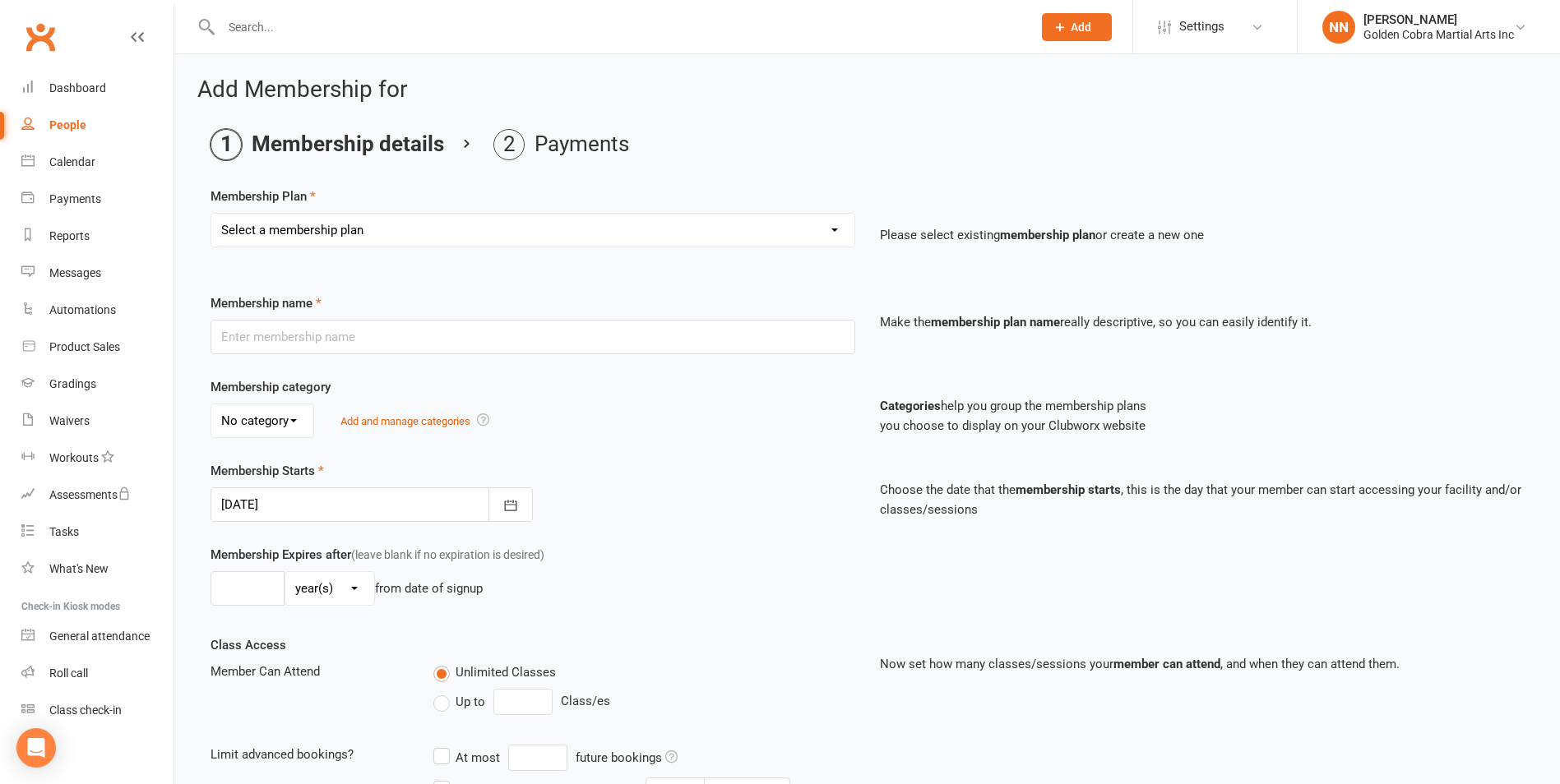
click at [815, 223] on select "Select a membership plan Create new Membership Plan 2nd Family Member 3rd and S…" at bounding box center [533, 230] width 643 height 32
select select "4"
click at [211, 214] on select "Select a membership plan Create new Membership Plan 2nd Family Member 3rd and S…" at bounding box center [533, 230] width 643 height 32
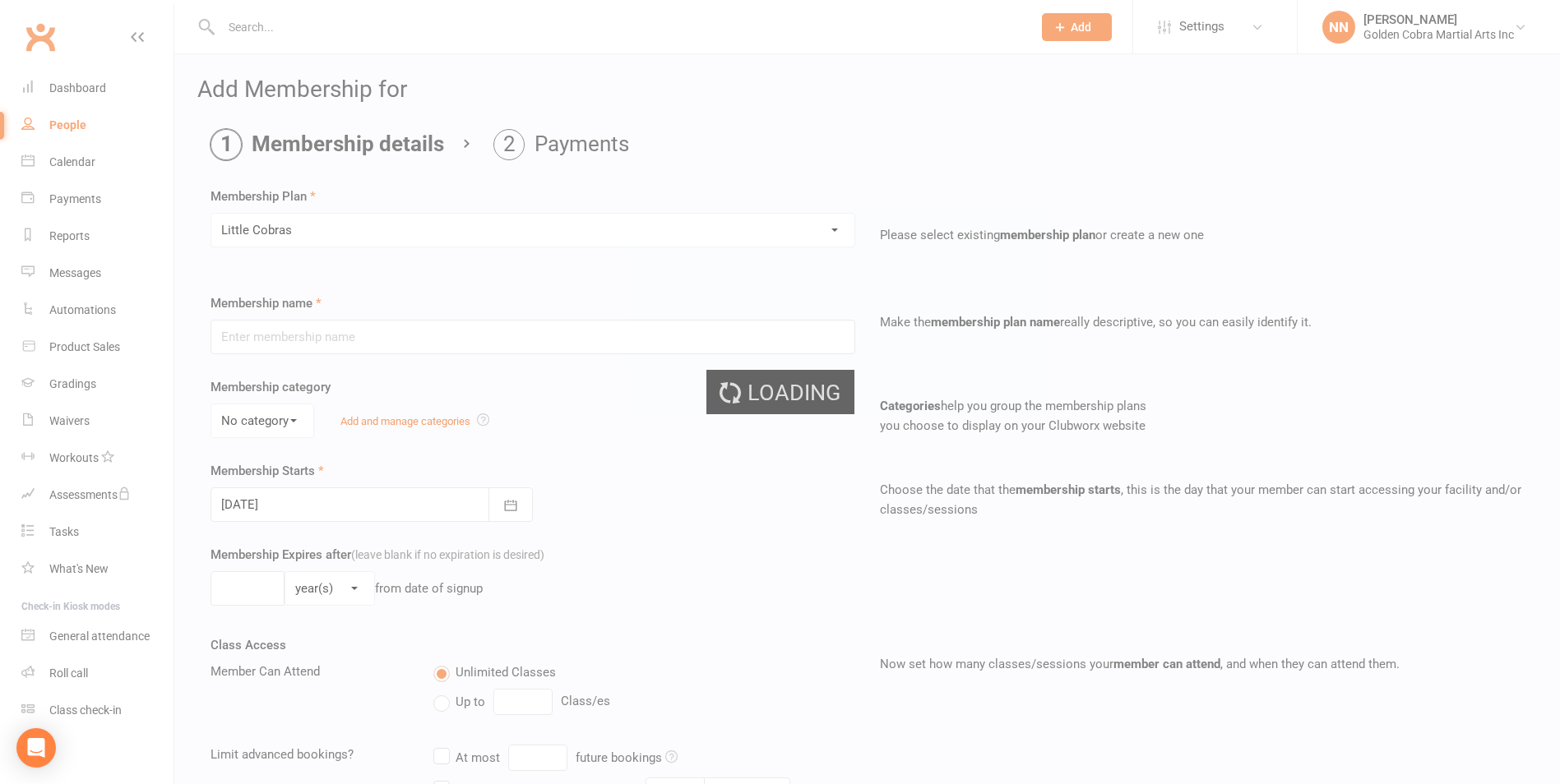
type input "Little Cobras"
select select "0"
type input "0"
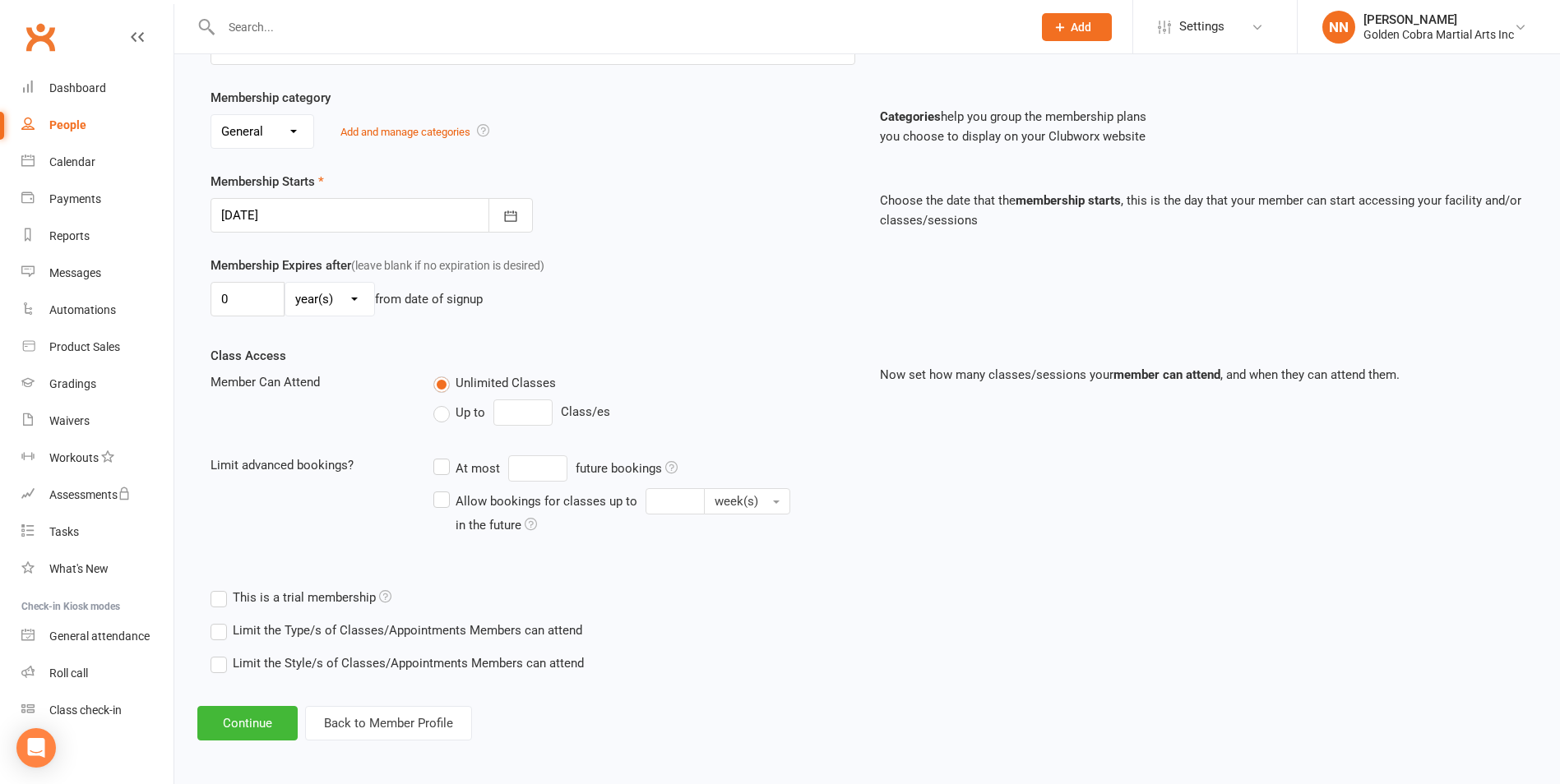
scroll to position [292, 0]
click at [261, 718] on button "Continue" at bounding box center [247, 720] width 100 height 34
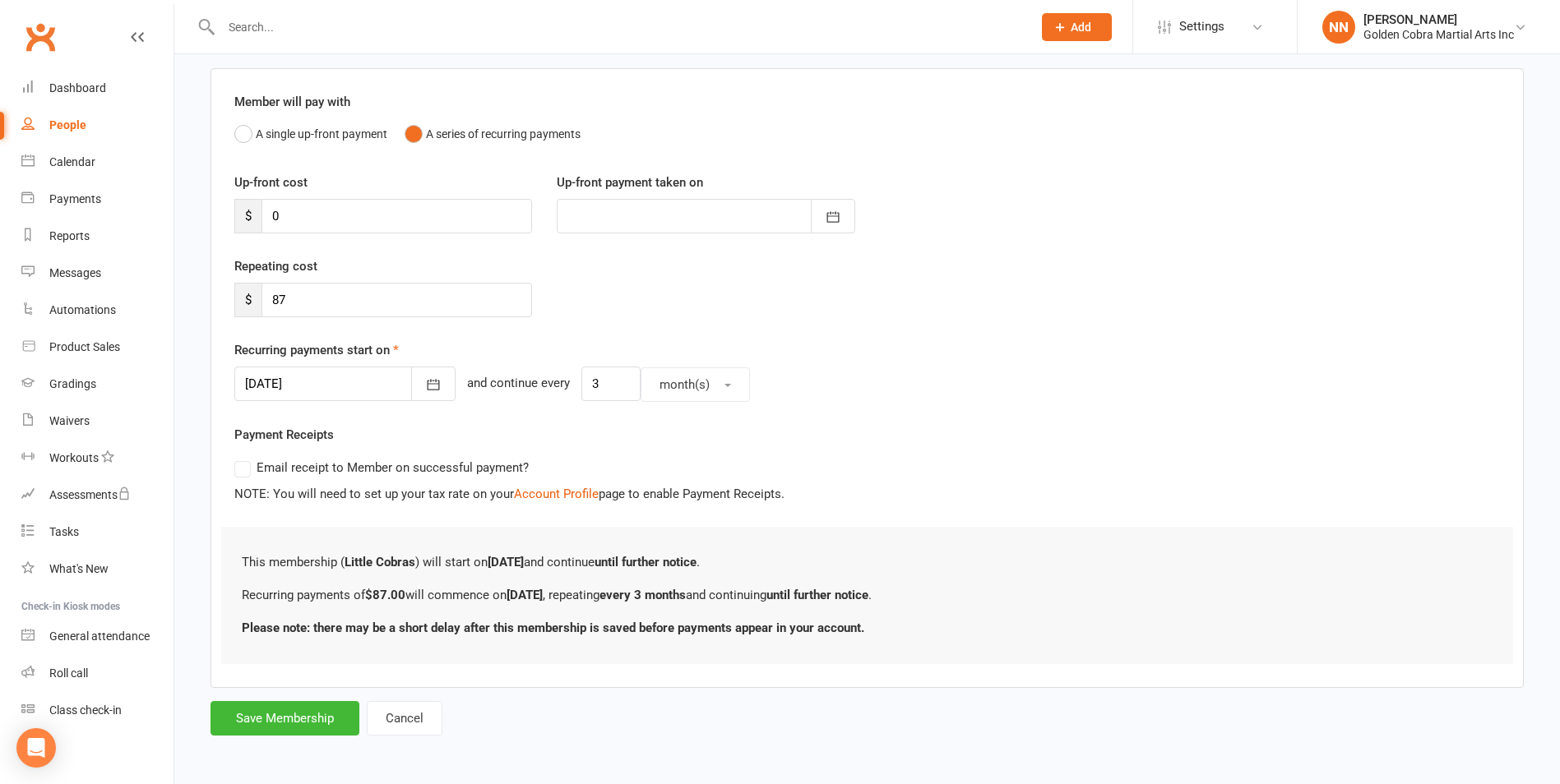
scroll to position [118, 0]
click at [298, 722] on button "Save Membership" at bounding box center [285, 716] width 149 height 34
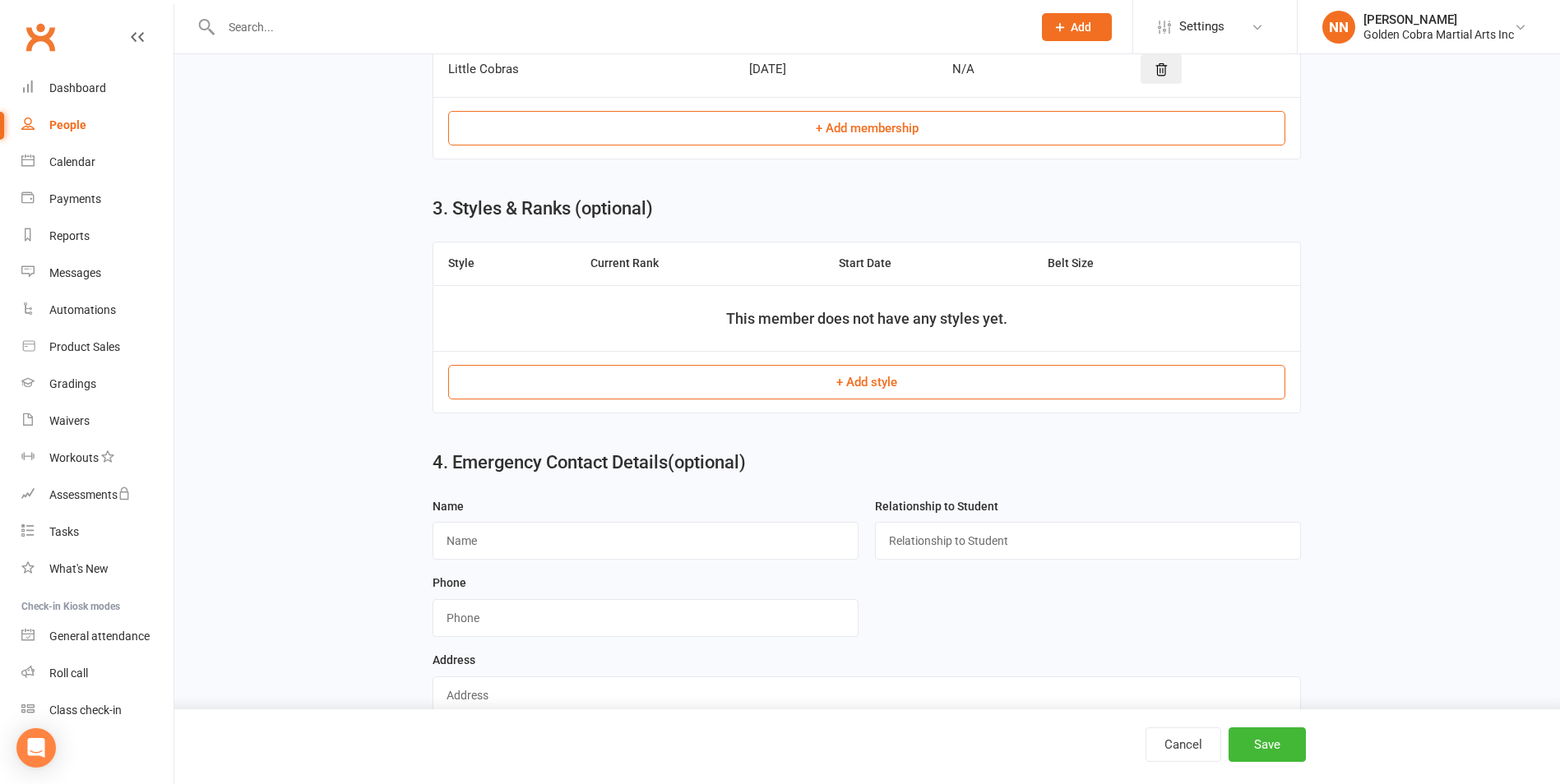
scroll to position [711, 0]
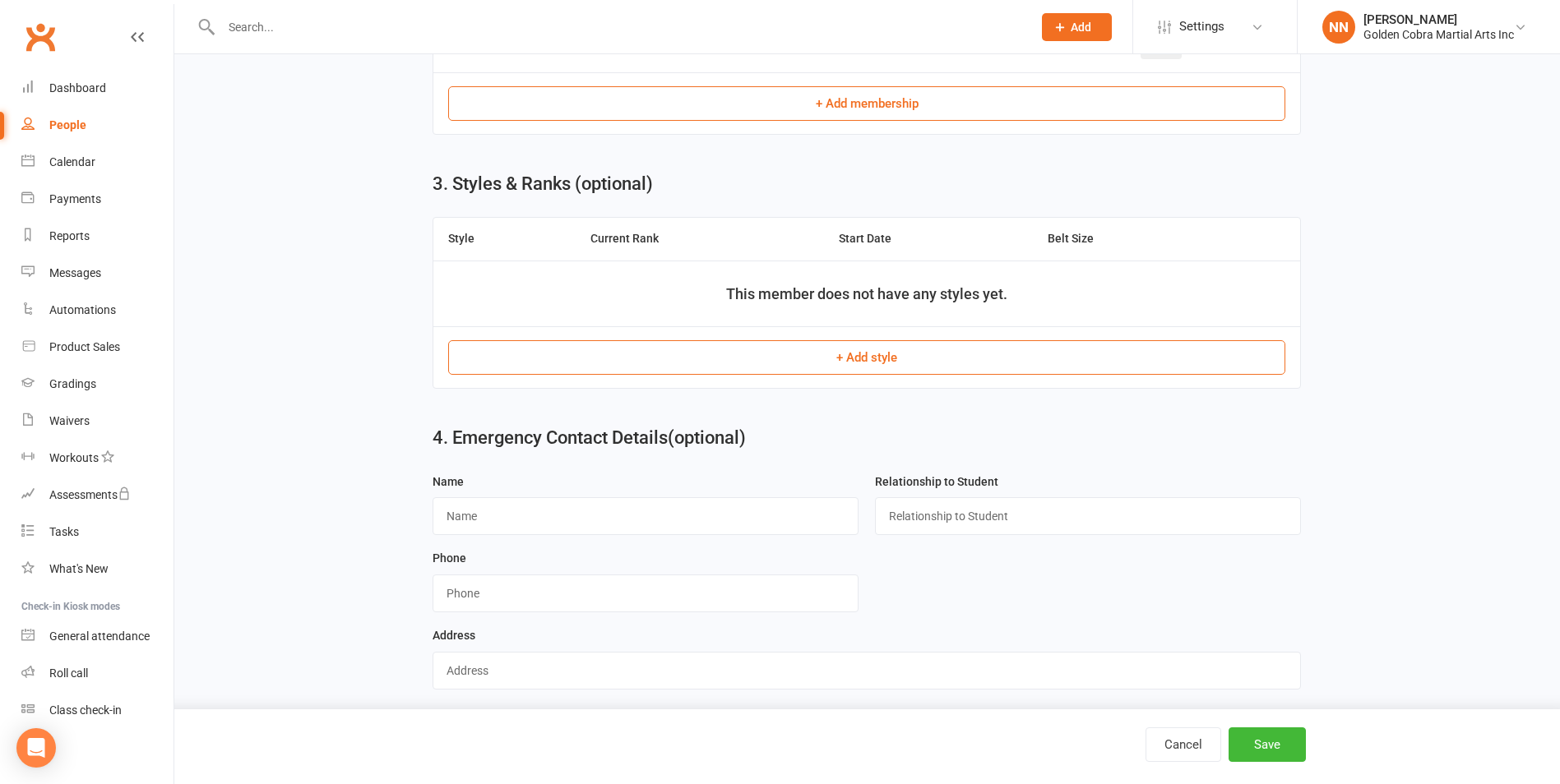
click at [889, 358] on button "+ Add style" at bounding box center [866, 357] width 837 height 34
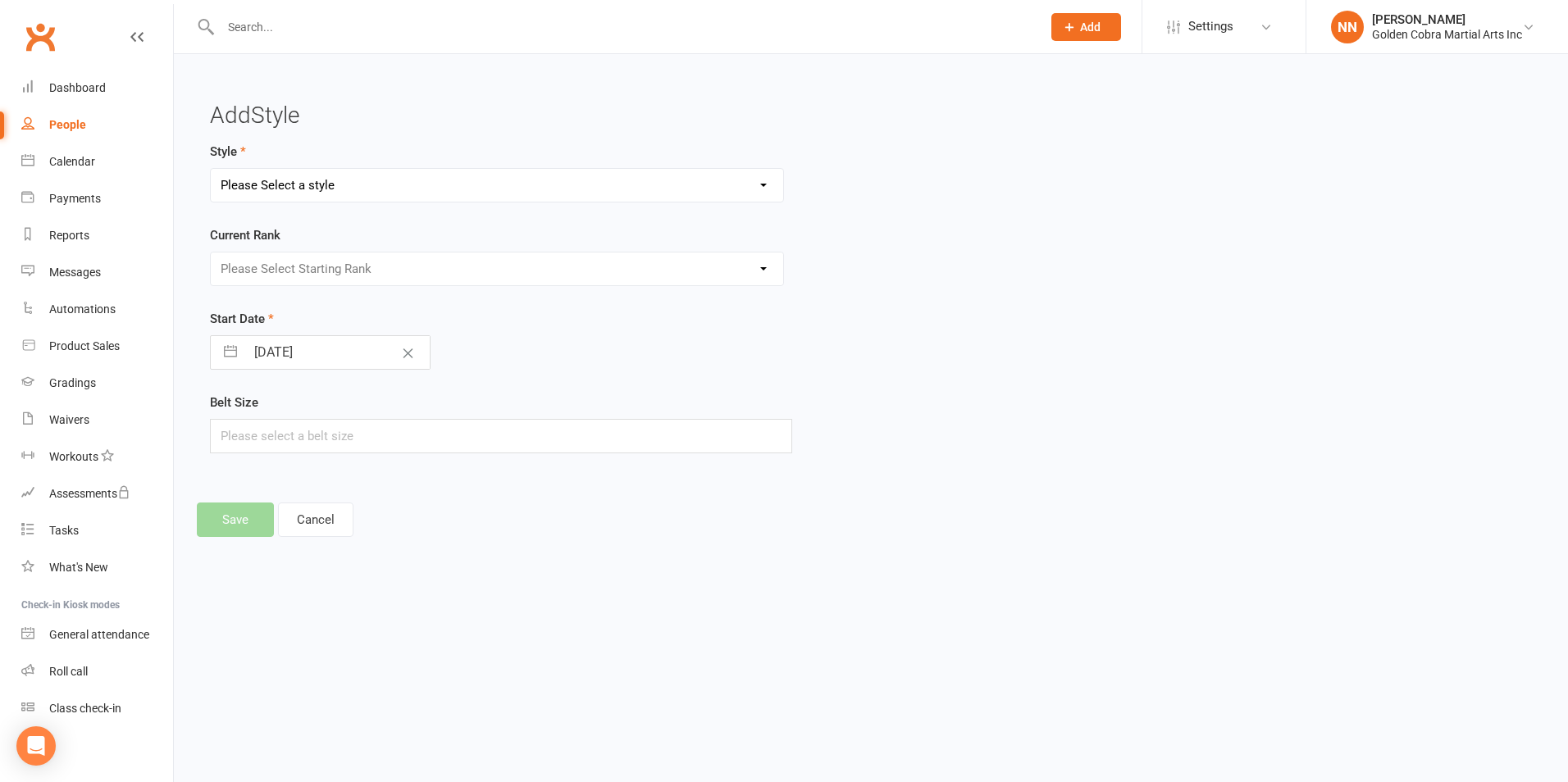
click at [628, 191] on select "Please Select a style Boxing Karate Little Cobras Weapons" at bounding box center [497, 185] width 572 height 32
select select "79"
click at [211, 169] on select "Please Select a style Boxing Karate Little Cobras Weapons" at bounding box center [497, 185] width 572 height 32
click at [630, 267] on select "Please Select Starting Rank Orange Belt Orange Belt, 1 Purple Bar Orange Belt, …" at bounding box center [497, 269] width 572 height 32
select select "639"
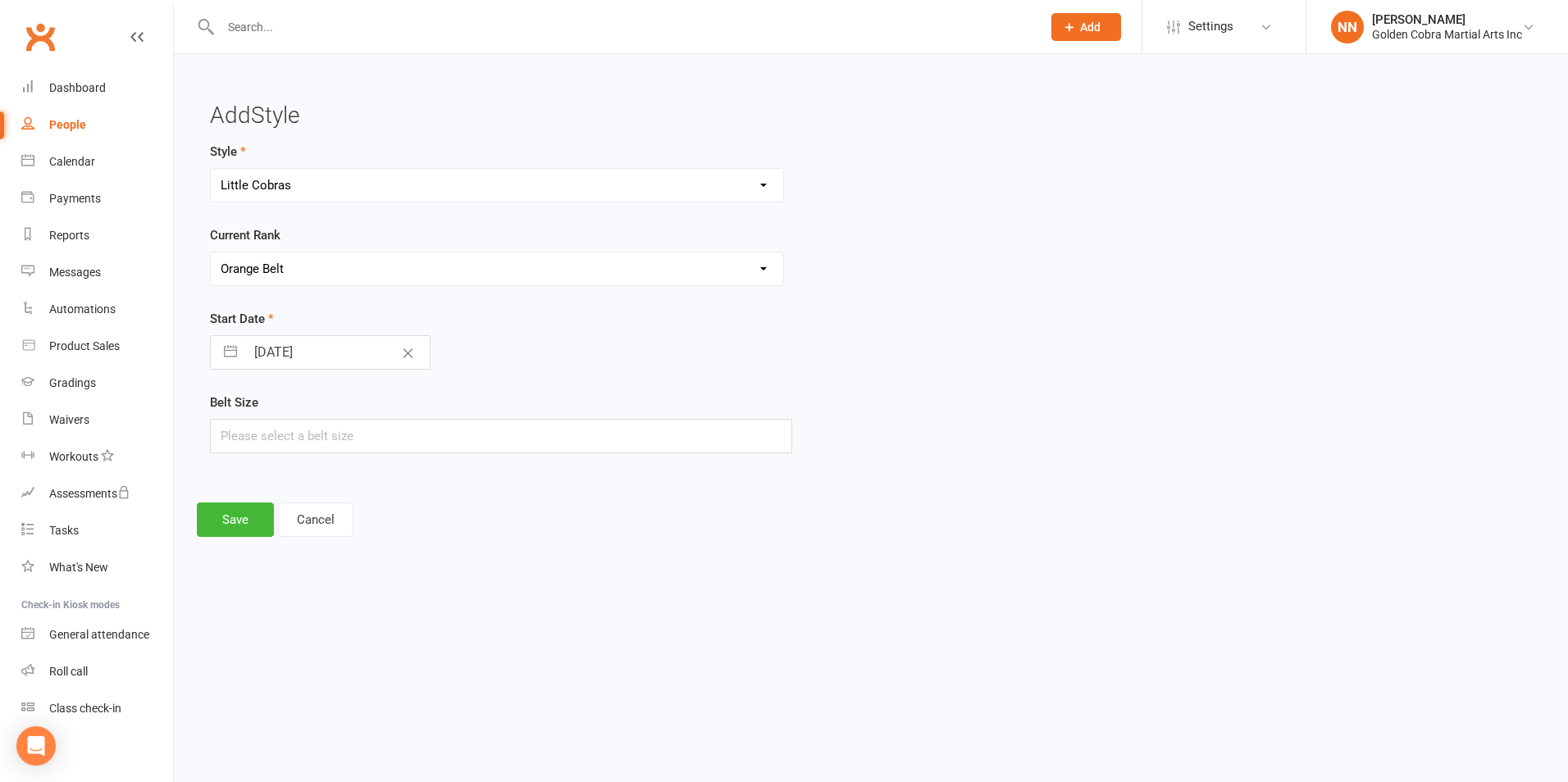
click at [211, 252] on select "Please Select Starting Rank Orange Belt Orange Belt, 1 Purple Bar Orange Belt, …" at bounding box center [497, 269] width 572 height 32
click at [229, 514] on button "Save" at bounding box center [235, 519] width 77 height 34
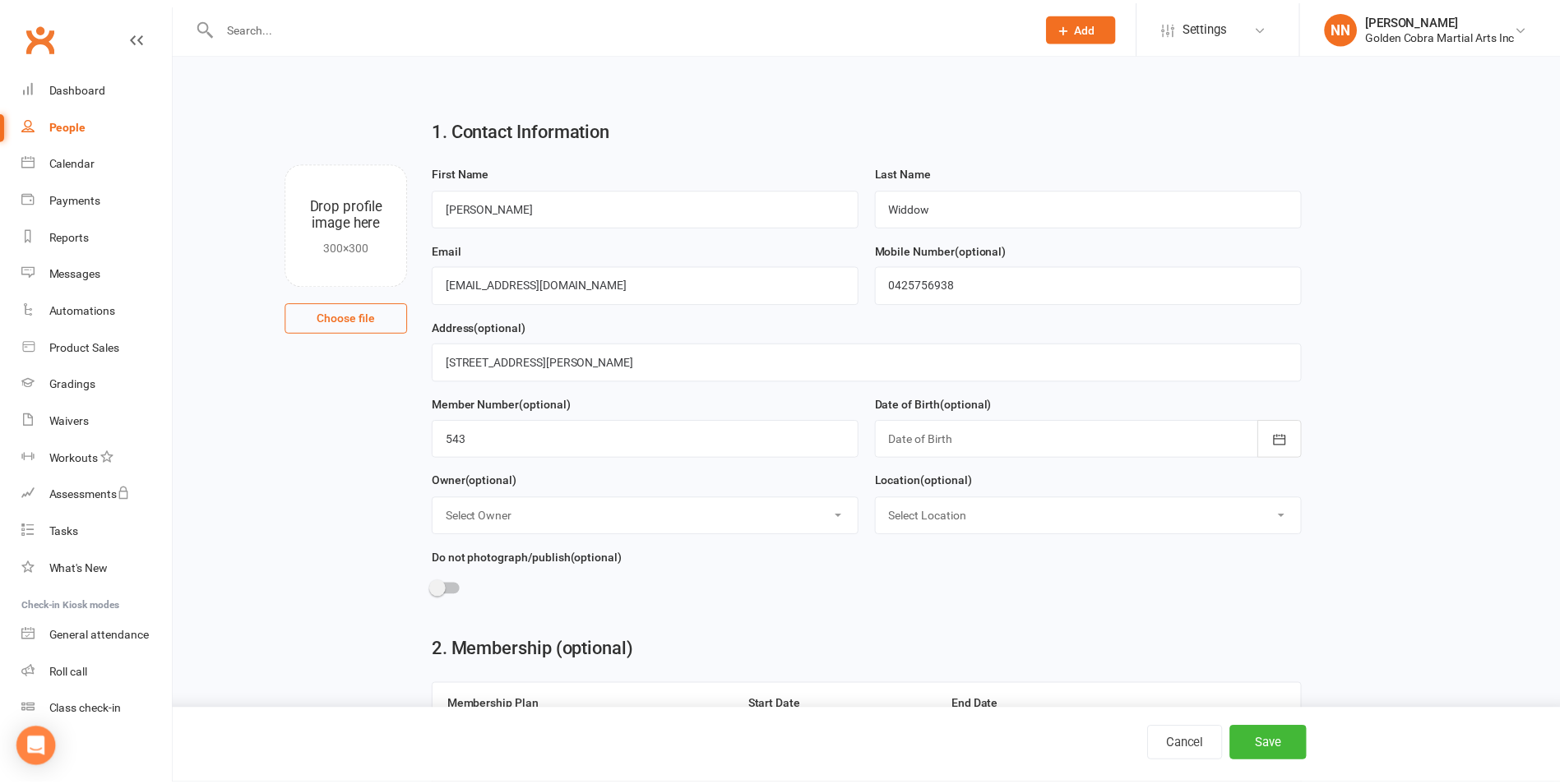
scroll to position [718, 0]
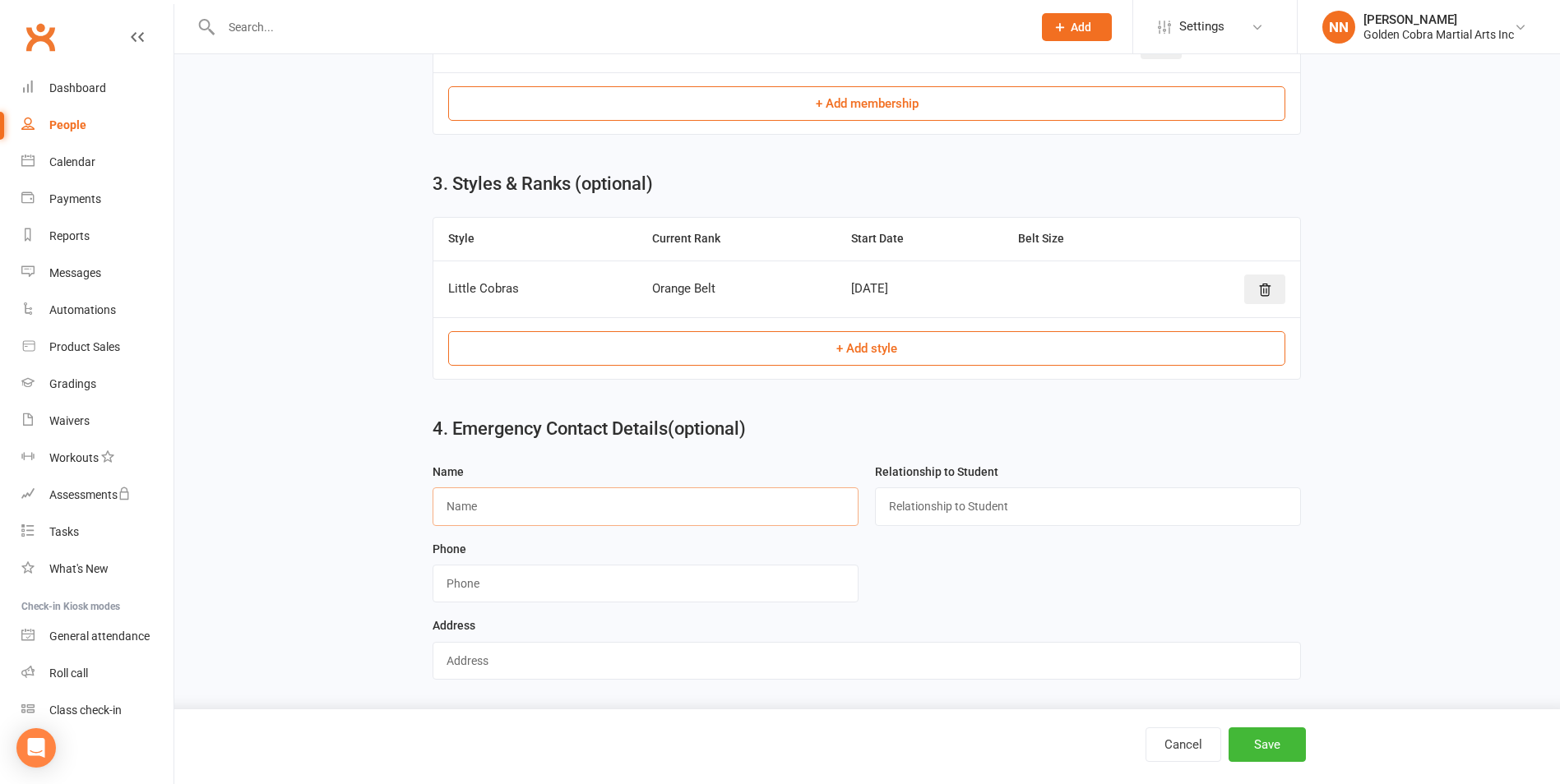
click at [498, 496] on input "text" at bounding box center [646, 506] width 426 height 38
type input "[PERSON_NAME]"
type input "[PERSON_NAME] Grandmother"
type input "0425756938"
click at [467, 656] on input "31" at bounding box center [866, 661] width 868 height 38
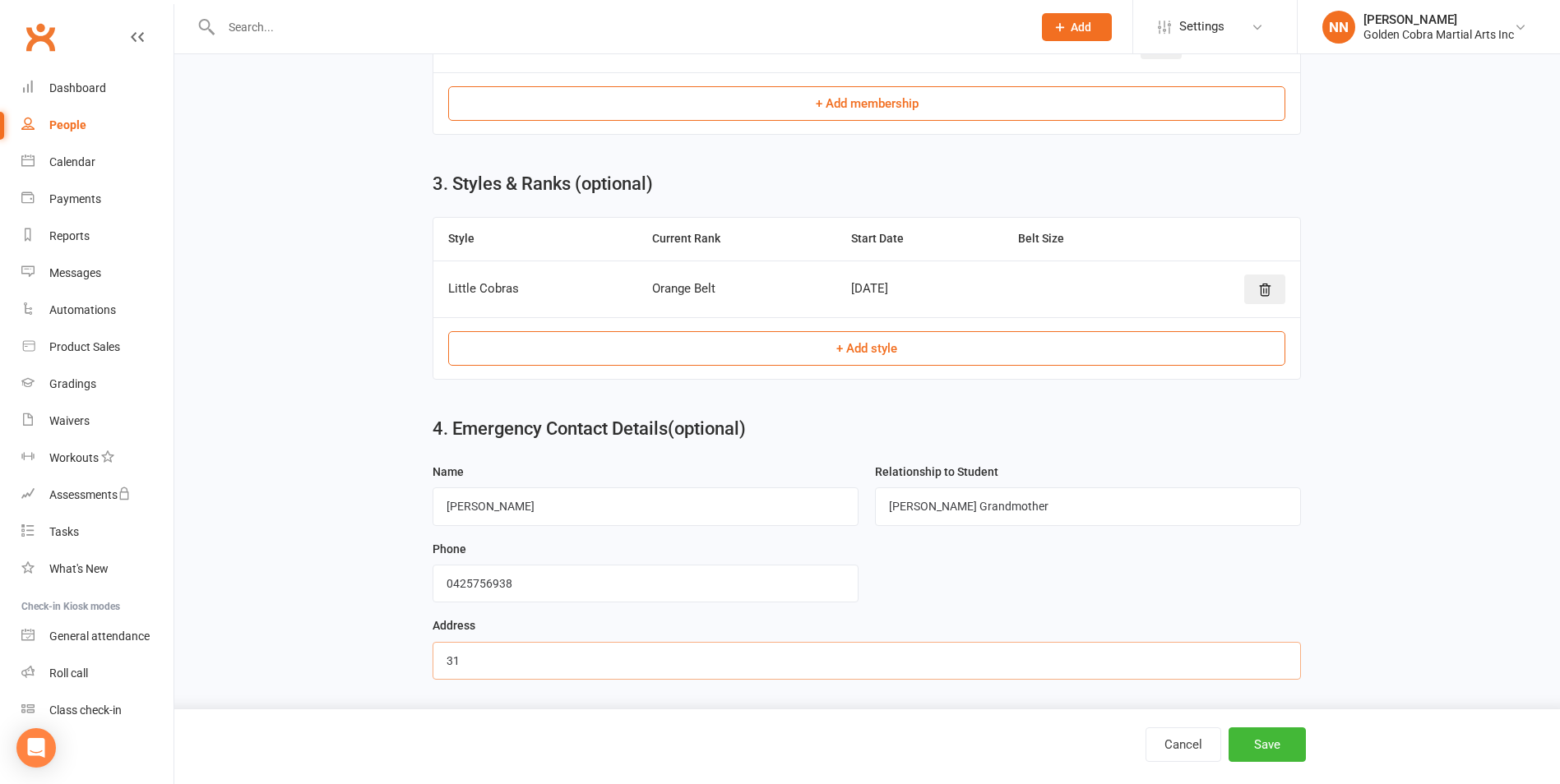
type input "[STREET_ADDRESS][PERSON_NAME]"
click at [1260, 740] on button "Save" at bounding box center [1267, 745] width 77 height 34
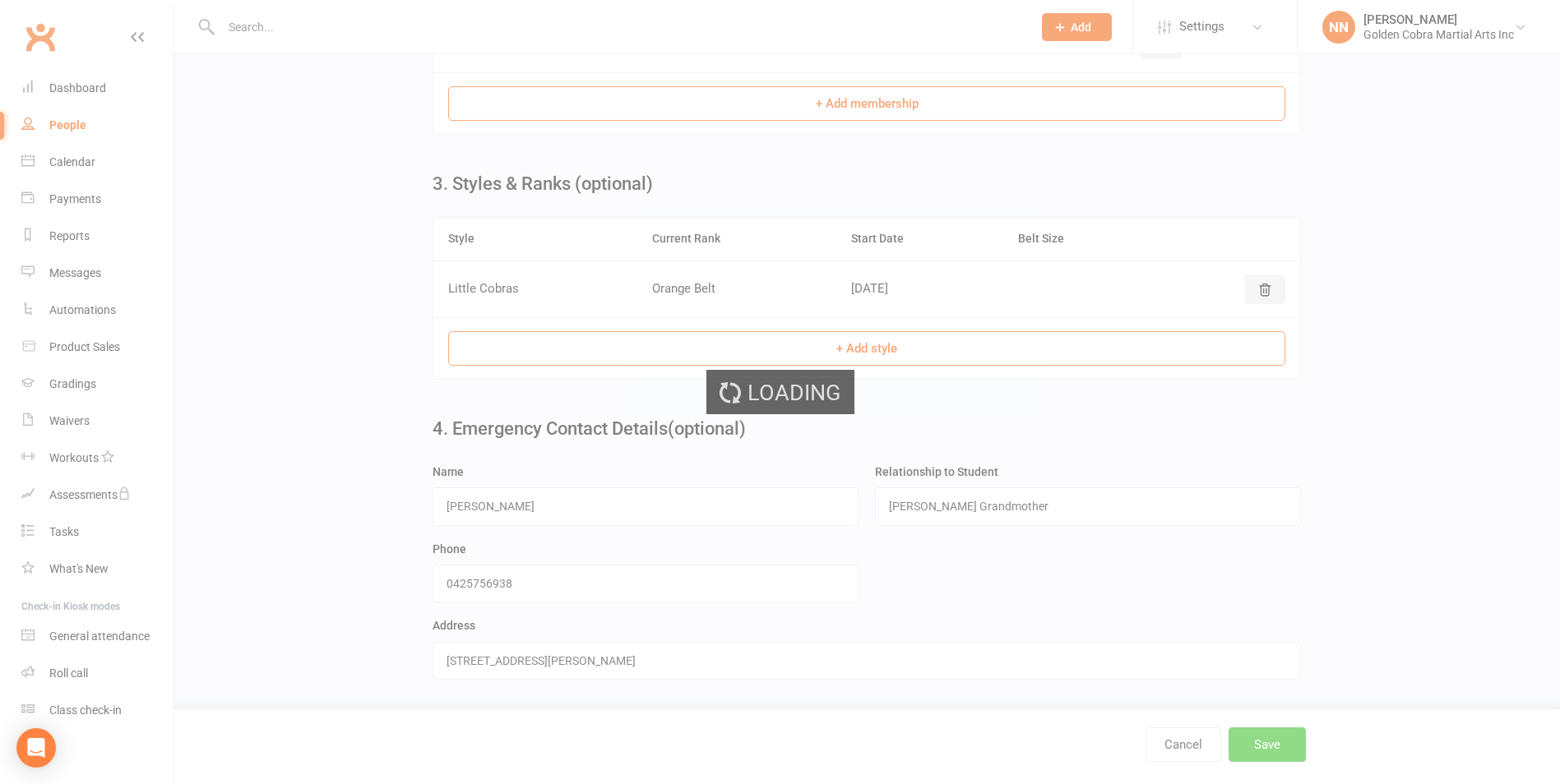
scroll to position [0, 0]
